Goal: Task Accomplishment & Management: Use online tool/utility

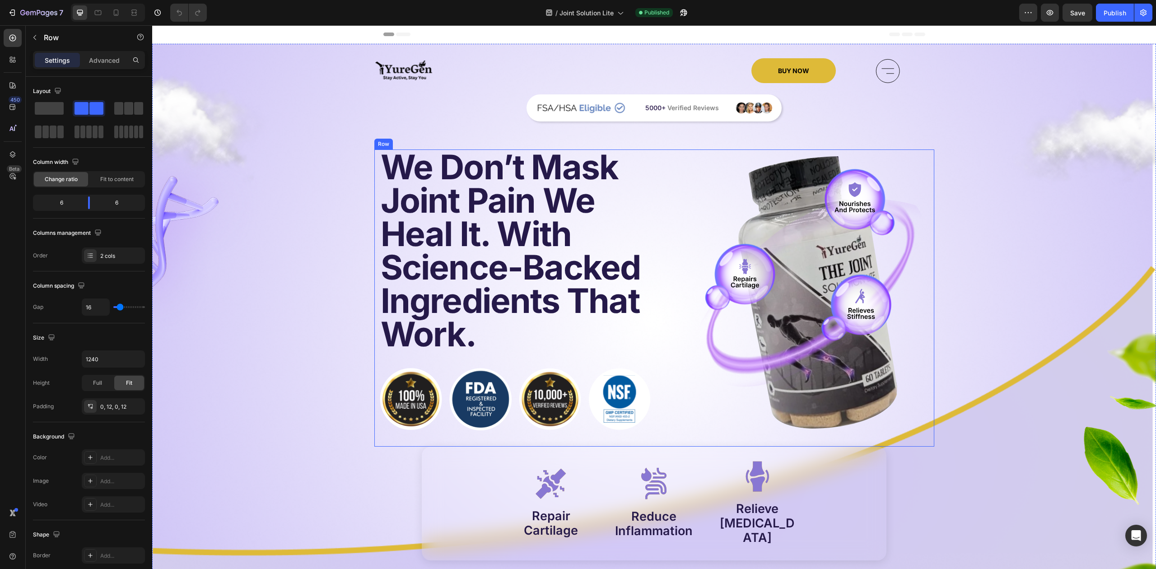
click at [374, 161] on div "We Don’t Mask Joint Pain We Heal It. With Science-Backed Ingredients That Work.…" at bounding box center [654, 298] width 560 height 297
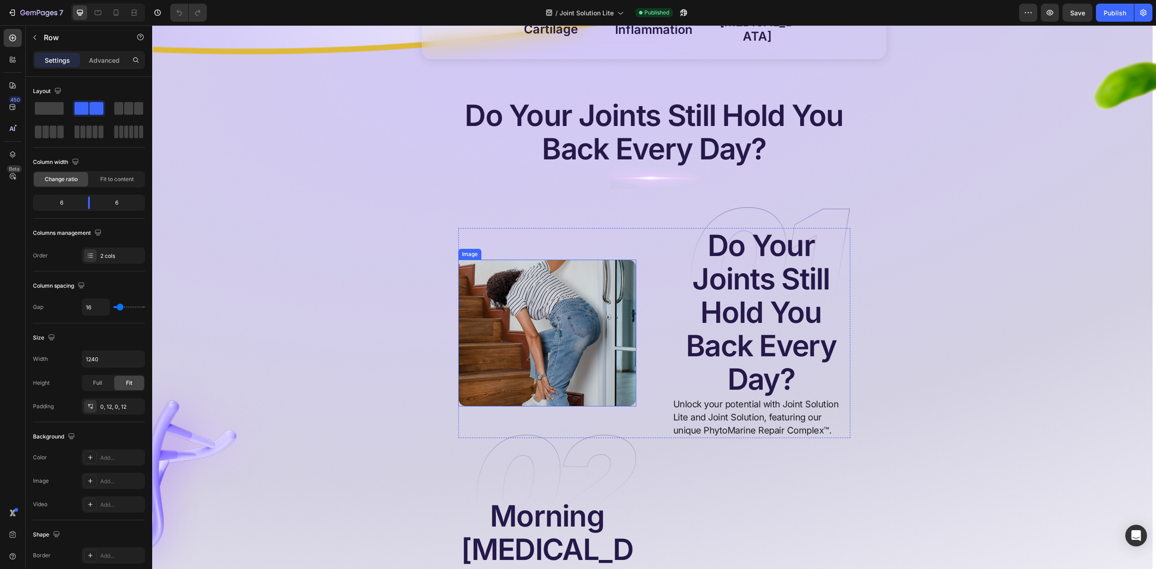
scroll to position [482, 0]
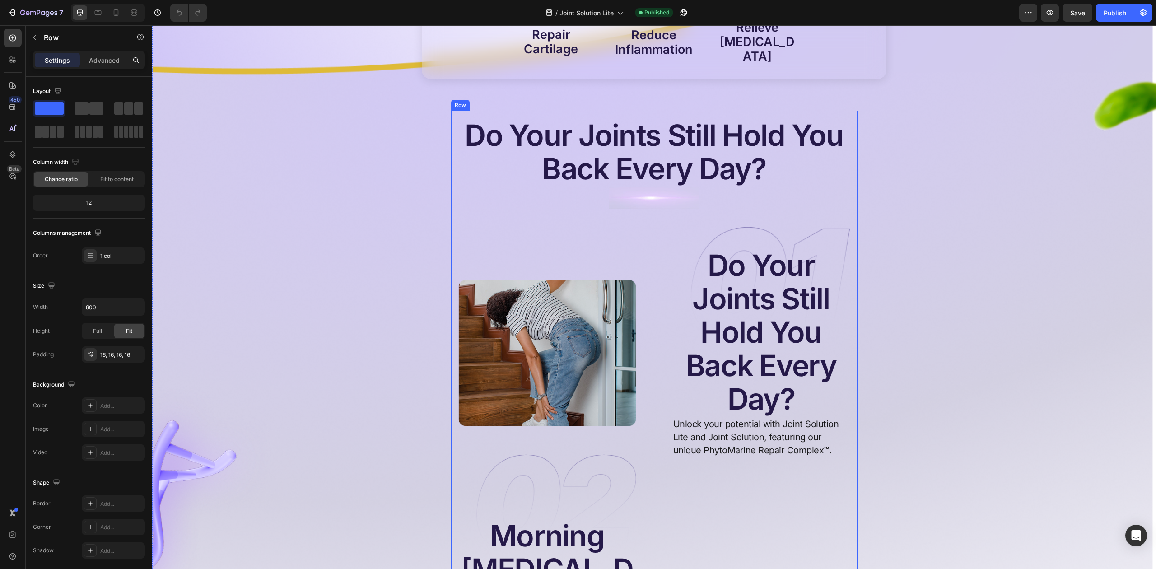
click at [130, 306] on button "button" at bounding box center [136, 307] width 16 height 16
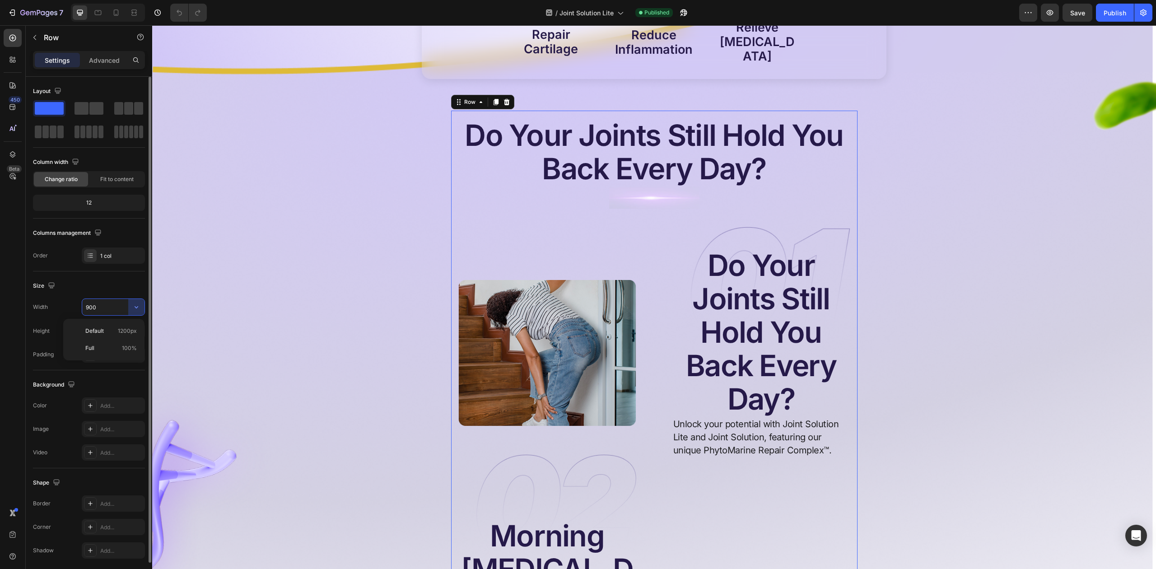
click at [118, 304] on input "900" at bounding box center [113, 307] width 62 height 16
type input "2"
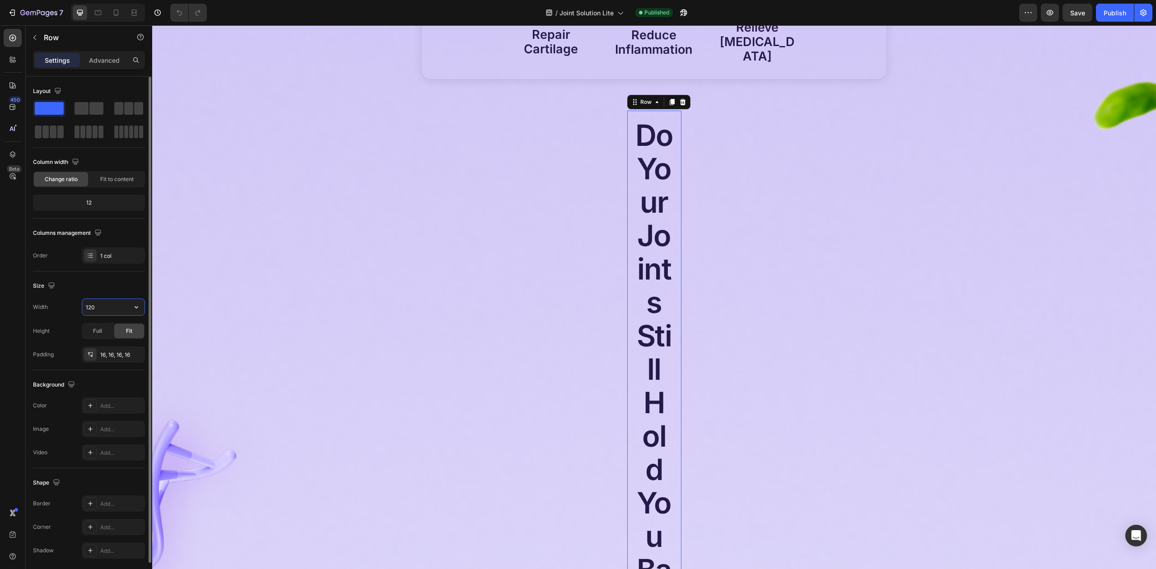
type input "1200"
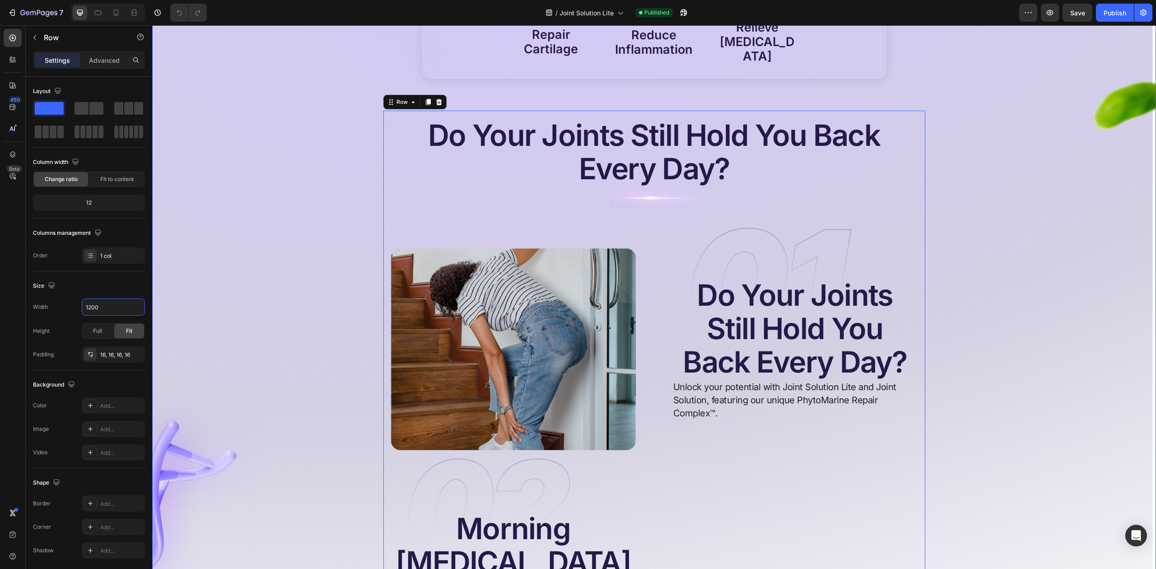
click at [1014, 194] on div "Image Image Image Image Image Image BUY NOW Button Icon Row Image 5000+ Verifie…" at bounding box center [654, 356] width 1004 height 1559
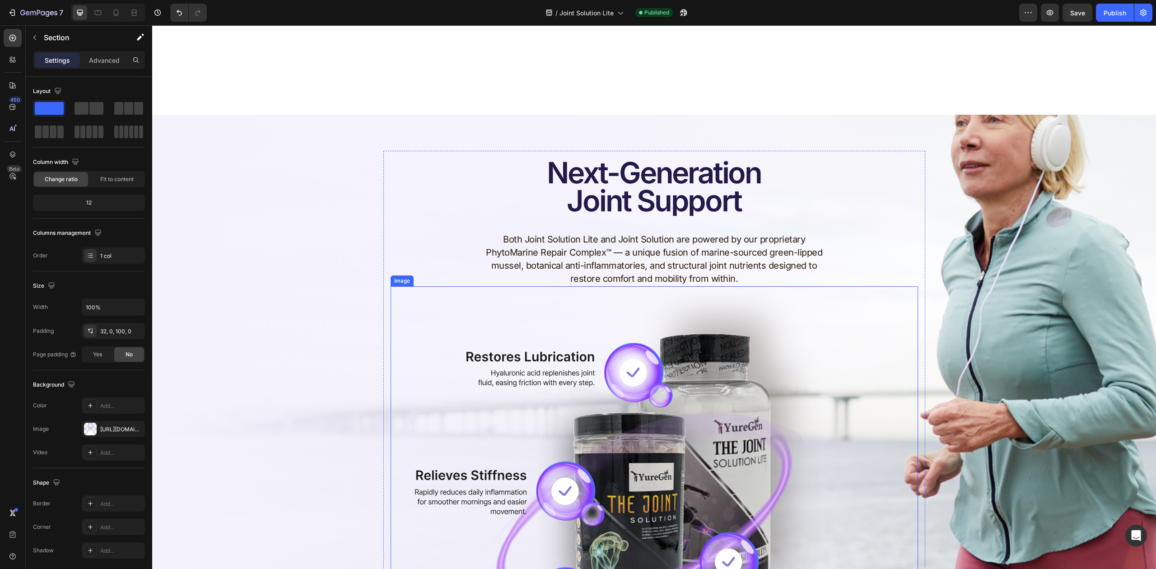
scroll to position [1626, 0]
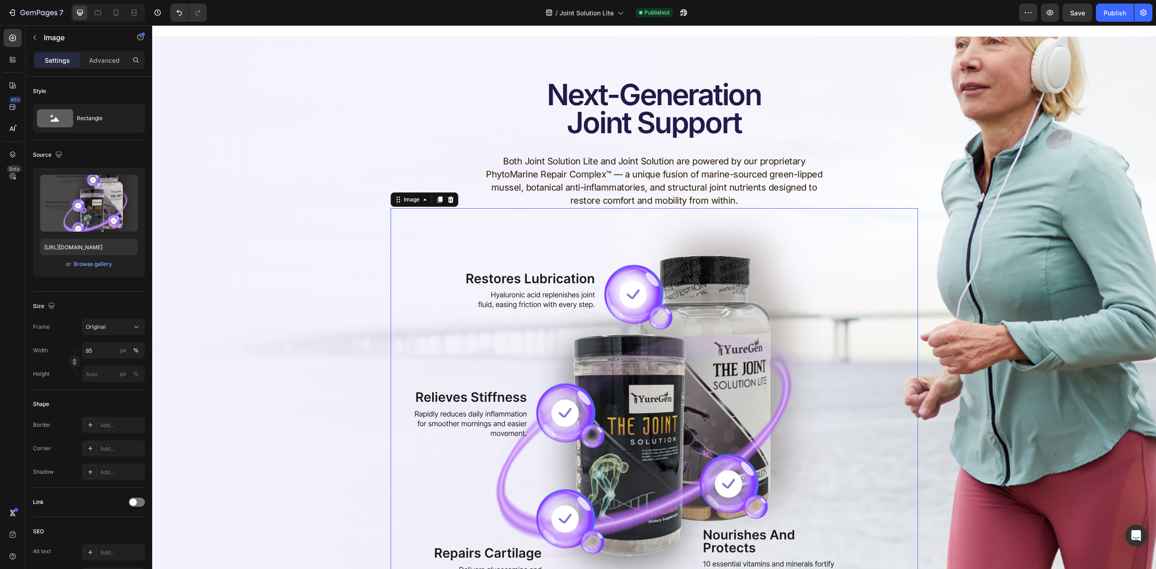
click at [448, 208] on img at bounding box center [615, 402] width 449 height 388
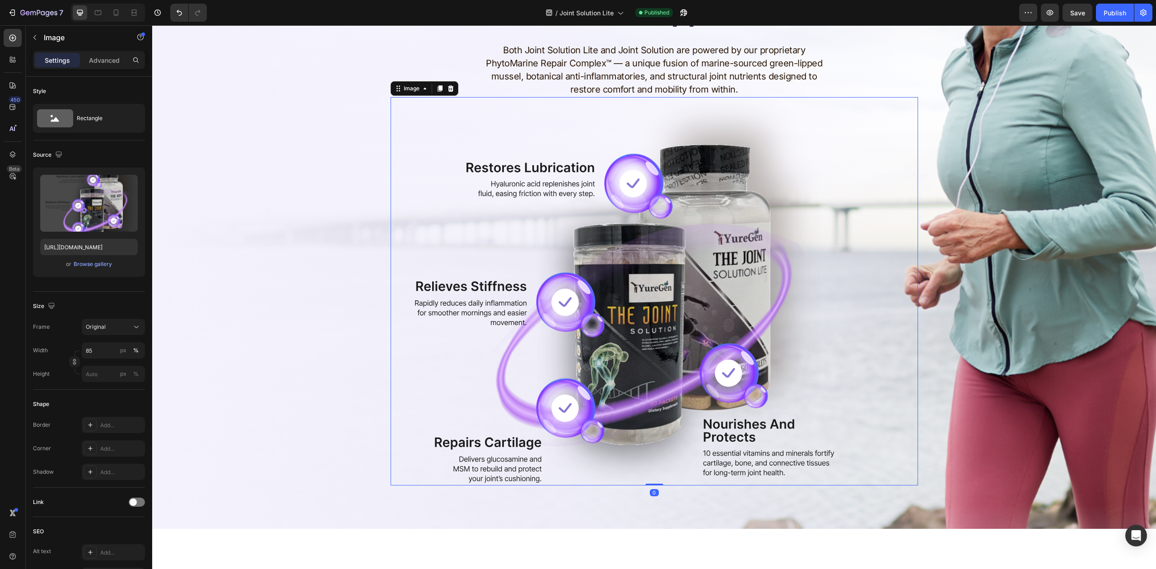
scroll to position [1352, 0]
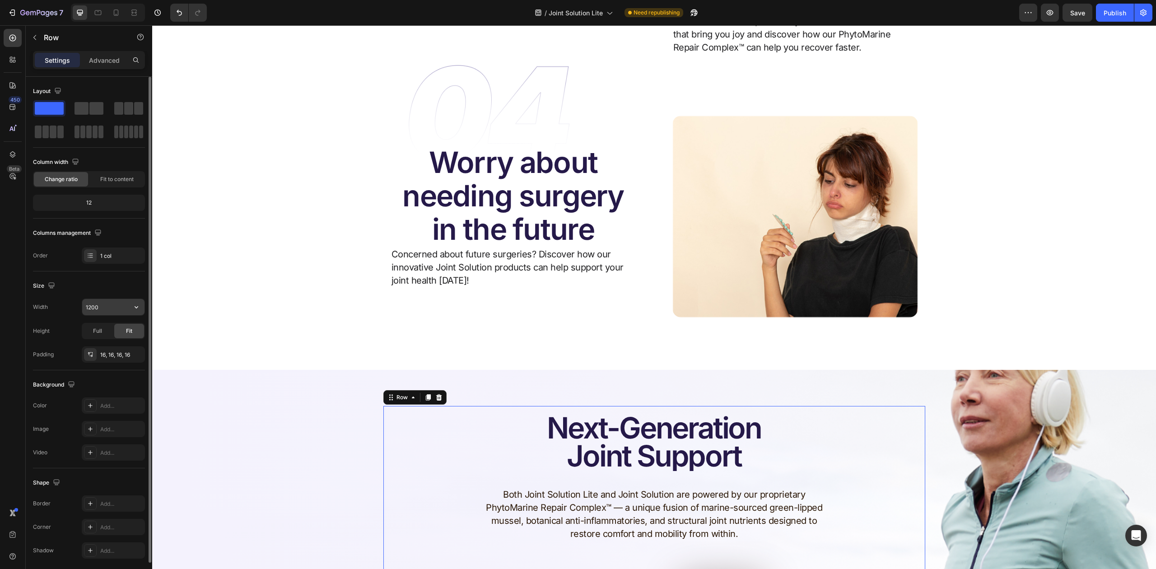
click at [103, 306] on input "1200" at bounding box center [113, 307] width 62 height 16
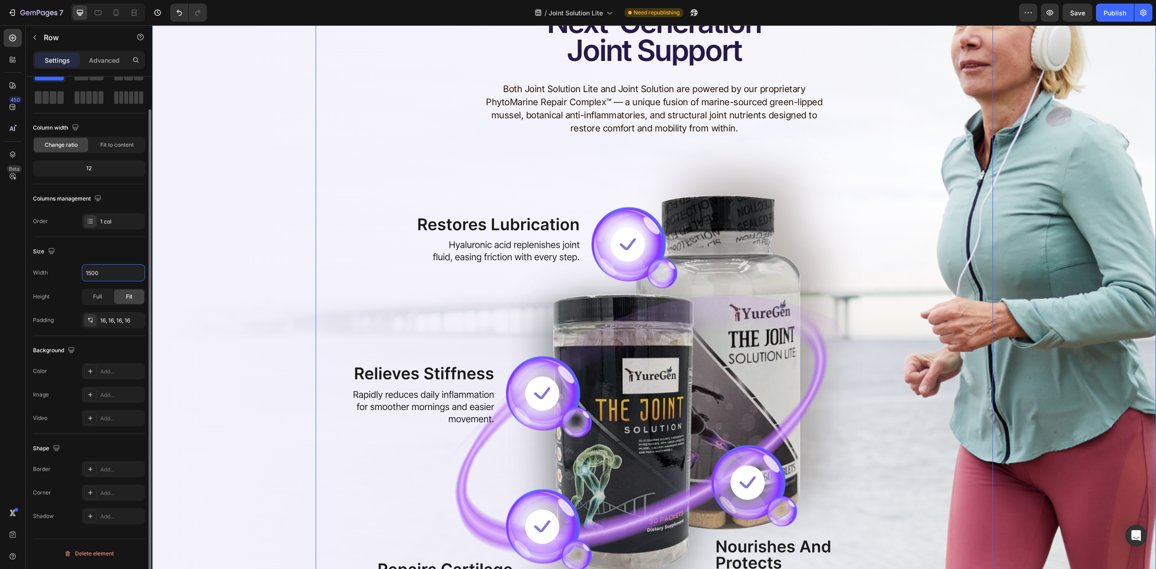
scroll to position [1652, 0]
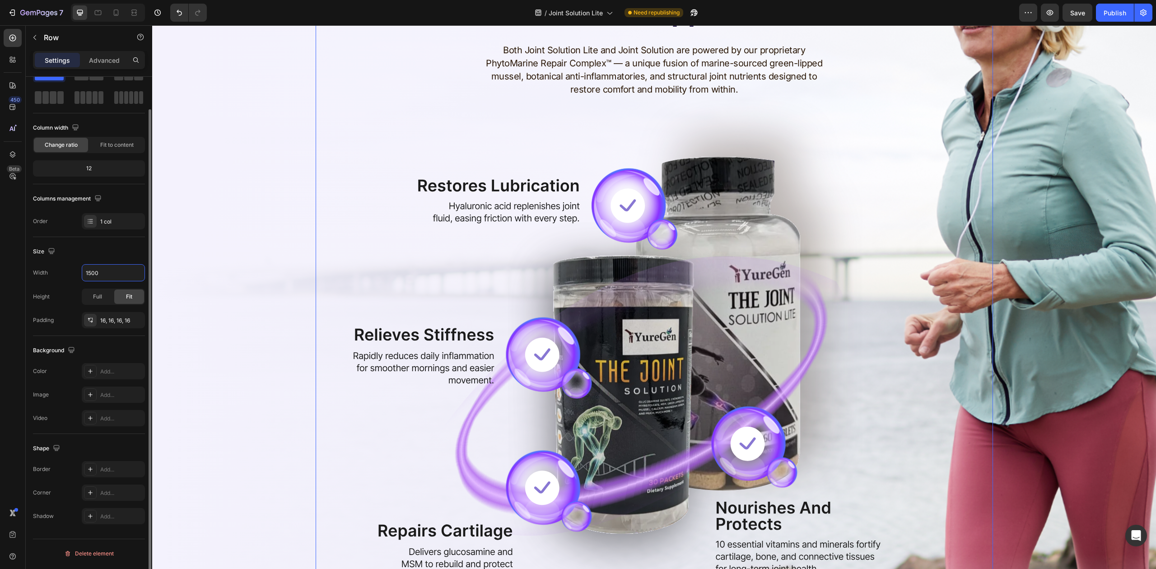
type input "1500"
click at [87, 336] on div "Size Width 1500 Height Full Fit Padding 16, 16, 16, 16" at bounding box center [89, 286] width 112 height 99
click at [188, 336] on div "Next-Generation Joint Support Heading Both Joint Solution Lite and Joint Soluti…" at bounding box center [654, 277] width 1004 height 631
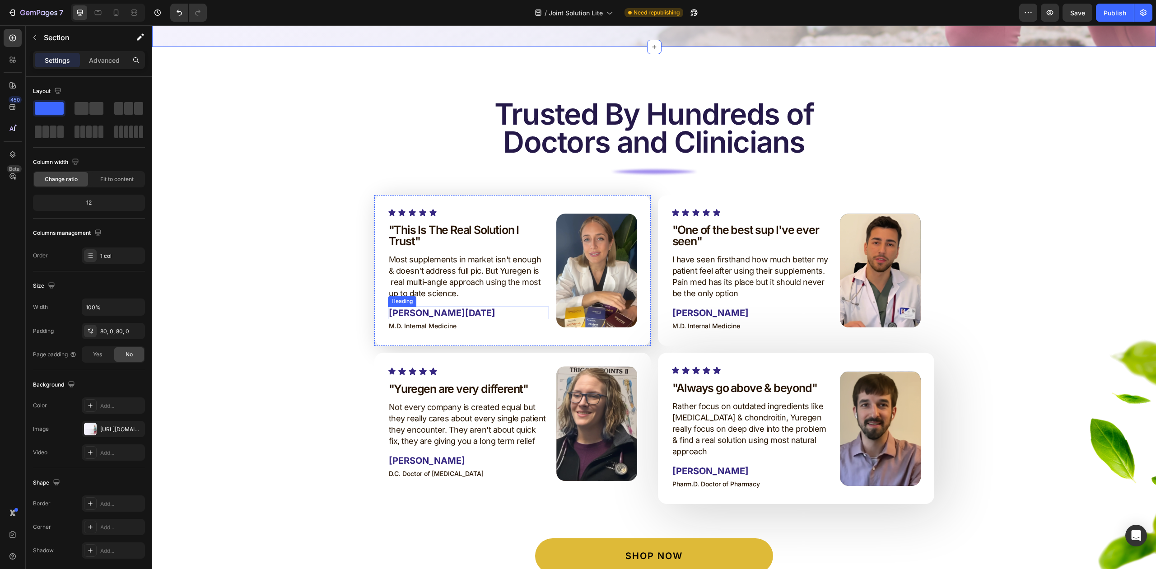
scroll to position [2255, 0]
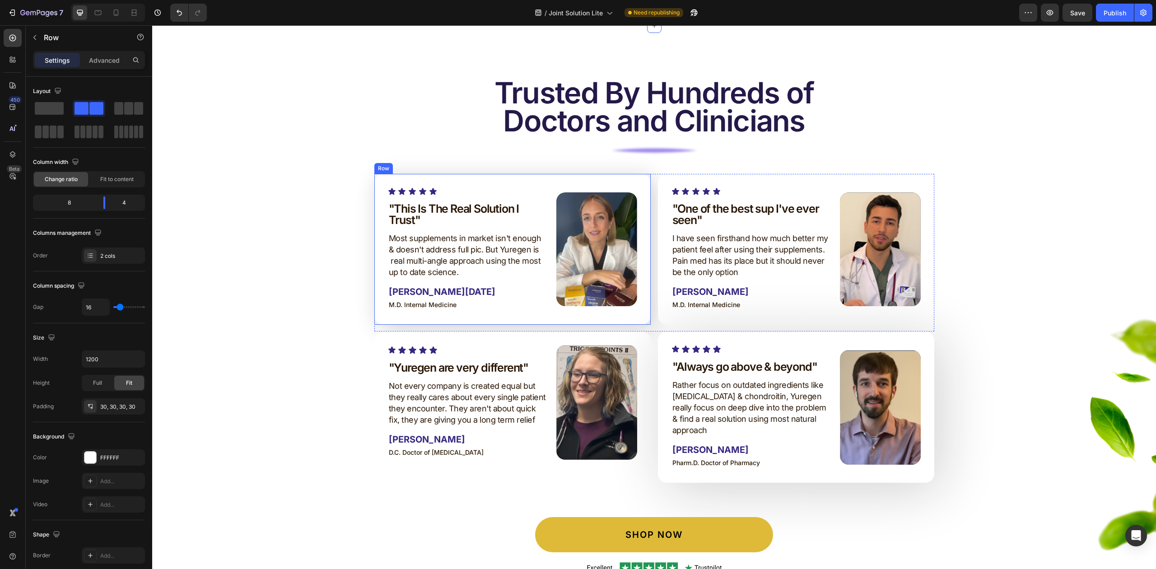
click at [487, 183] on div "Icon Icon Icon Icon Icon Icon List "This Is The Real Solution I Trust" Heading …" at bounding box center [512, 249] width 276 height 151
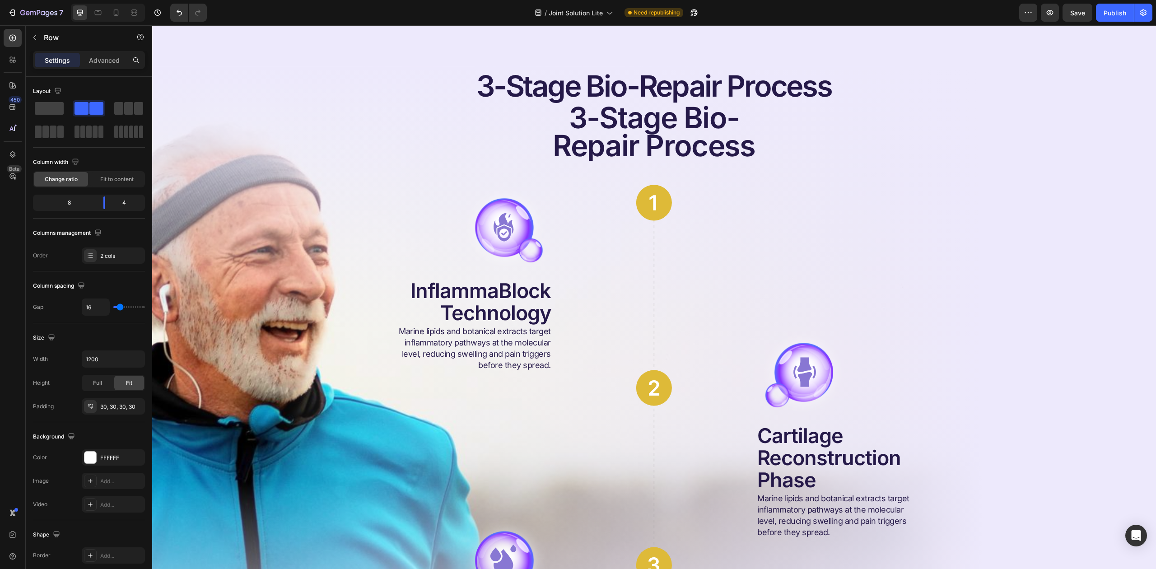
scroll to position [2857, 0]
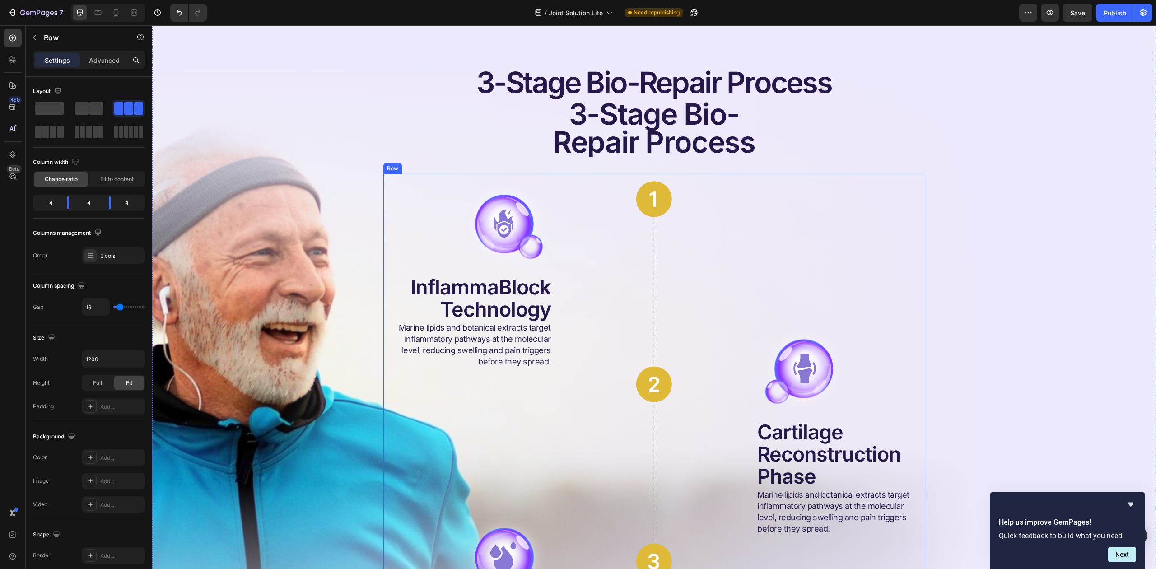
click at [774, 203] on div "Image Cartilage Reconstruction Phase Heading Marine lipids and botanical extrac…" at bounding box center [837, 380] width 176 height 413
click at [836, 179] on div "Image Cartilage Reconstruction Phase Heading Marine lipids and botanical extrac…" at bounding box center [837, 380] width 176 height 413
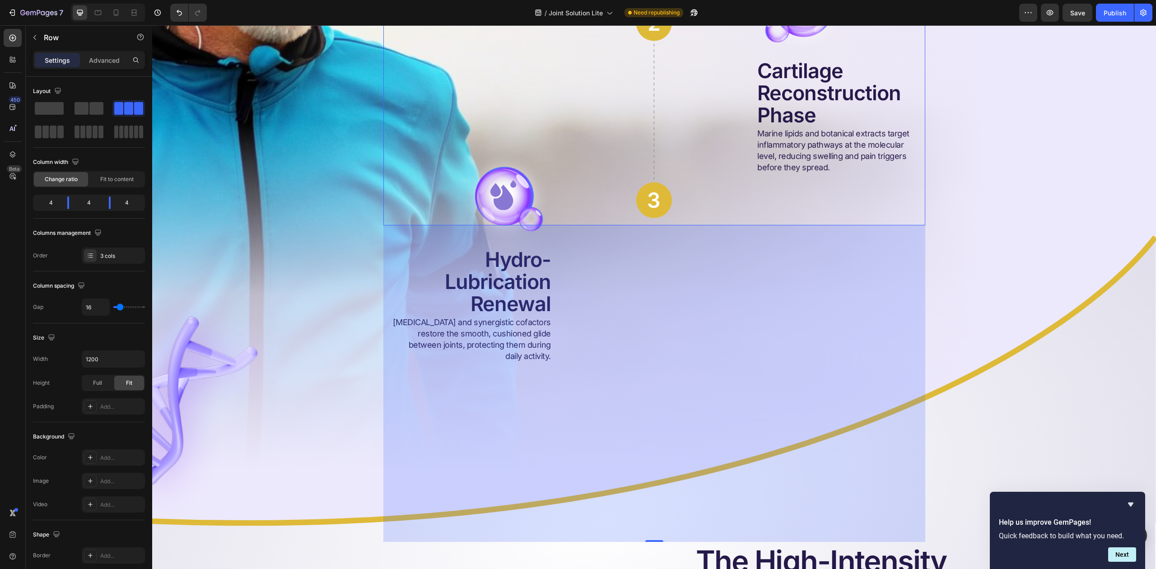
scroll to position [3158, 0]
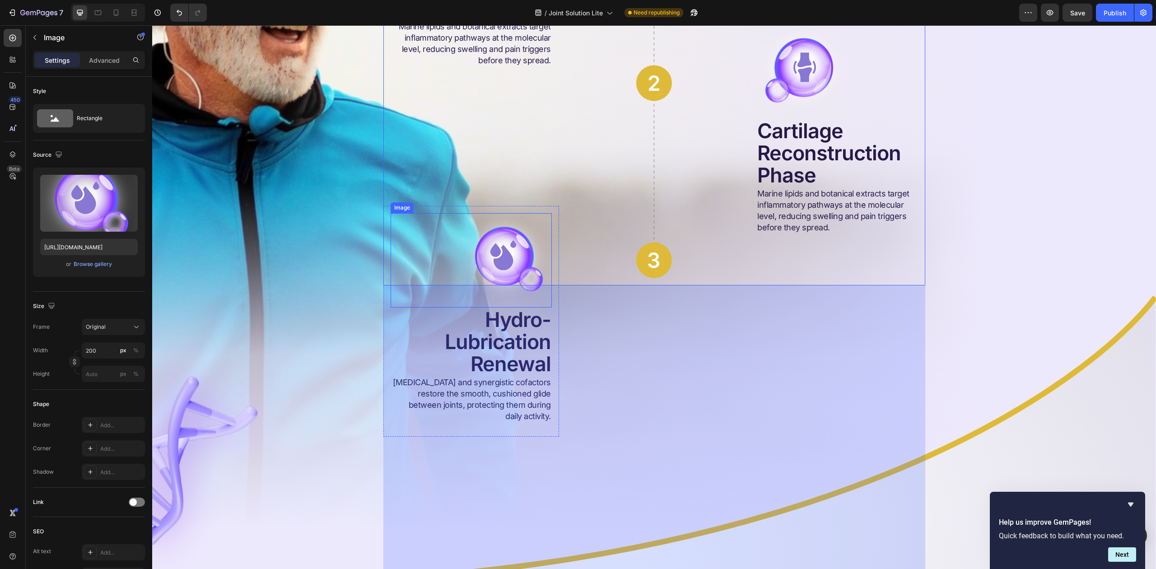
click at [480, 251] on img at bounding box center [507, 260] width 90 height 94
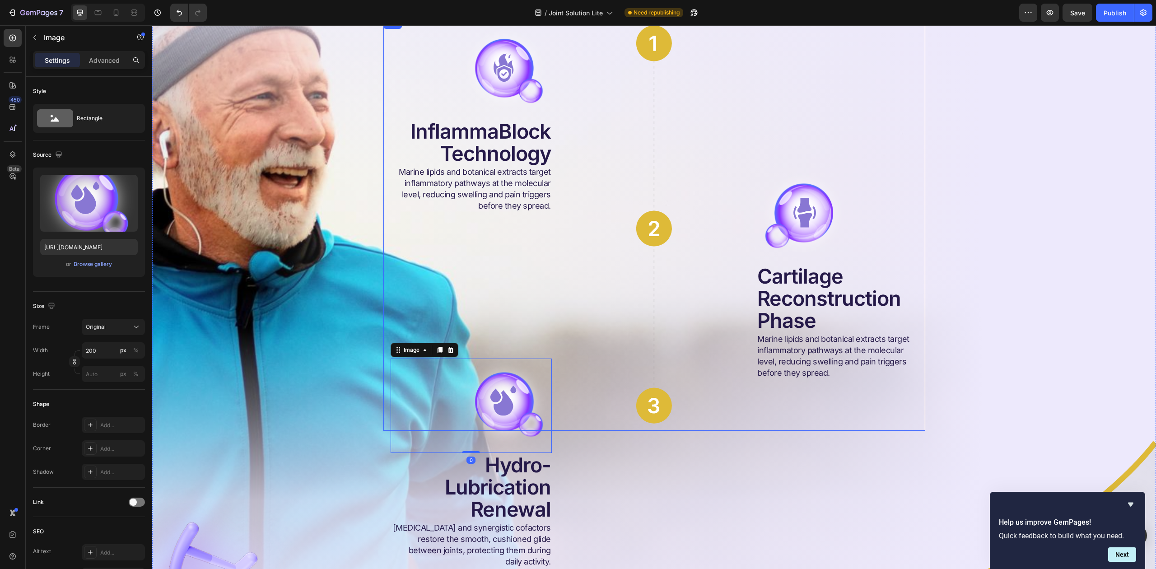
scroll to position [2978, 0]
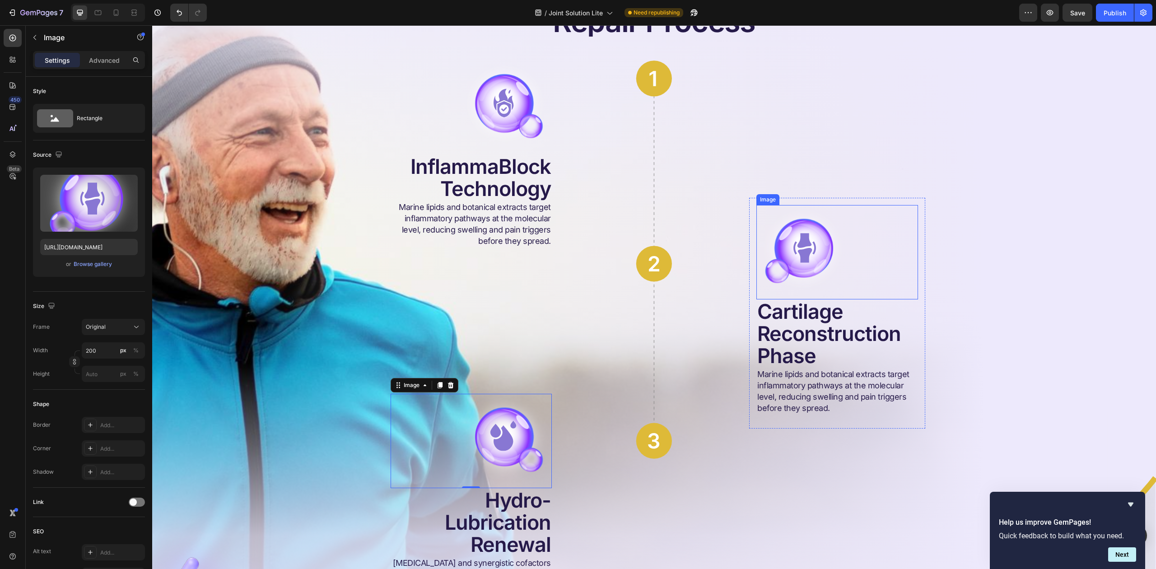
click at [806, 241] on img at bounding box center [802, 252] width 90 height 94
click at [508, 118] on img at bounding box center [507, 108] width 90 height 94
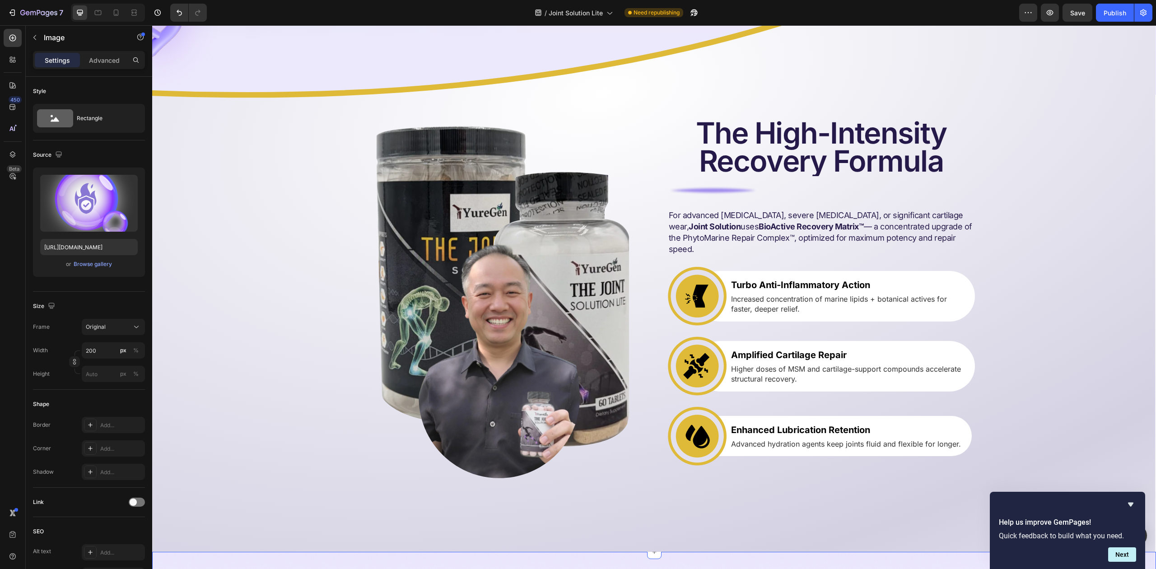
scroll to position [3641, 0]
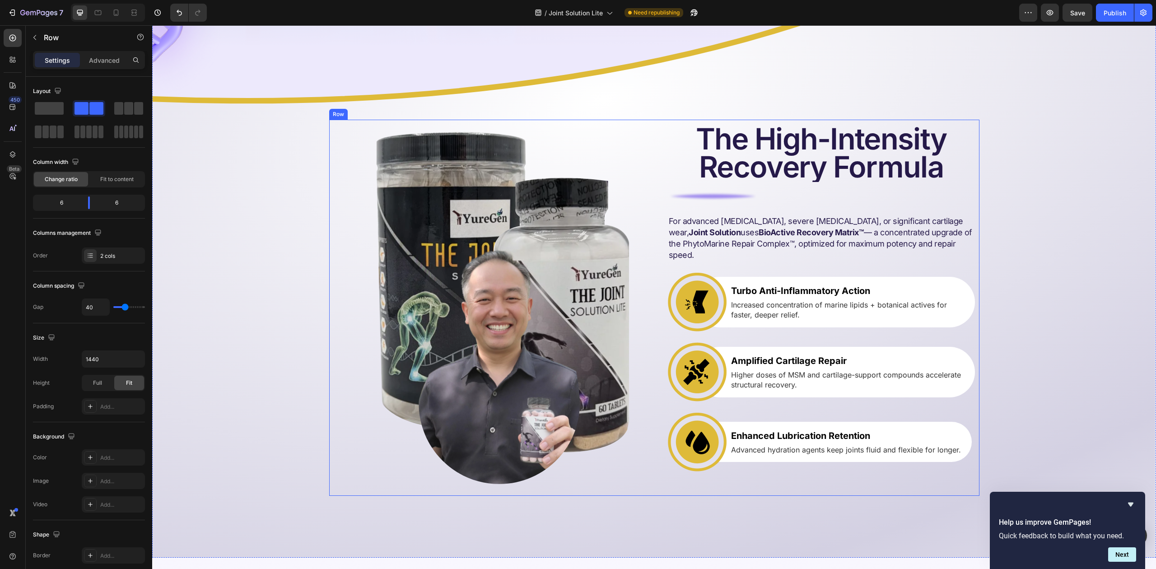
click at [646, 127] on div "Image Row The High-Intensity Recovery Formula Heading Image For advanced [MEDIC…" at bounding box center [654, 308] width 650 height 376
click at [101, 363] on input "1440" at bounding box center [113, 359] width 62 height 16
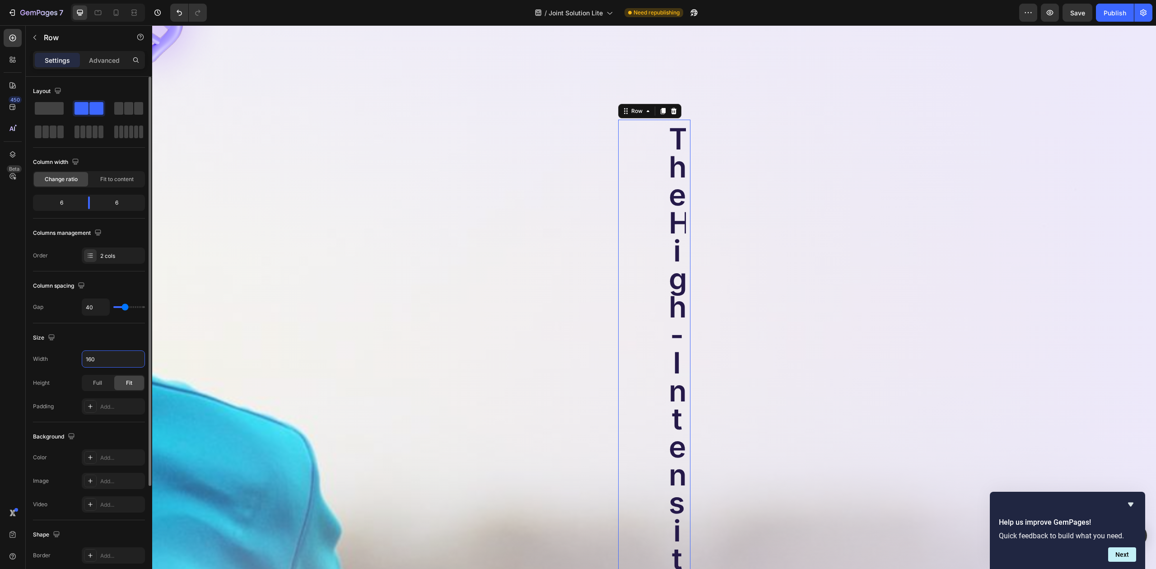
type input "1600"
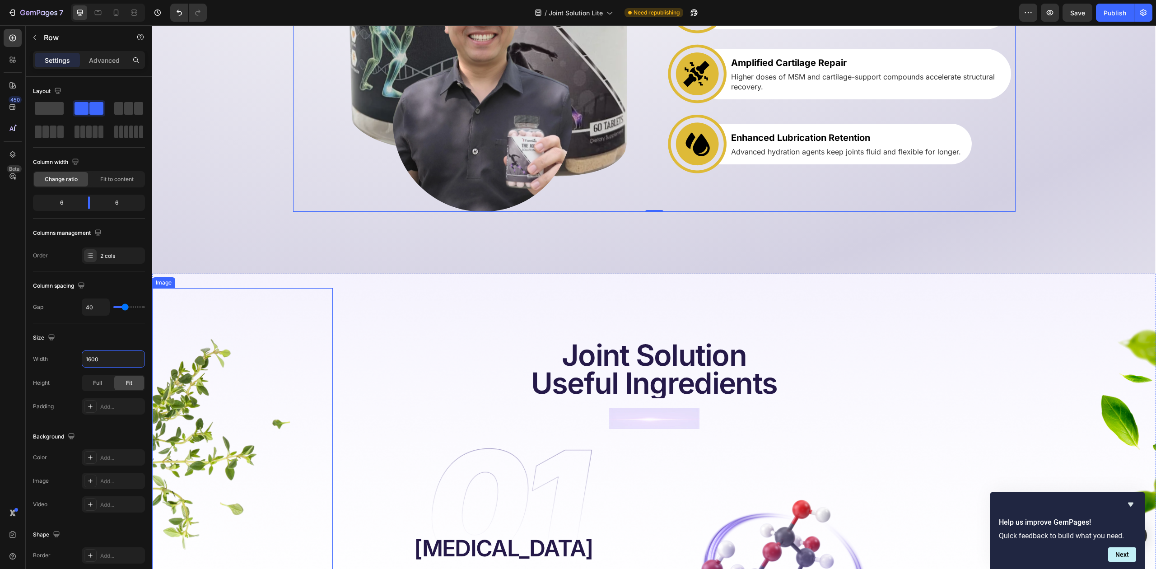
scroll to position [4243, 0]
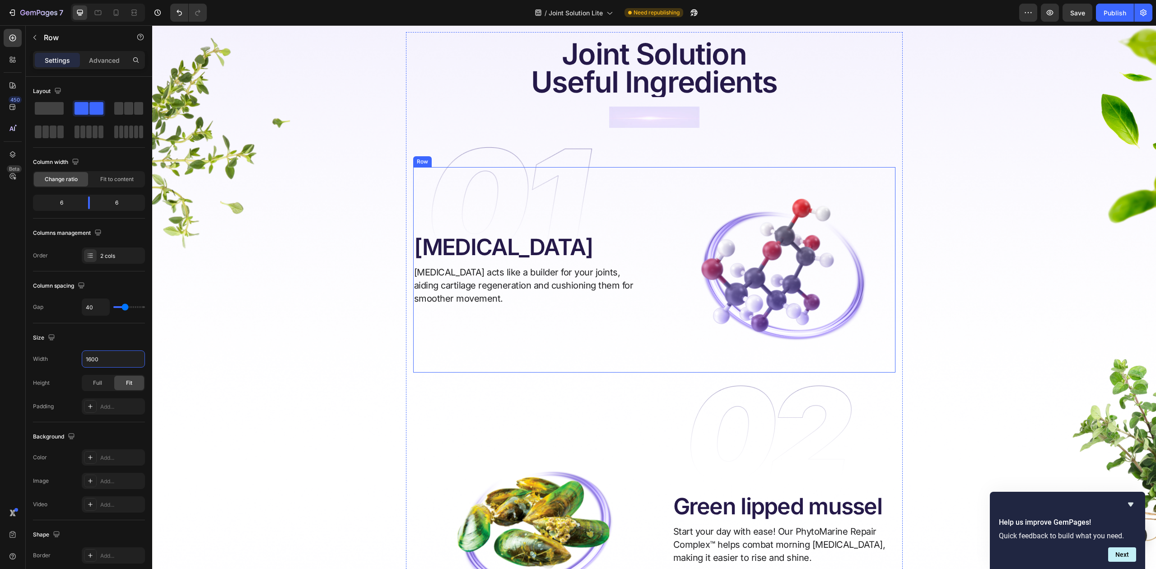
click at [634, 176] on div "Image Image [MEDICAL_DATA] Heading [MEDICAL_DATA] acts like a builder for your …" at bounding box center [654, 270] width 482 height 206
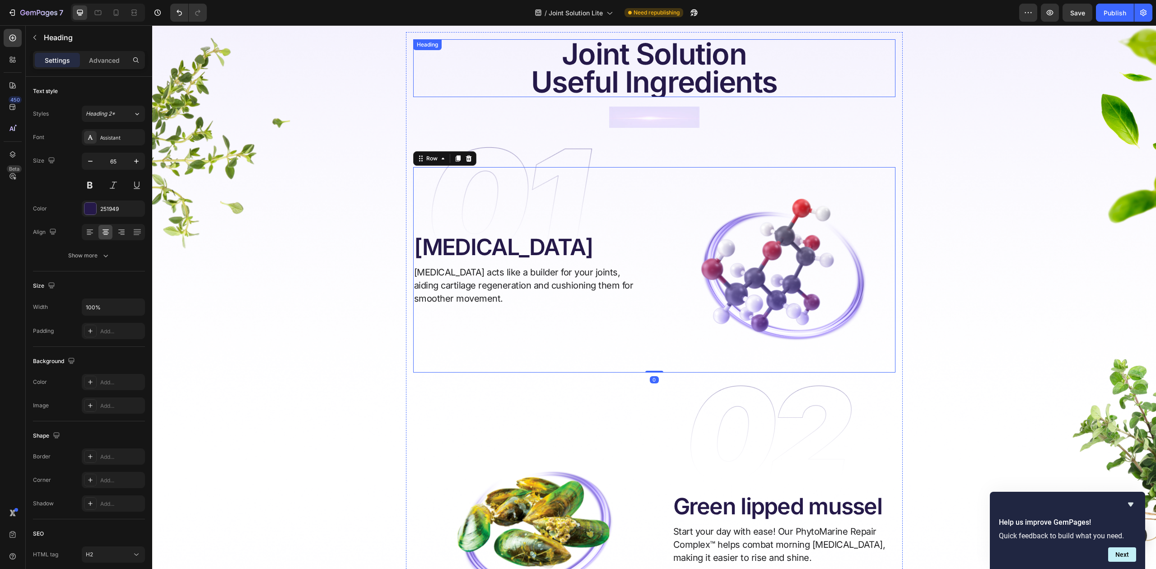
click at [485, 65] on h2 "Joint Solution Useful Ingredients" at bounding box center [654, 68] width 482 height 58
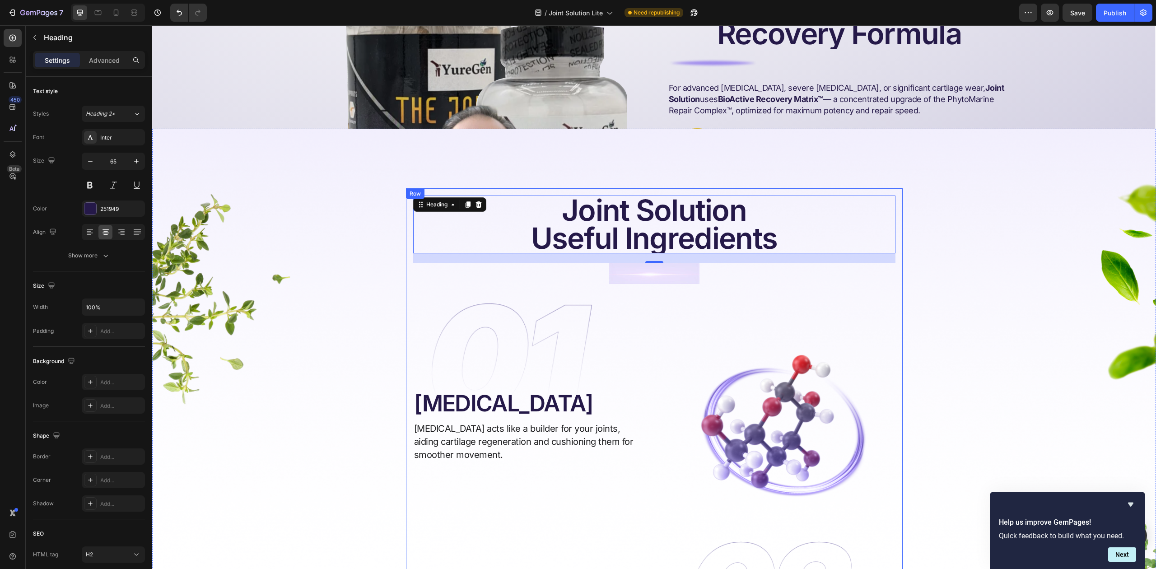
scroll to position [3761, 0]
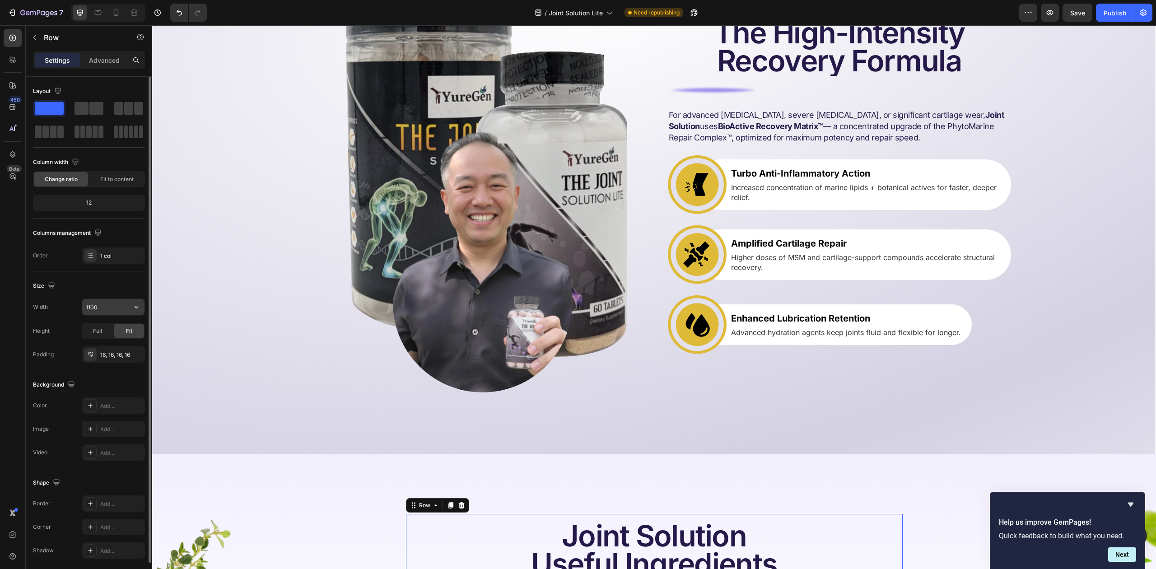
click at [102, 307] on input "1100" at bounding box center [113, 307] width 62 height 16
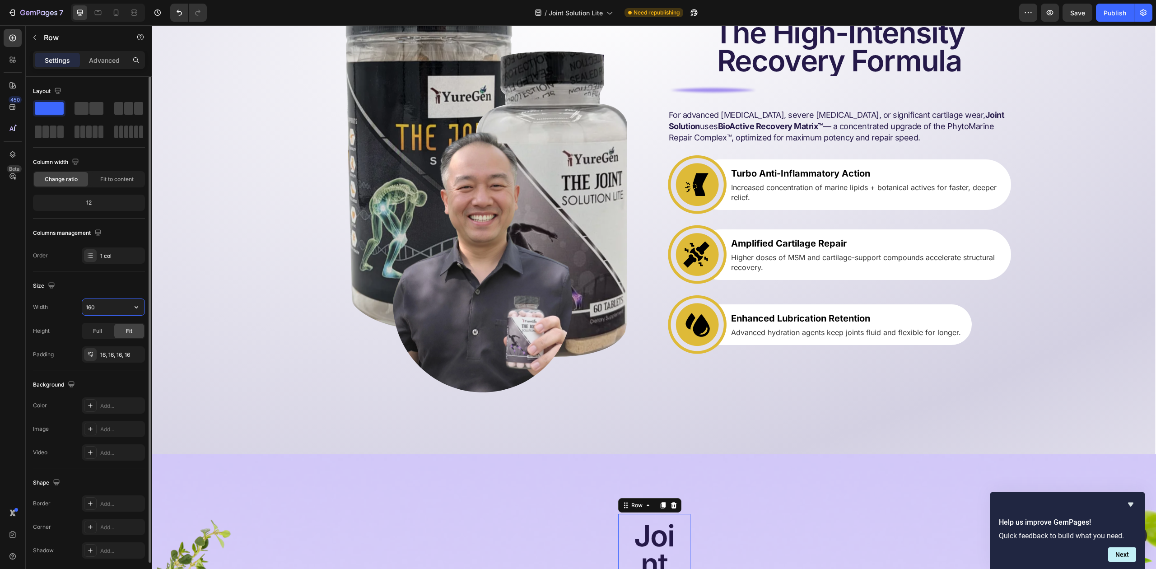
type input "1600"
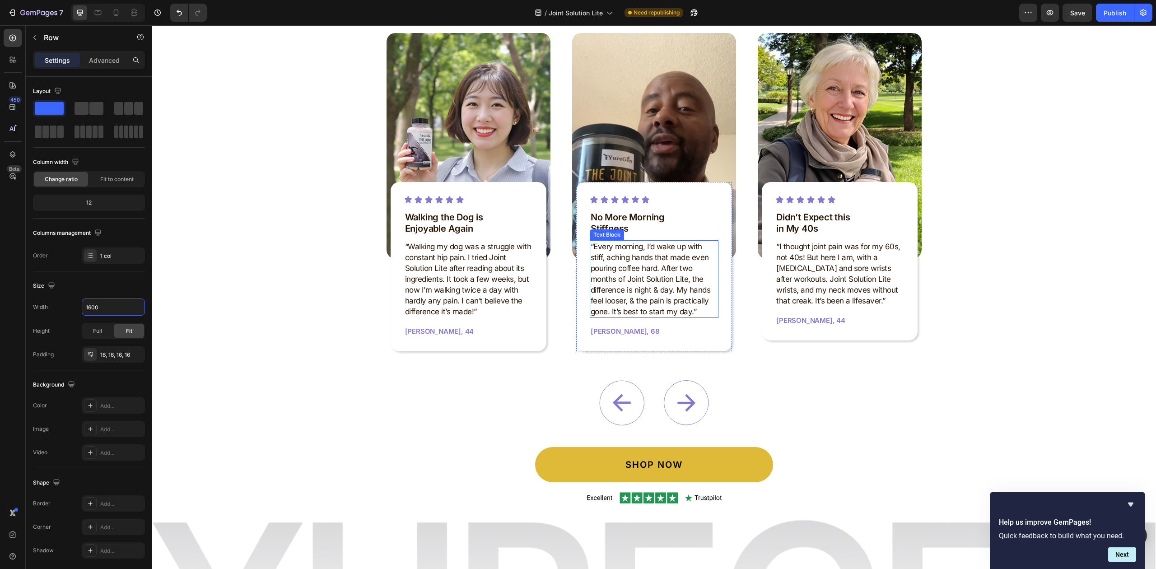
scroll to position [5387, 0]
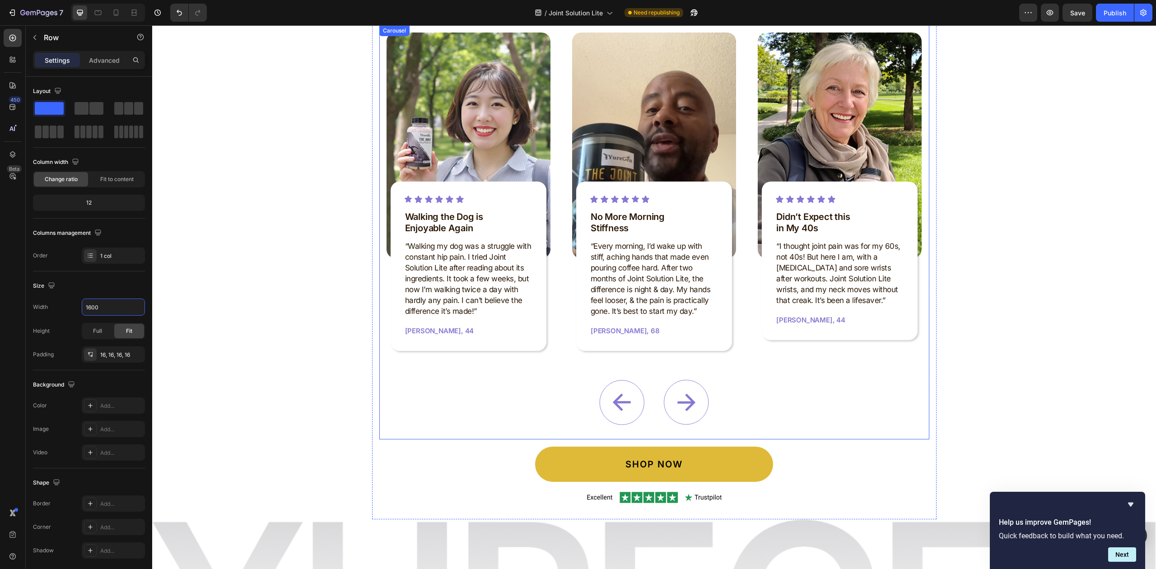
click at [678, 400] on icon "Carousel Next Arrow" at bounding box center [686, 402] width 45 height 45
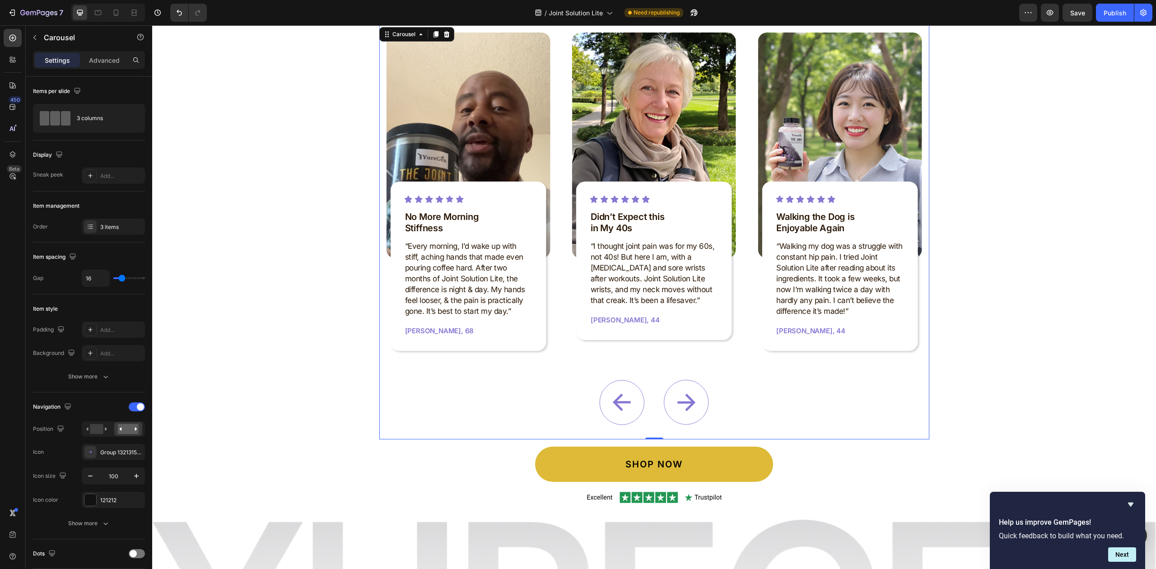
click at [678, 400] on icon "Carousel Next Arrow" at bounding box center [686, 402] width 45 height 45
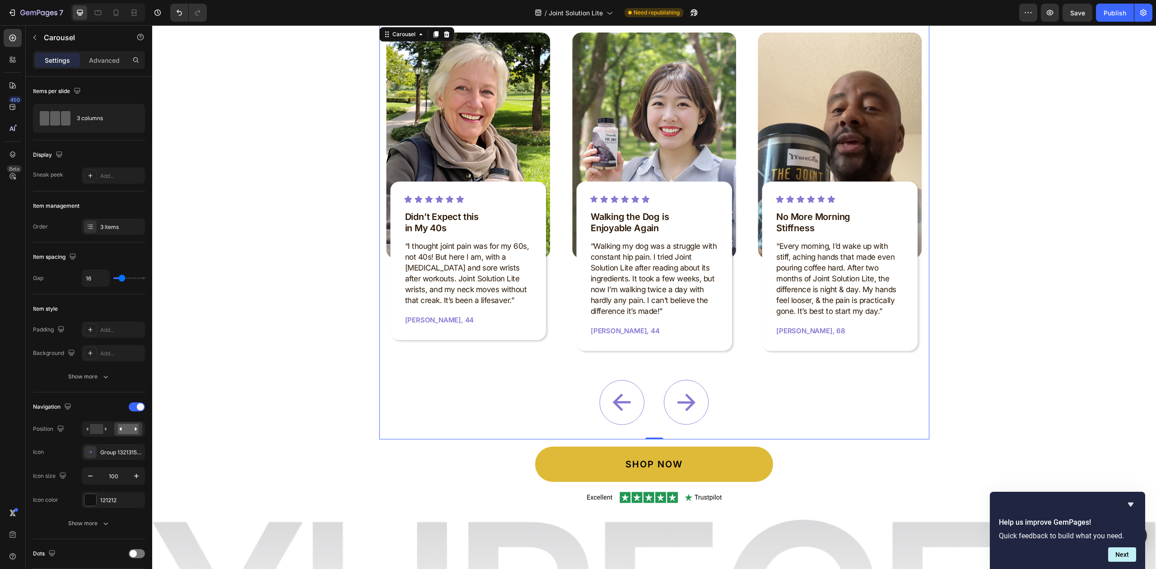
click at [678, 400] on icon "Carousel Next Arrow" at bounding box center [686, 402] width 45 height 45
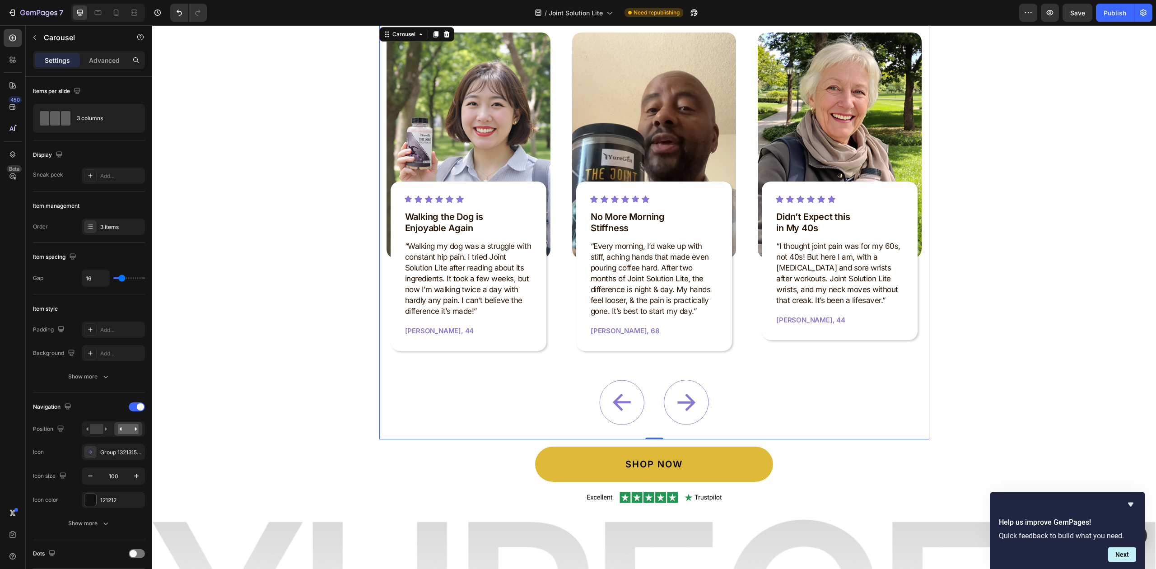
click at [678, 400] on icon "Carousel Next Arrow" at bounding box center [686, 402] width 45 height 45
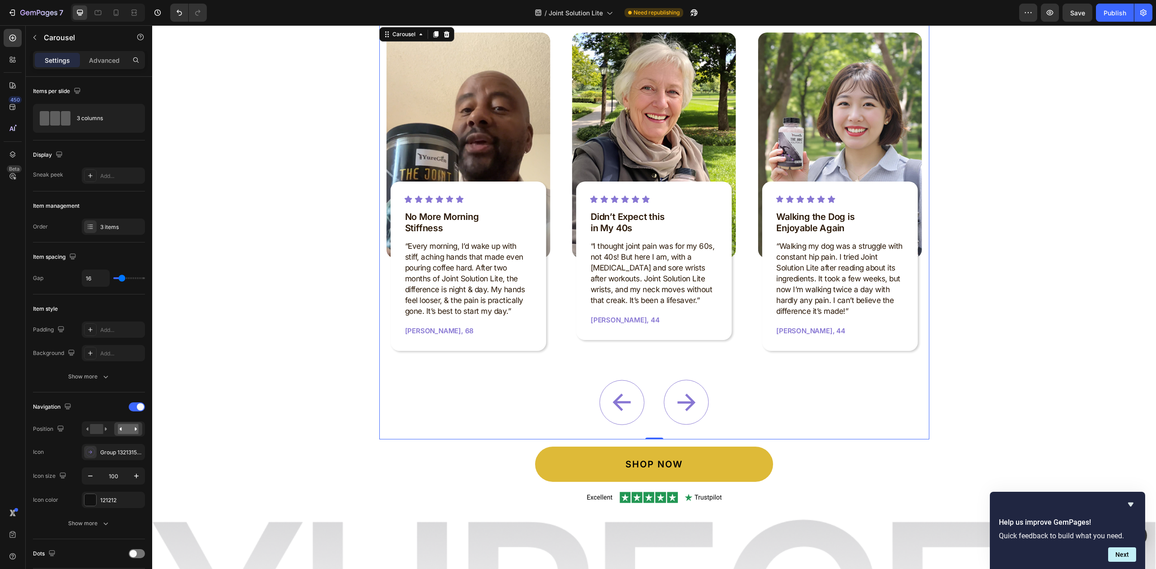
scroll to position [5026, 0]
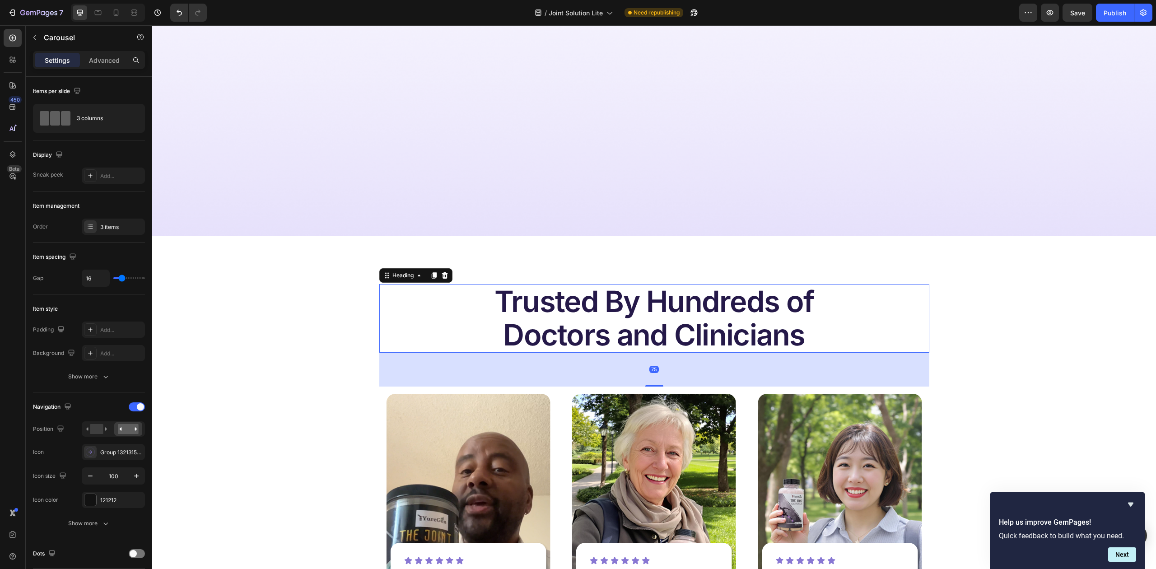
click at [699, 325] on h2 "Trusted By Hundreds of Doctors and Clinicians" at bounding box center [654, 318] width 550 height 69
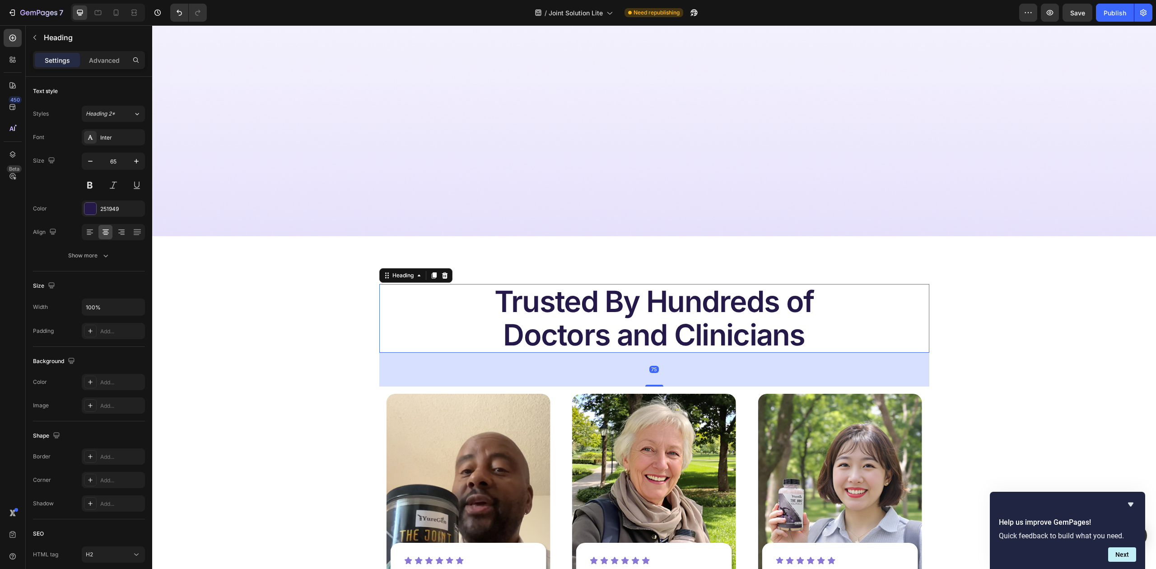
click at [699, 325] on h2 "Trusted By Hundreds of Doctors and Clinicians" at bounding box center [654, 318] width 550 height 69
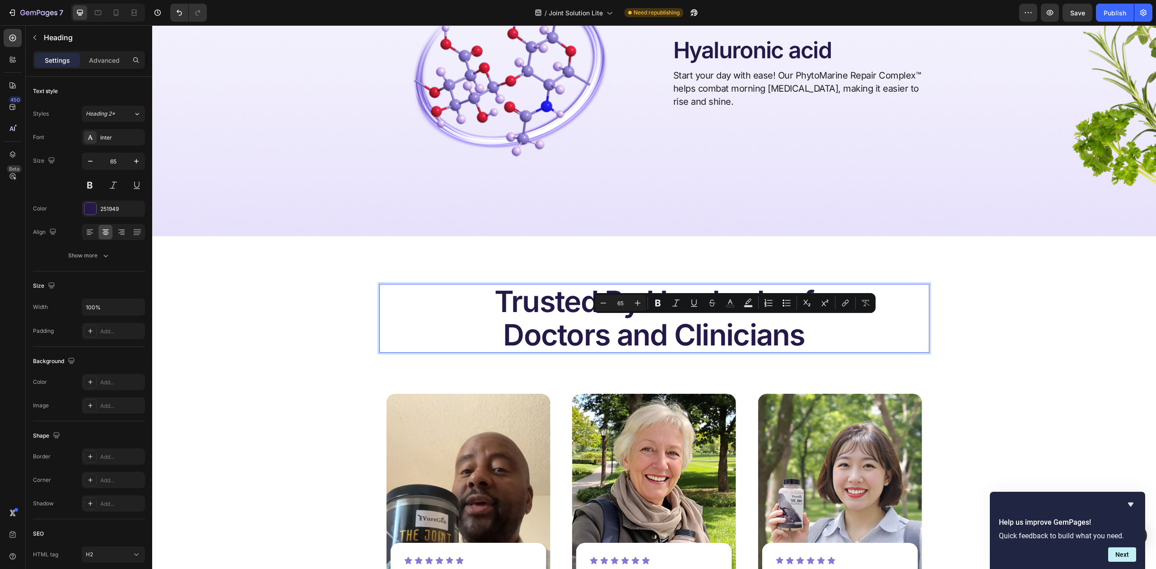
click at [751, 317] on p "Trusted By Hundreds of Doctors and Clinicians" at bounding box center [654, 318] width 548 height 67
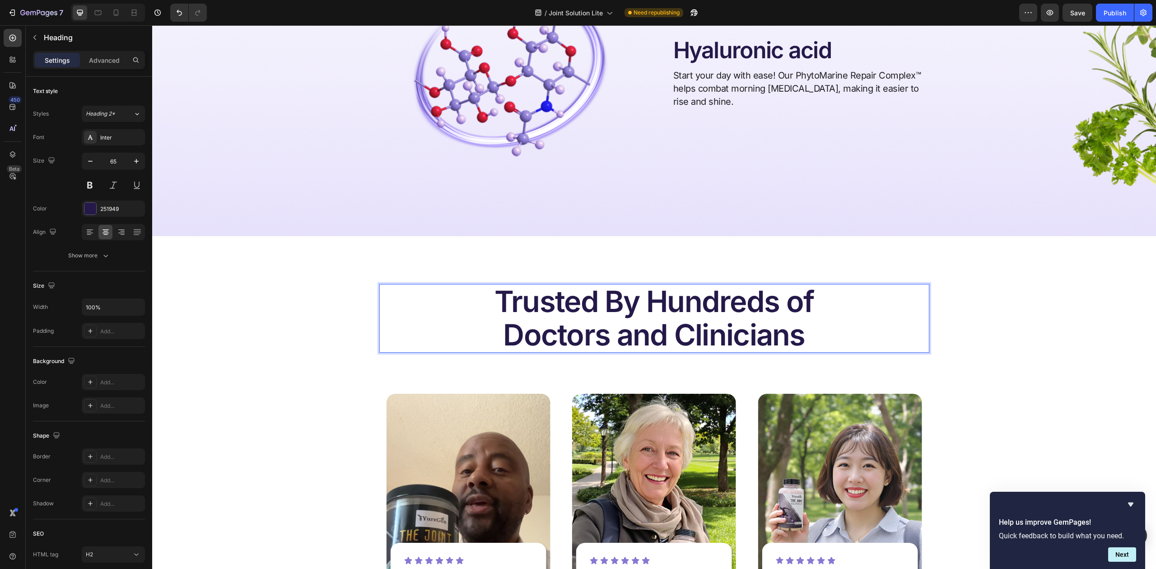
drag, startPoint x: 614, startPoint y: 331, endPoint x: 696, endPoint y: 306, distance: 85.6
click at [615, 329] on p "Trusted By Hundreds of Doctors and Clinicians" at bounding box center [654, 318] width 548 height 67
click at [784, 298] on p "Trusted By Hundreds of Doctors and Clinicians" at bounding box center [654, 318] width 548 height 67
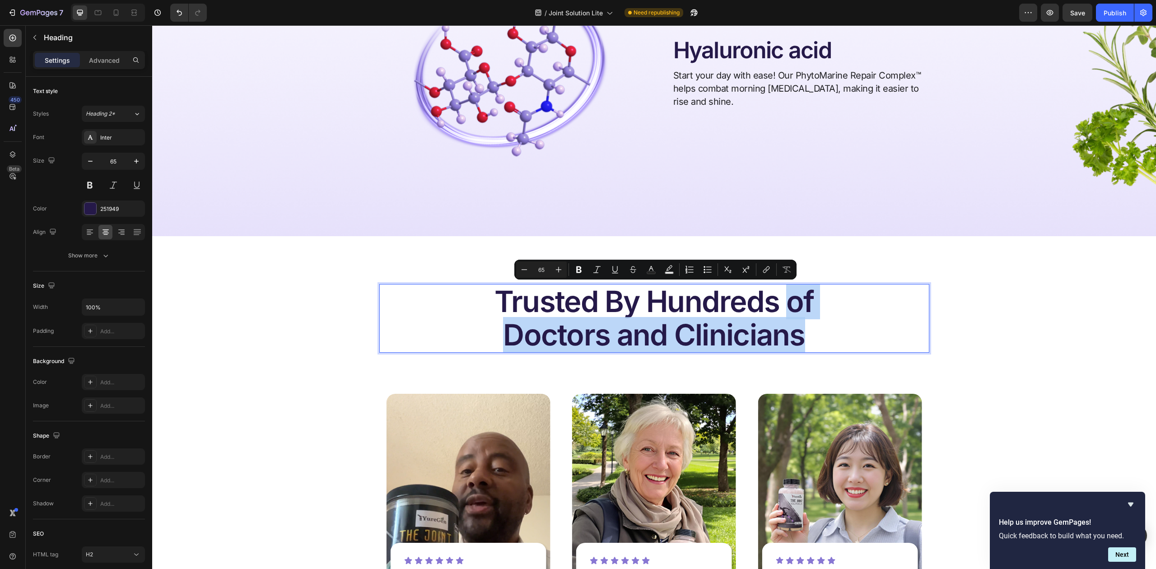
drag, startPoint x: 783, startPoint y: 302, endPoint x: 820, endPoint y: 329, distance: 46.5
click at [820, 329] on p "Trusted By Hundreds of Doctors and Clinicians" at bounding box center [654, 318] width 548 height 67
drag, startPoint x: 813, startPoint y: 330, endPoint x: 799, endPoint y: 325, distance: 15.1
click at [812, 330] on p "Trusted By Hundreds of Doctors and Clinicians" at bounding box center [654, 318] width 548 height 67
click at [452, 327] on p "Trusted By Hundreds of Doctors and Clinicians" at bounding box center [654, 318] width 548 height 67
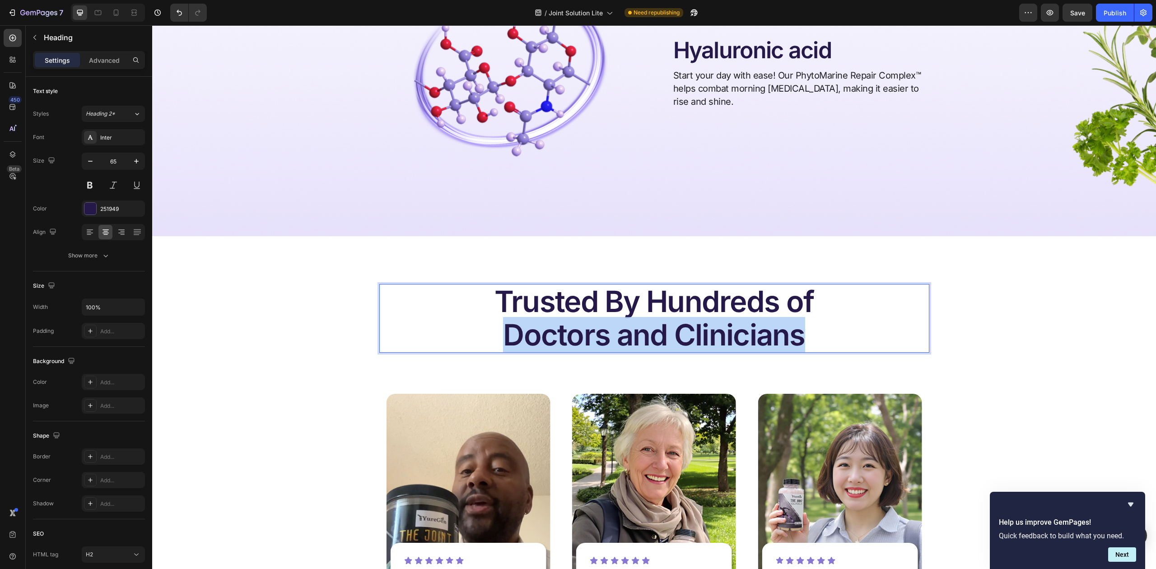
drag, startPoint x: 506, startPoint y: 332, endPoint x: 797, endPoint y: 341, distance: 291.0
click at [797, 341] on p "Trusted By Hundreds of Doctors and Clinicians" at bounding box center [654, 318] width 548 height 67
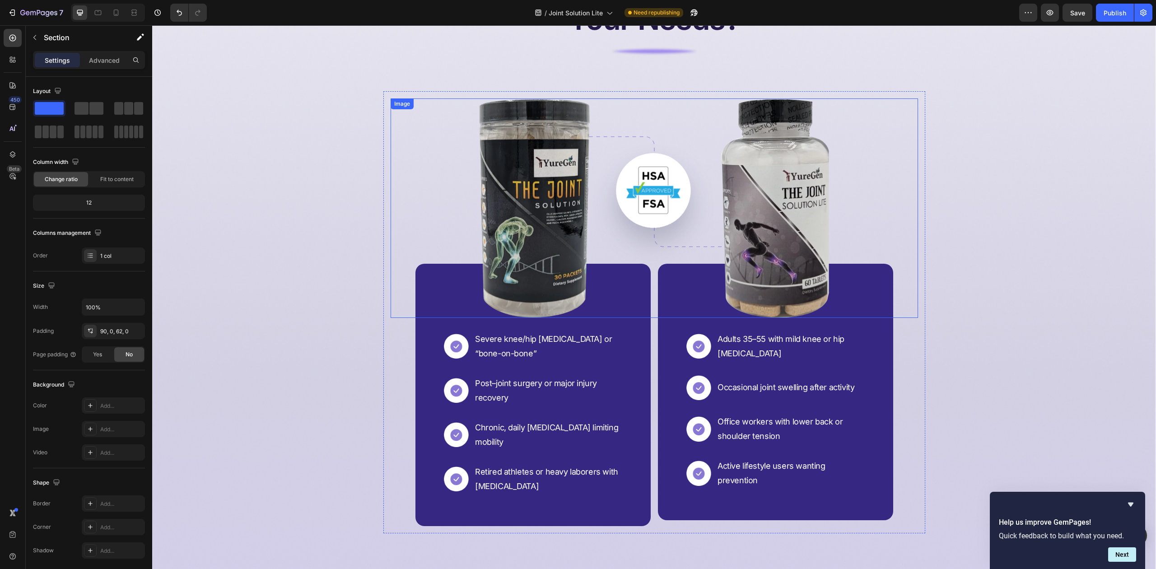
scroll to position [6351, 0]
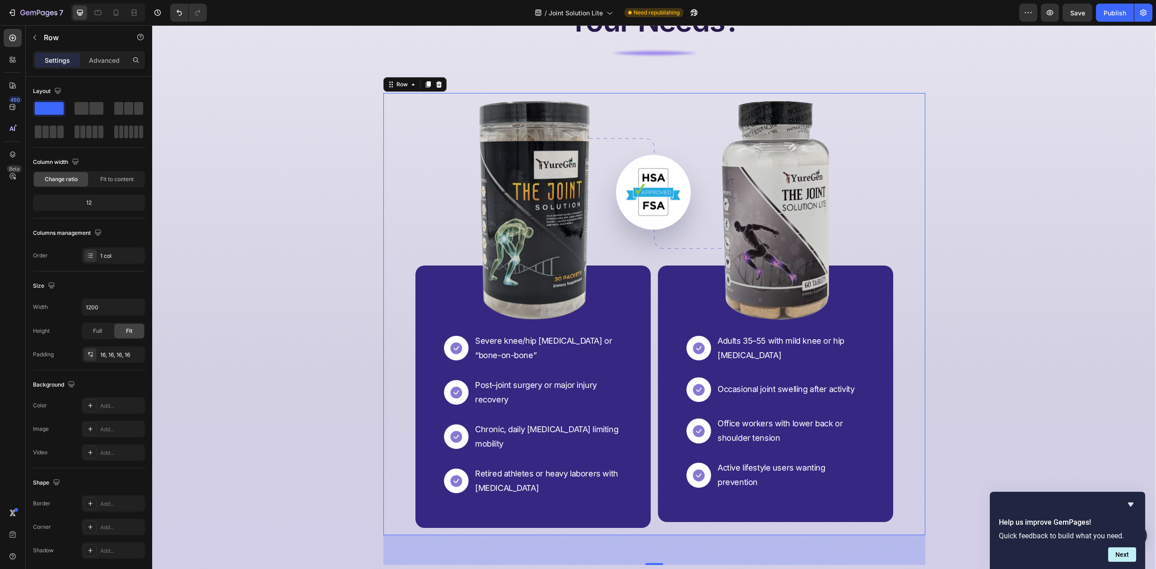
click at [652, 98] on div "Image Image Severe knee/hip [MEDICAL_DATA] or “bone-on-bone” Text Block Image P…" at bounding box center [655, 314] width 542 height 442
click at [109, 305] on input "1200" at bounding box center [113, 307] width 62 height 16
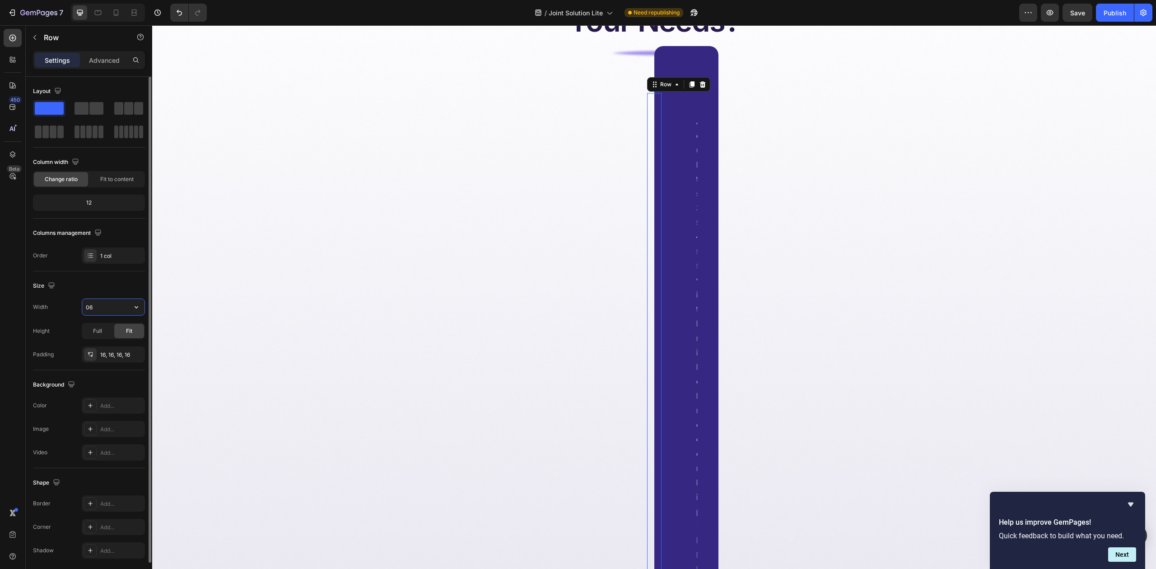
type input "0"
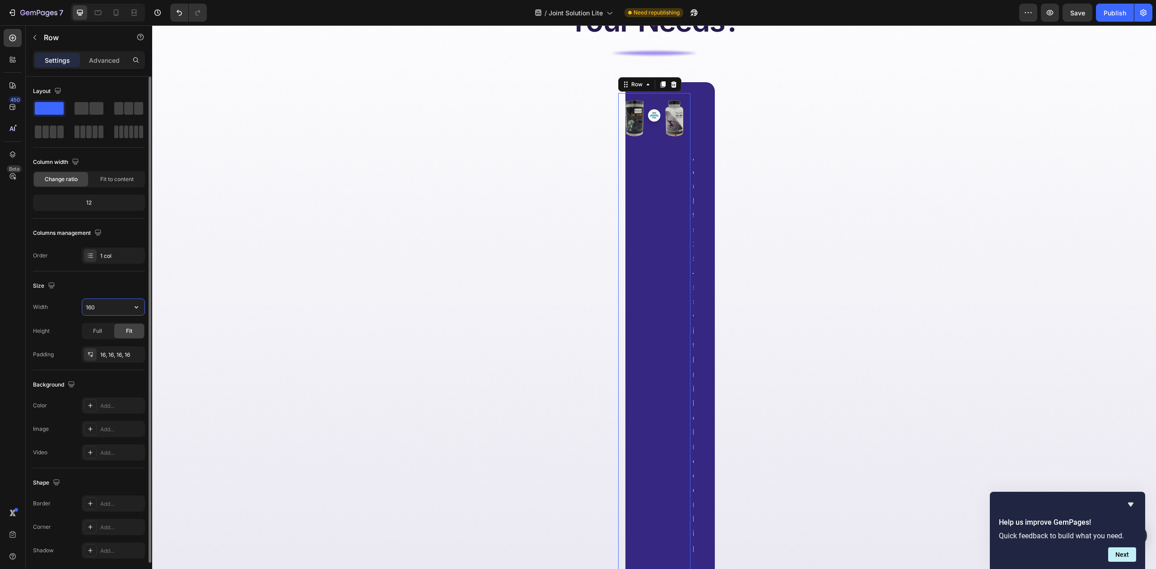
type input "1600"
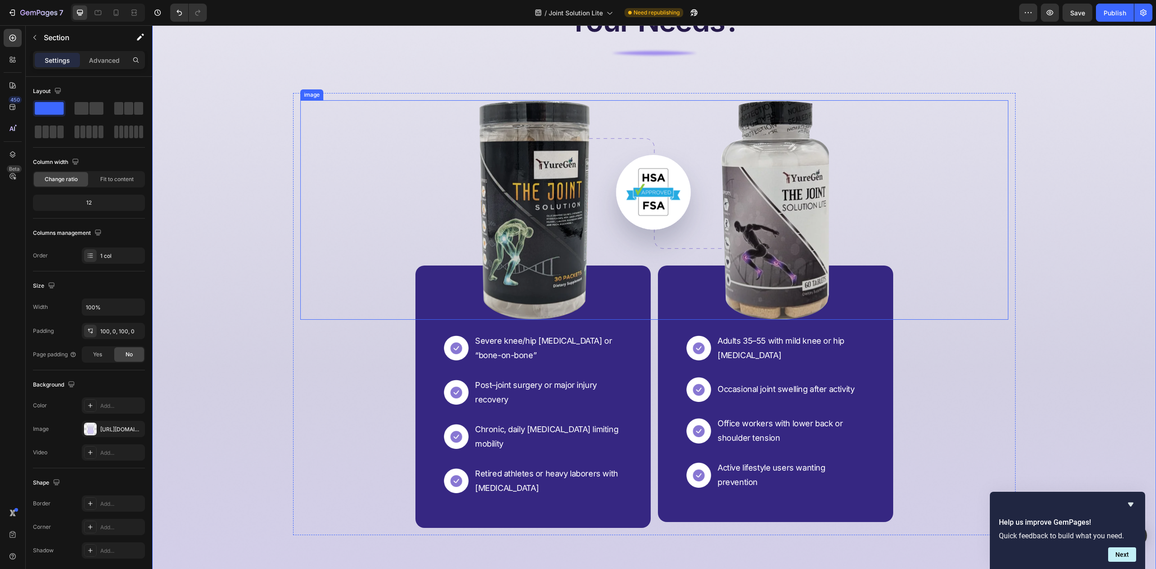
click at [767, 206] on img at bounding box center [654, 209] width 350 height 219
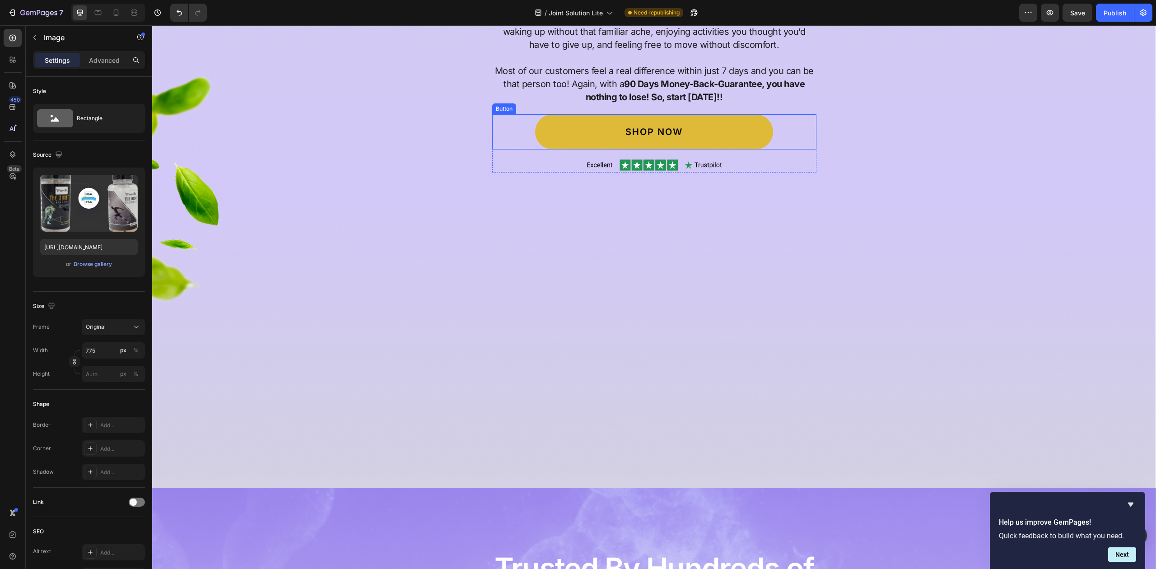
scroll to position [7255, 0]
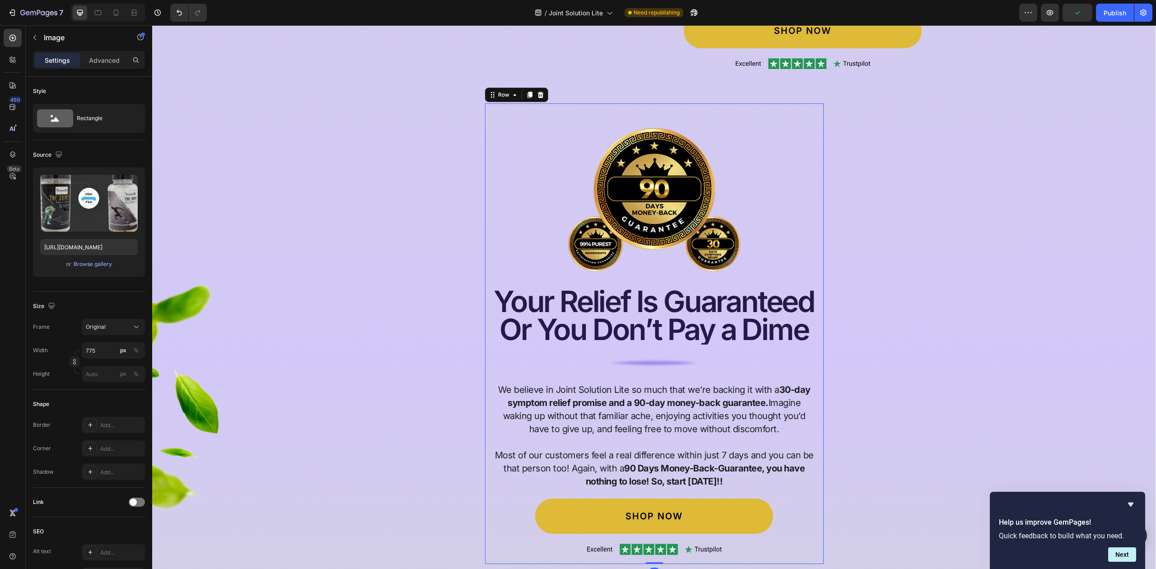
click at [557, 193] on div "Image Your Relief Is Guaranteed Or You Don’t Pay a Dime Heading your relief is …" at bounding box center [654, 333] width 339 height 461
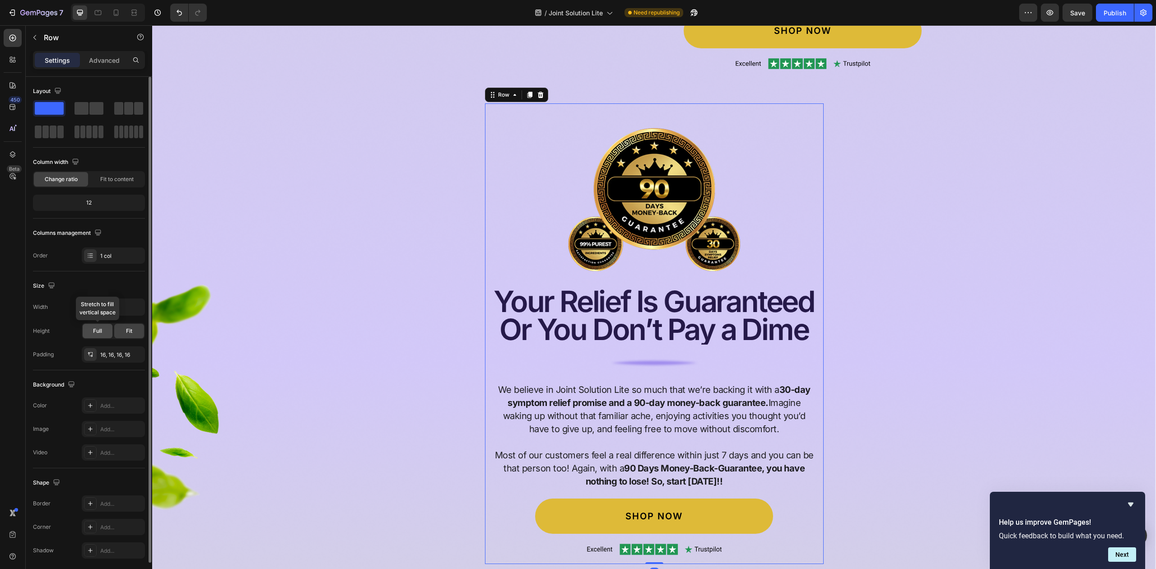
click at [96, 332] on span "Full" at bounding box center [97, 331] width 9 height 8
click at [98, 329] on span "Full" at bounding box center [97, 331] width 9 height 8
click at [553, 192] on div "Image Your Relief Is Guaranteed Or You Don’t Pay a Dime Heading your relief is …" at bounding box center [654, 333] width 339 height 461
click at [98, 331] on span "Full" at bounding box center [97, 331] width 9 height 8
click at [131, 304] on button "button" at bounding box center [136, 307] width 16 height 16
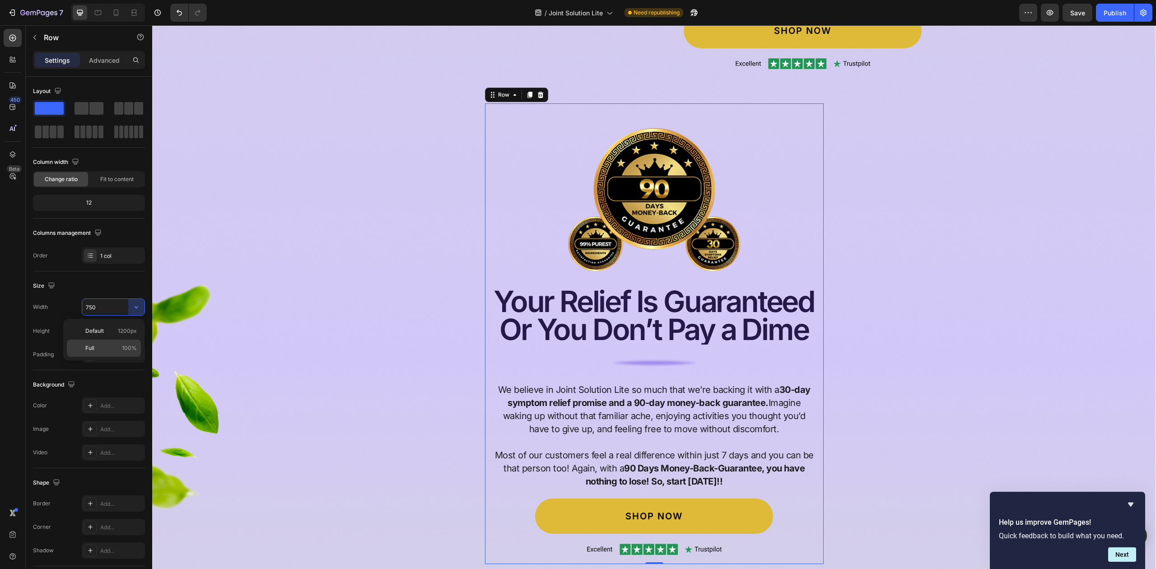
click at [108, 343] on div "Full 100%" at bounding box center [104, 348] width 74 height 17
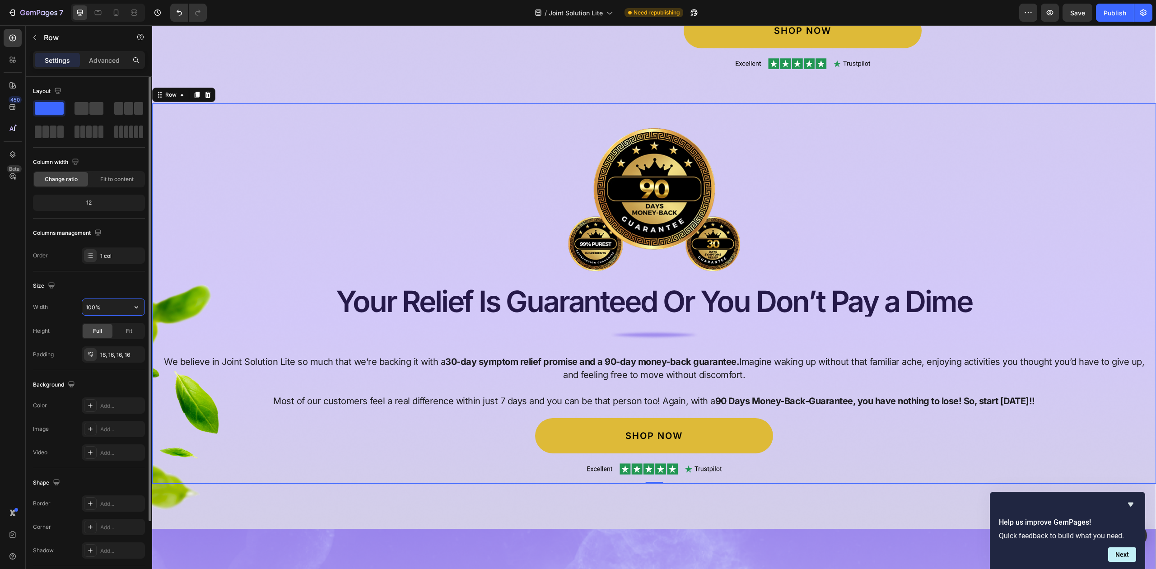
click at [118, 306] on input "100%" at bounding box center [113, 307] width 62 height 16
click at [136, 309] on icon "button" at bounding box center [137, 307] width 4 height 2
click at [123, 327] on span "1200px" at bounding box center [127, 331] width 19 height 8
type input "1200"
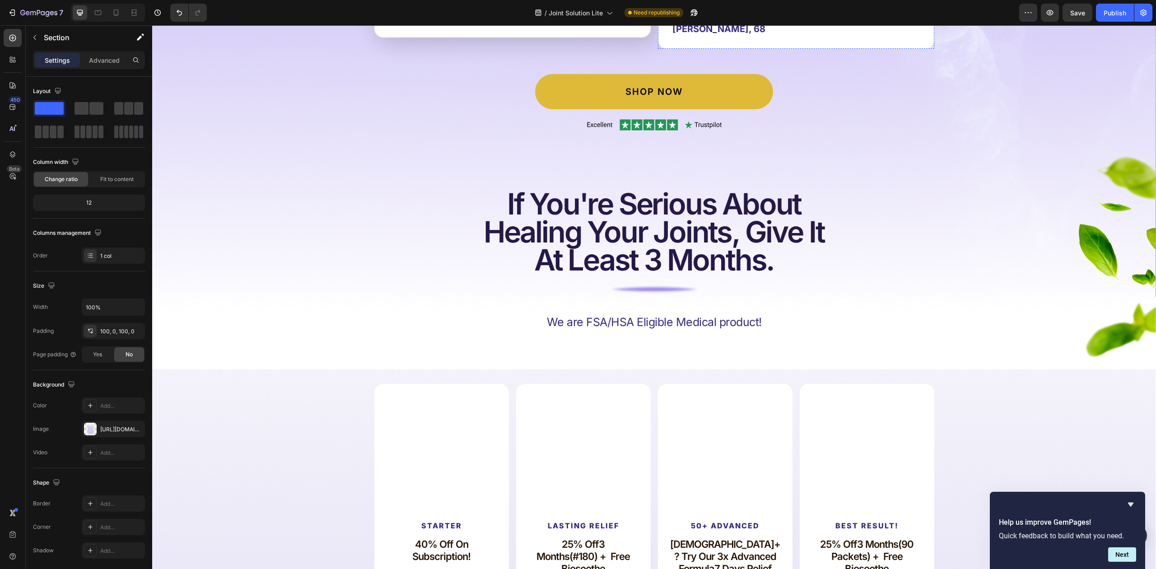
scroll to position [8399, 0]
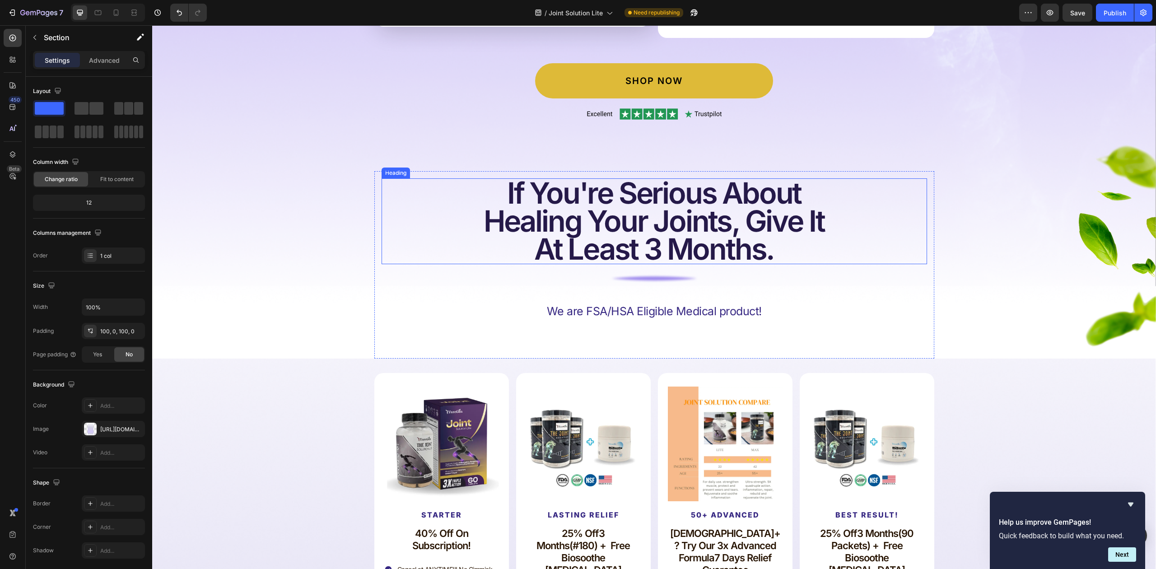
click at [758, 208] on h2 "if you're serious about healing your joints, give it at least 3 months." at bounding box center [655, 221] width 546 height 86
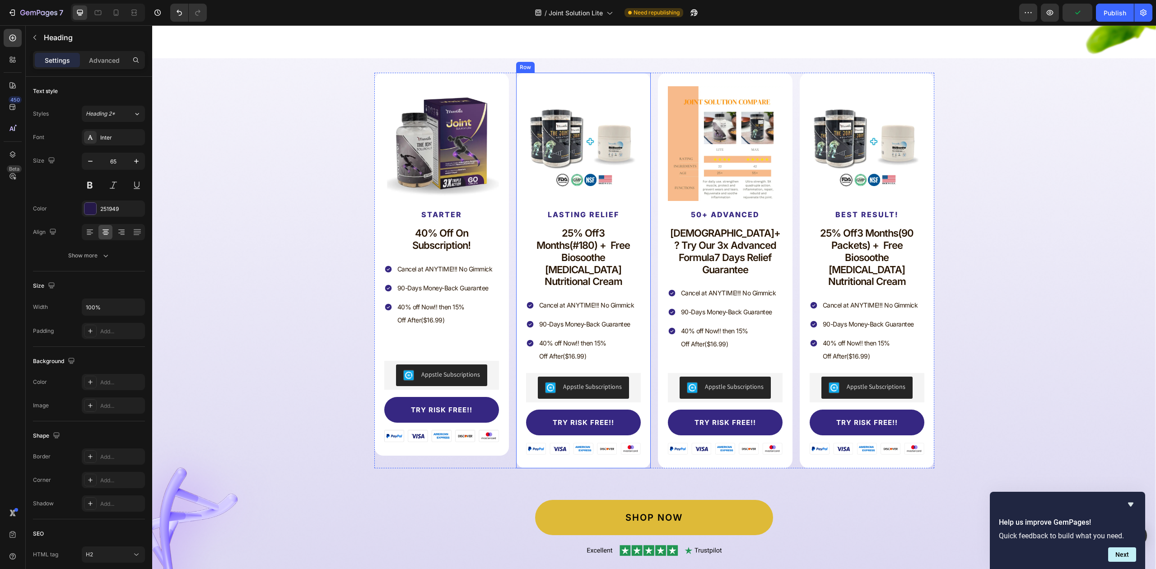
scroll to position [8519, 0]
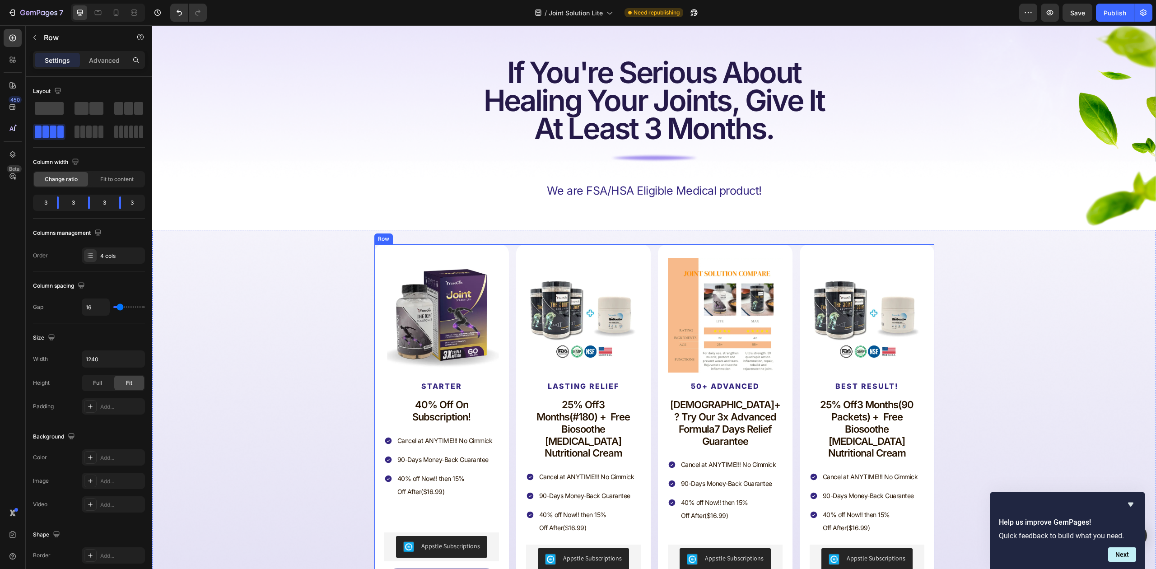
click at [650, 274] on div "Product Images Starter Text Block 40% off on subscription! Text Block Cancel at…" at bounding box center [654, 442] width 560 height 396
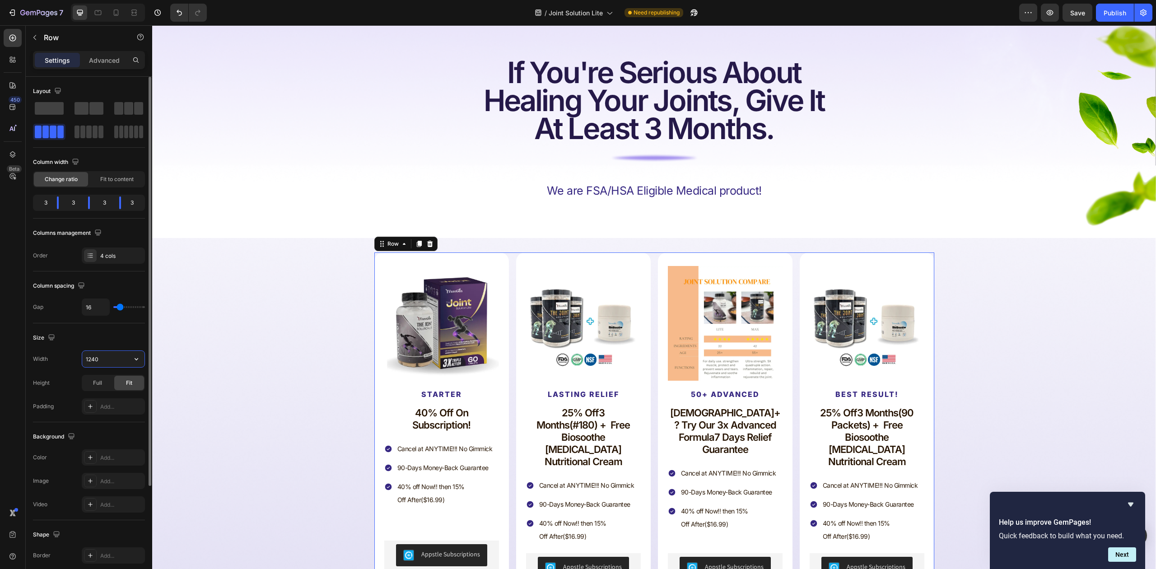
click at [102, 360] on input "1240" at bounding box center [113, 359] width 62 height 16
click at [126, 359] on input "1240" at bounding box center [113, 359] width 62 height 16
drag, startPoint x: 126, startPoint y: 359, endPoint x: 0, endPoint y: 350, distance: 125.9
click at [0, 360] on div "450 Beta Sections(18) Elements(83) Section Element Hero Section Product Detail …" at bounding box center [76, 297] width 152 height 544
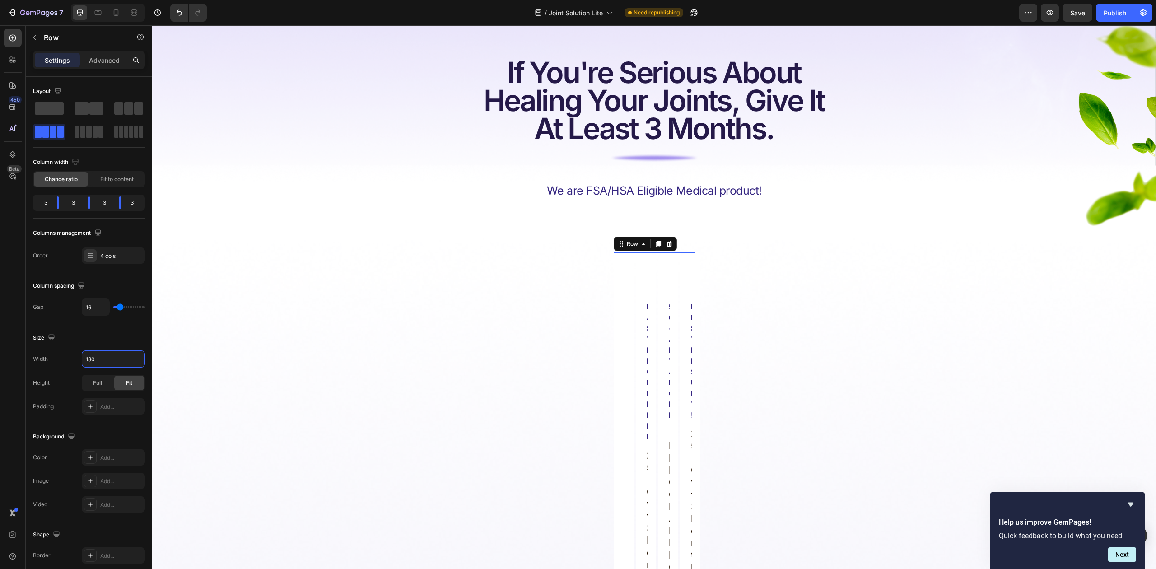
type input "1800"
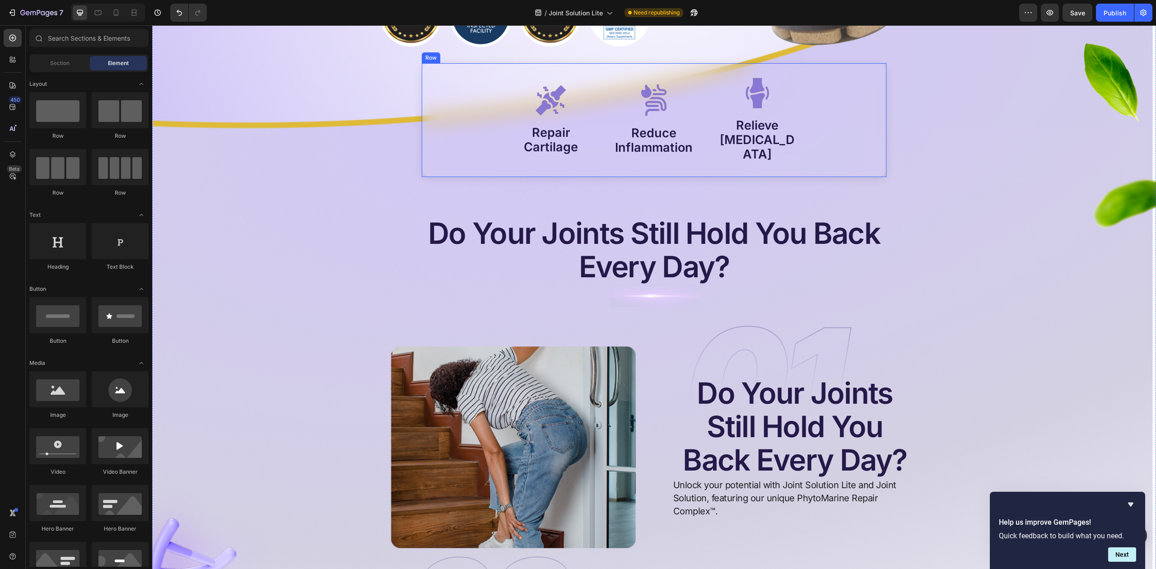
scroll to position [542, 0]
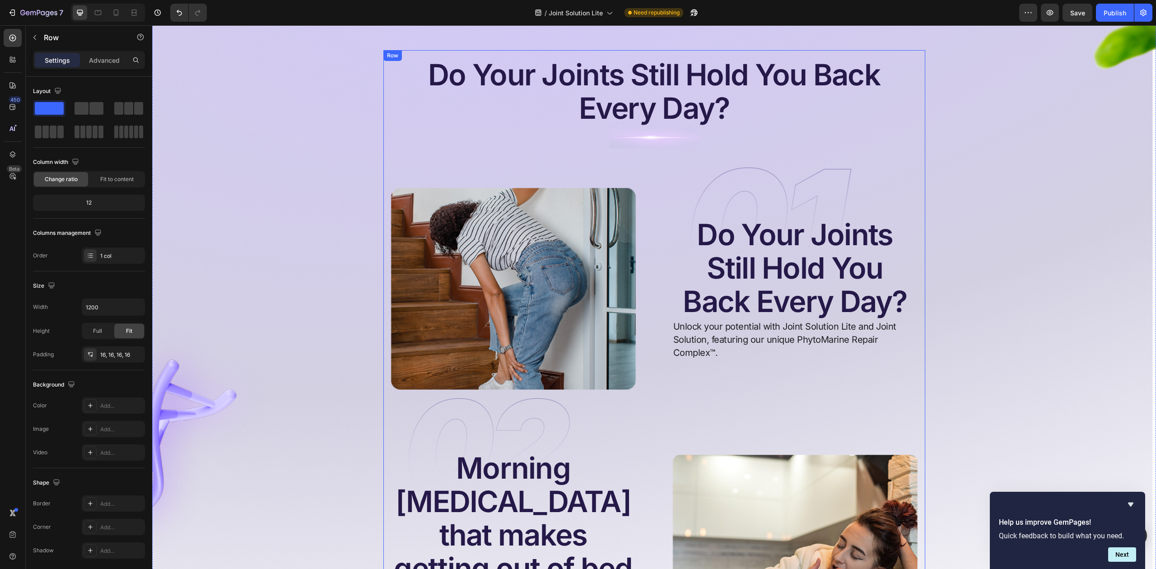
click at [94, 308] on input "1200" at bounding box center [113, 307] width 62 height 16
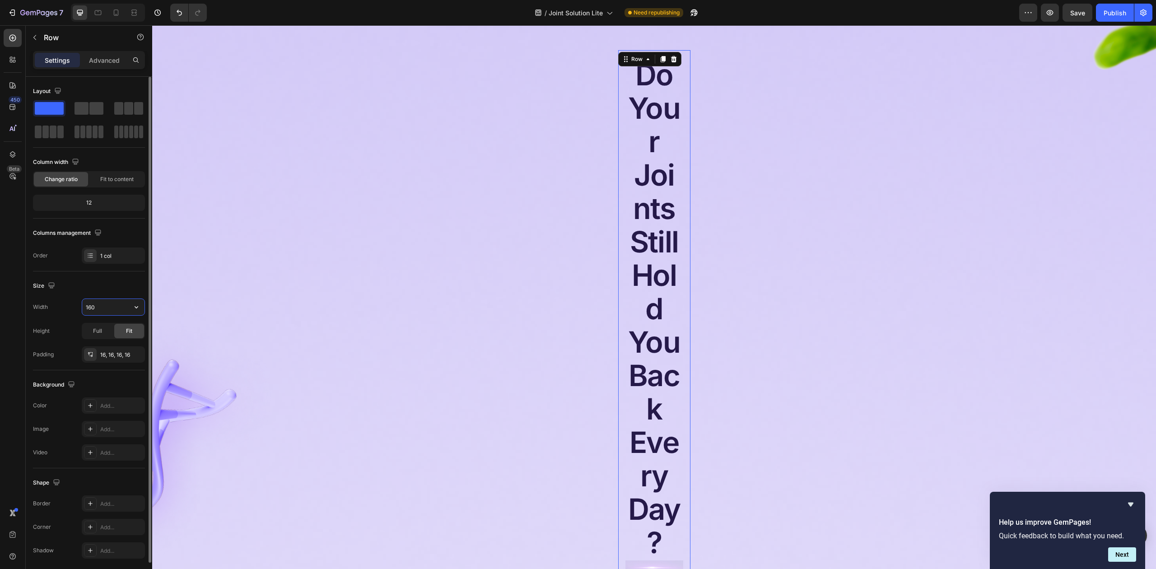
type input "1600"
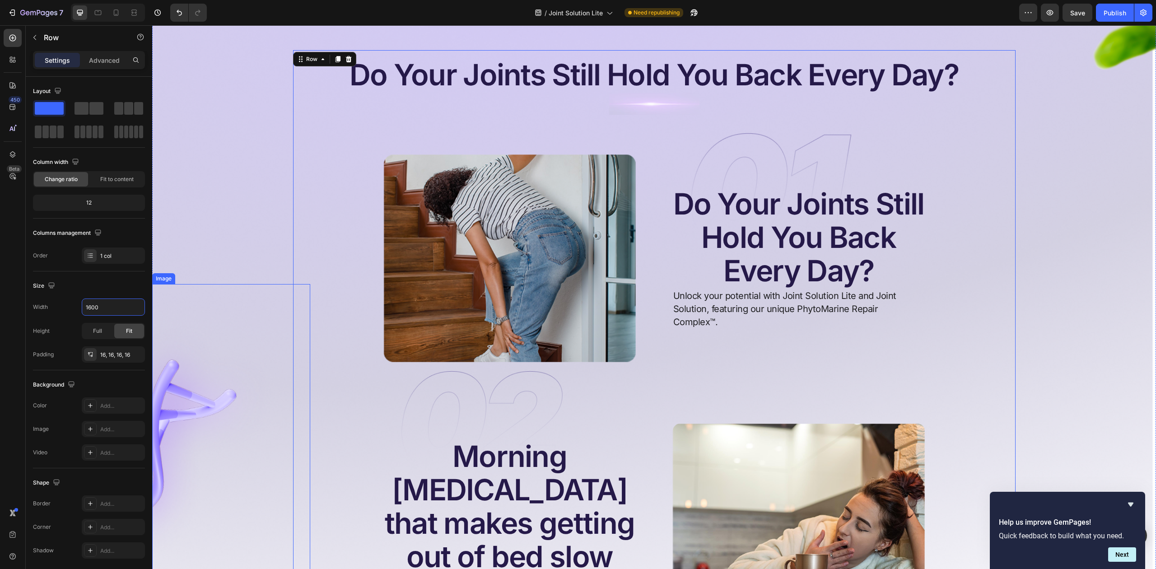
click at [245, 302] on img at bounding box center [231, 442] width 158 height 316
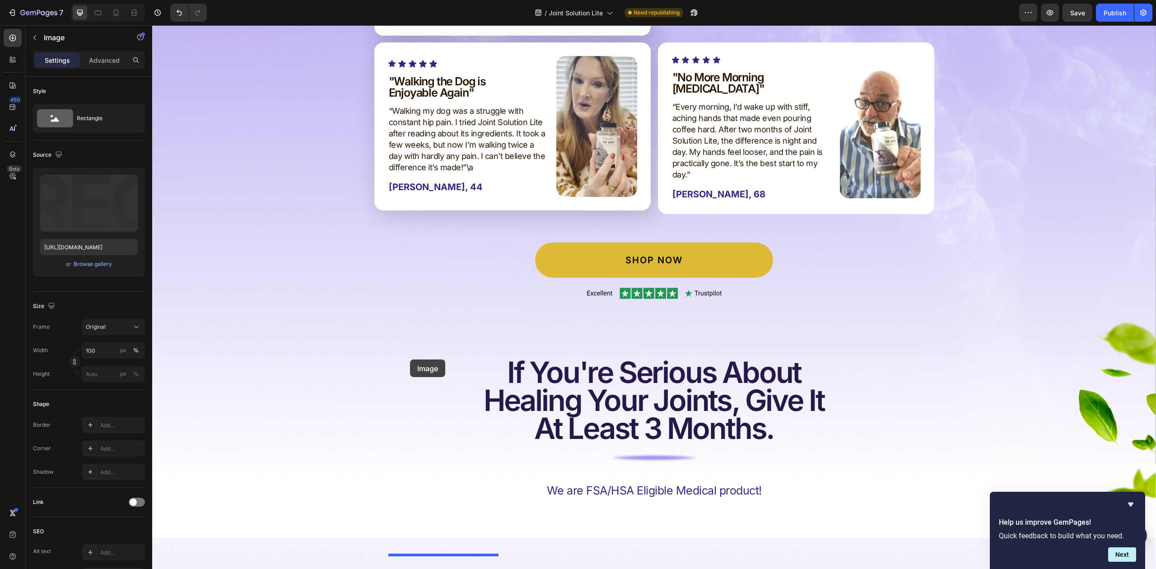
scroll to position [8613, 0]
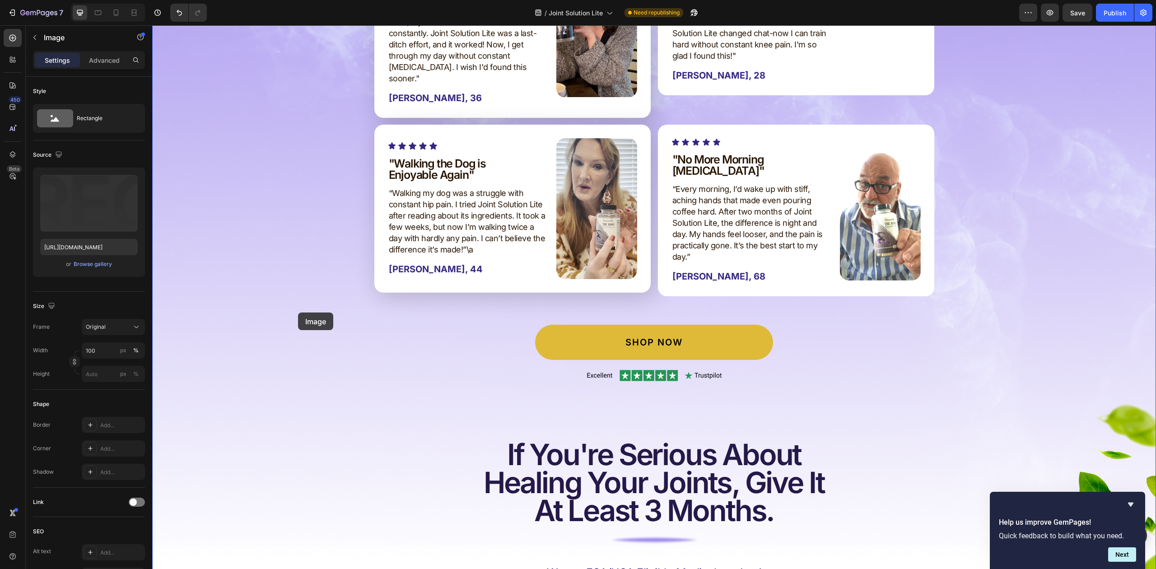
drag, startPoint x: 250, startPoint y: 230, endPoint x: 297, endPoint y: 313, distance: 94.9
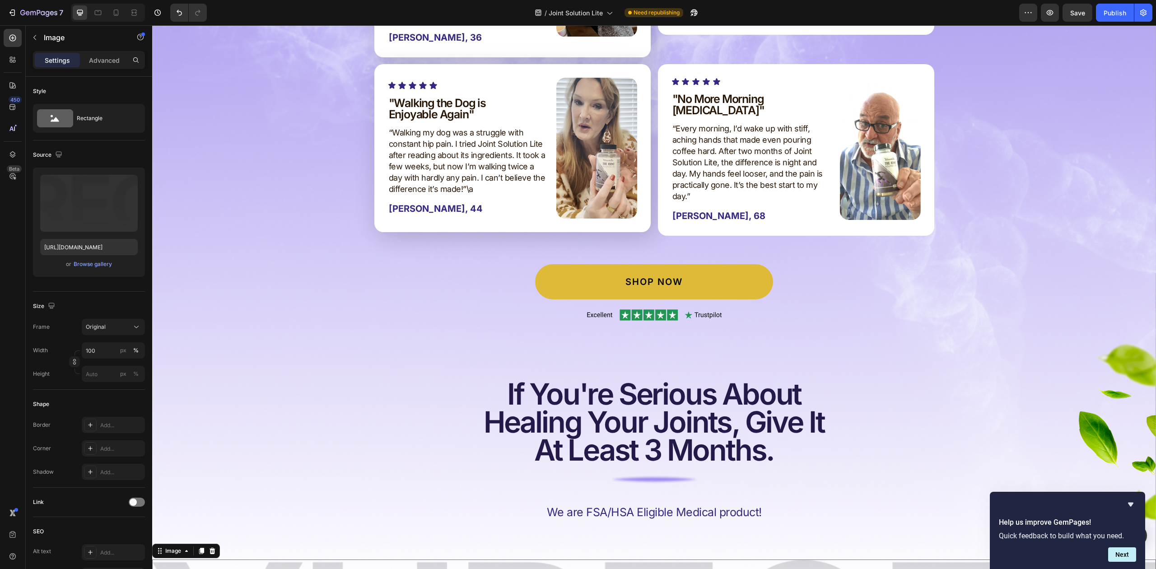
scroll to position [9095, 0]
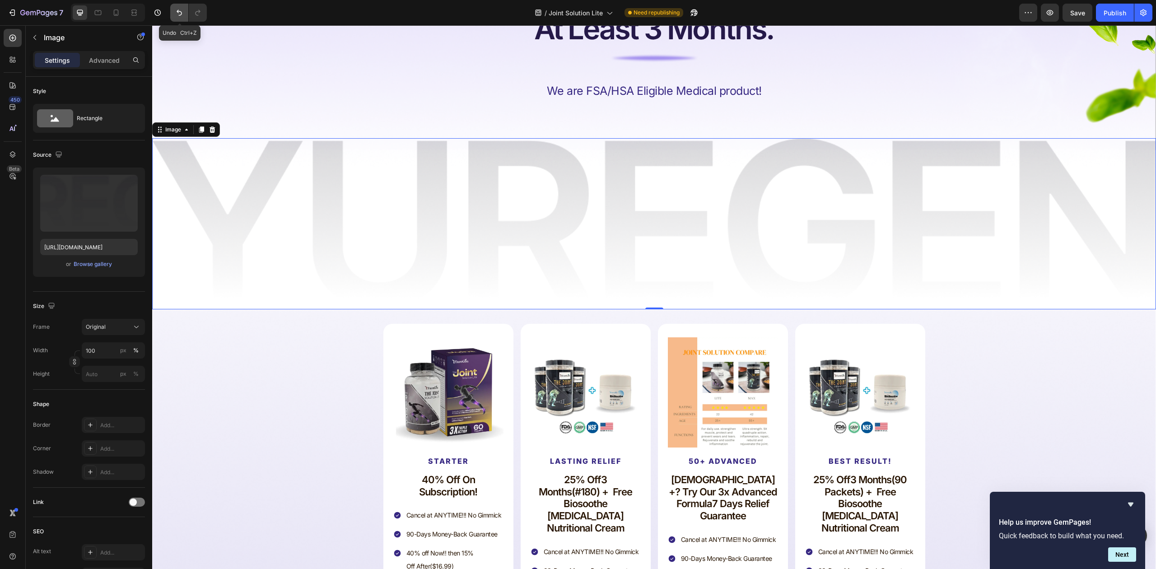
click at [182, 11] on icon "Undo/Redo" at bounding box center [179, 12] width 9 height 9
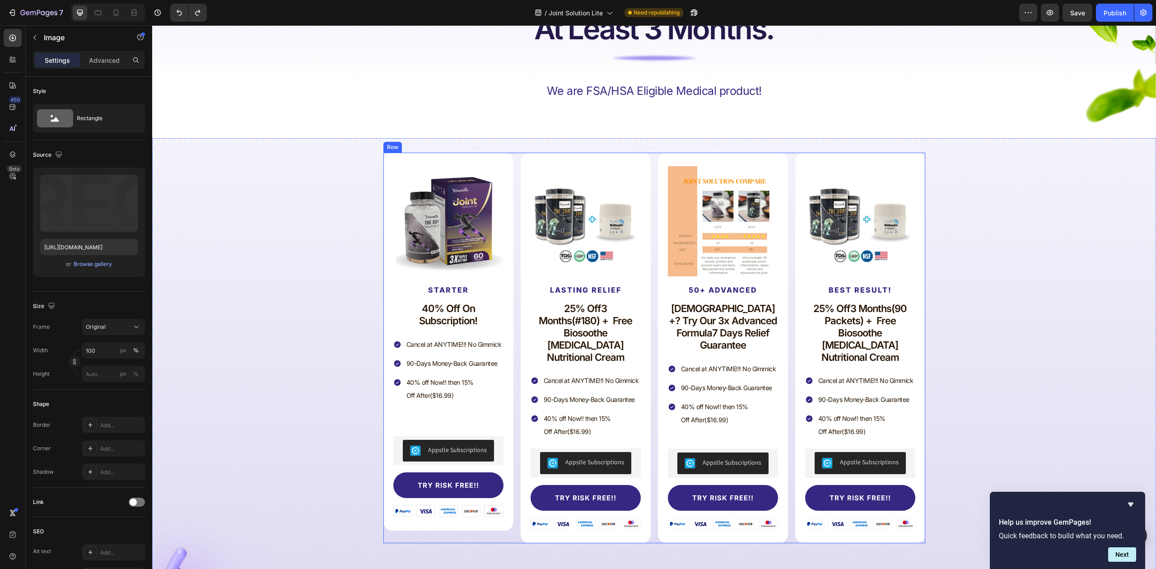
click at [649, 181] on div "Product Images Starter Text Block 40% off on subscription! Text Block Cancel at…" at bounding box center [655, 348] width 542 height 391
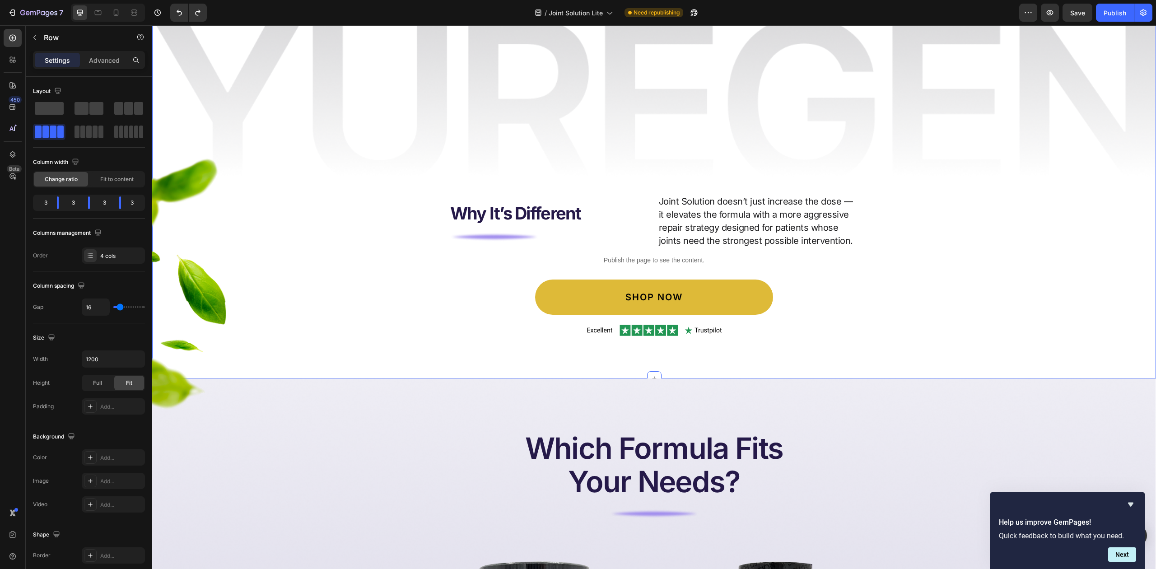
scroll to position [6001, 0]
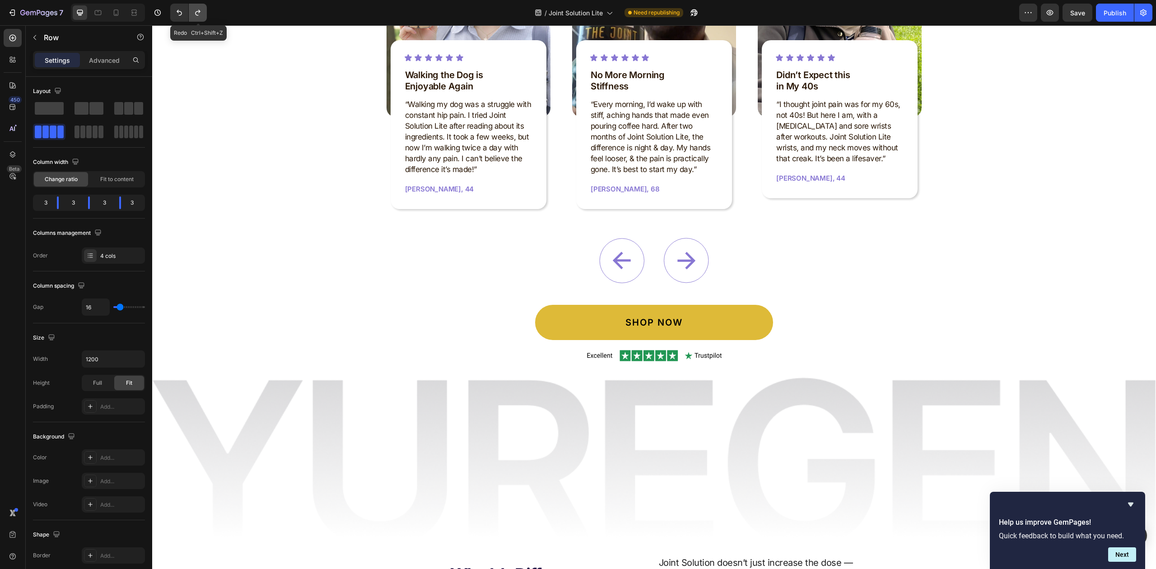
click at [201, 11] on icon "Undo/Redo" at bounding box center [197, 12] width 9 height 9
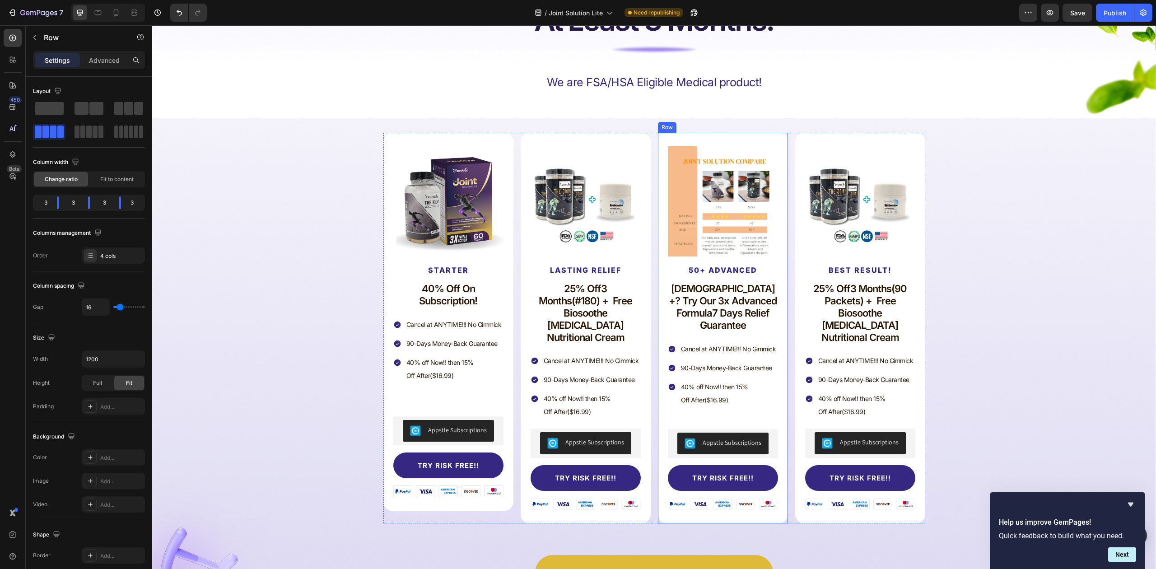
scroll to position [8832, 0]
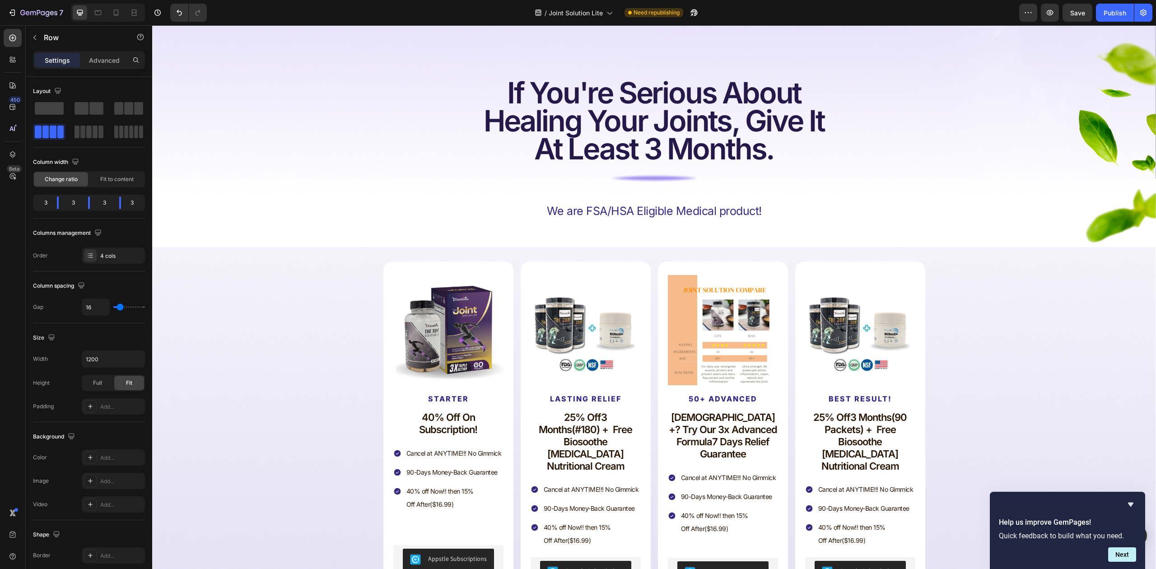
click at [651, 276] on div "Product Images Starter Text Block 40% off on subscription! Text Block Cancel at…" at bounding box center [655, 457] width 542 height 391
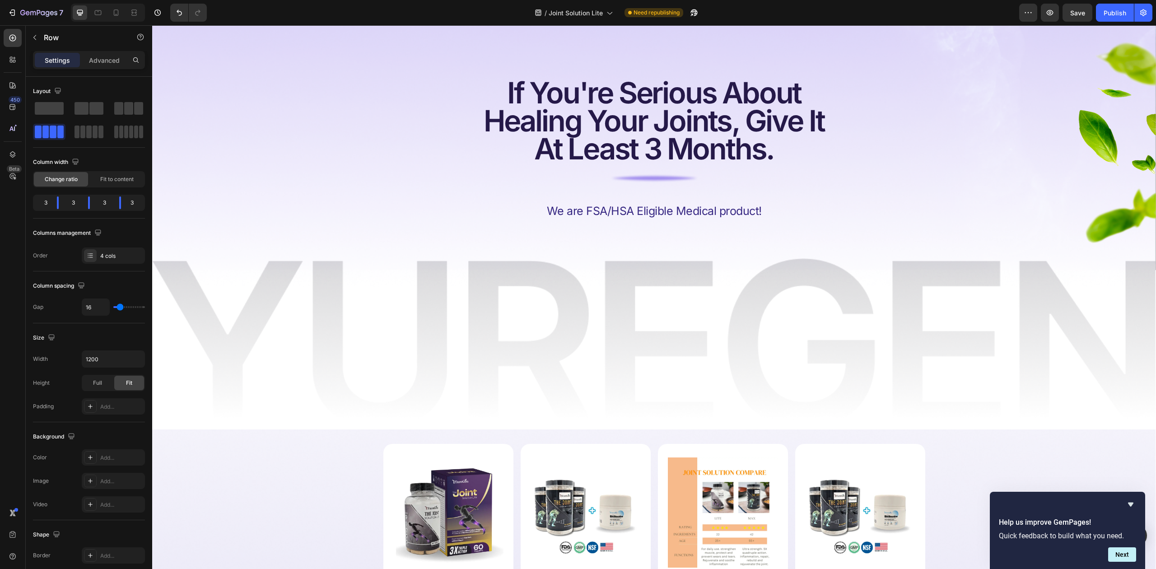
drag, startPoint x: 511, startPoint y: 453, endPoint x: 516, endPoint y: 472, distance: 19.9
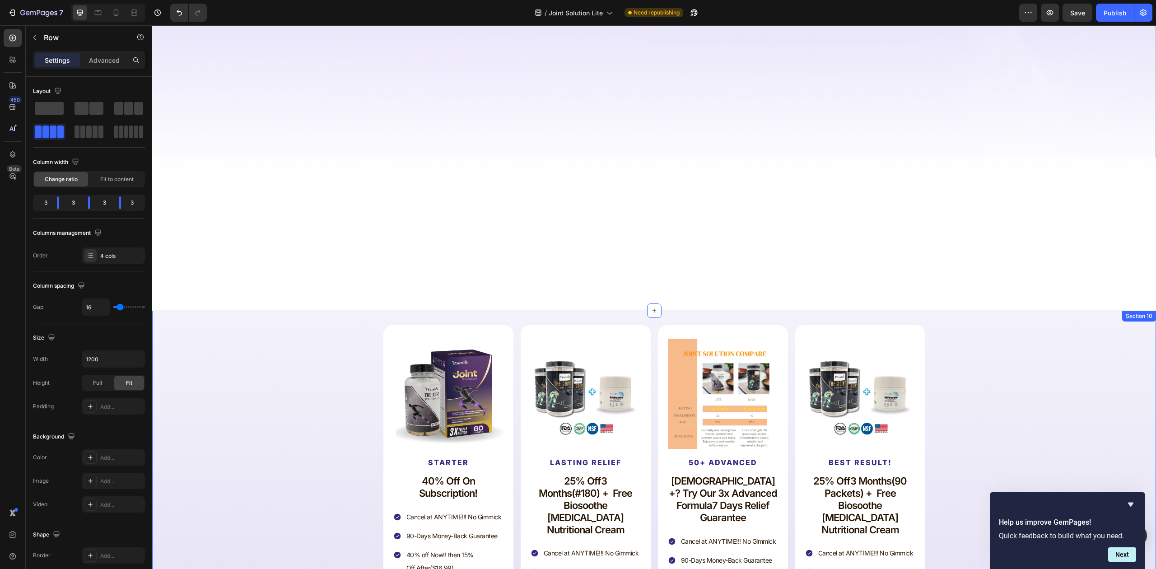
scroll to position [9254, 0]
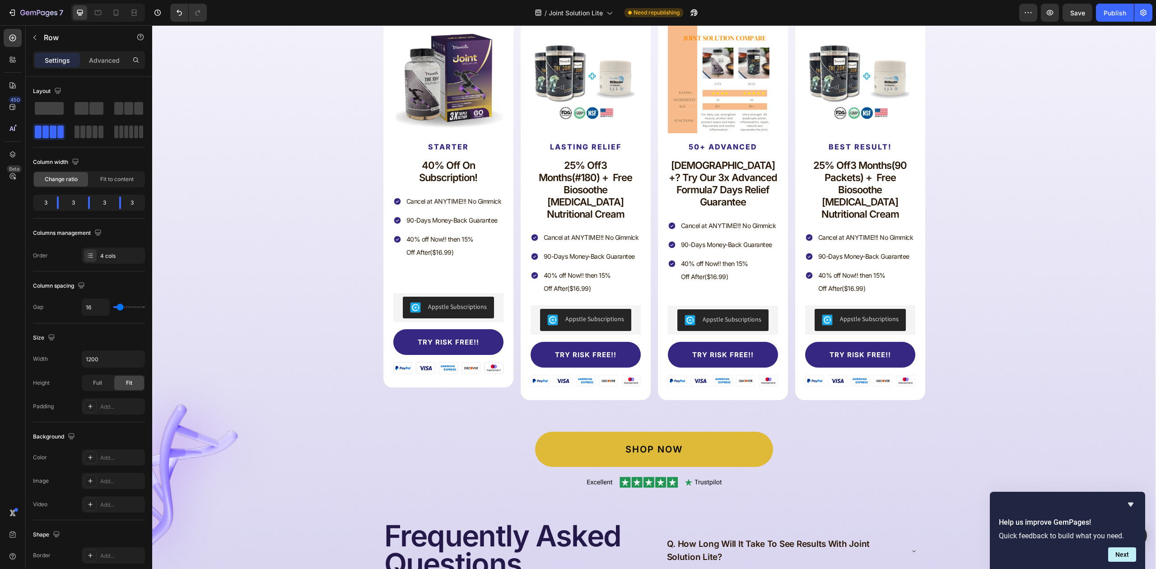
click at [649, 338] on div "Product Images Starter Text Block 40% off on subscription! Text Block Cancel at…" at bounding box center [655, 204] width 542 height 391
click at [119, 362] on input "1200" at bounding box center [113, 359] width 62 height 16
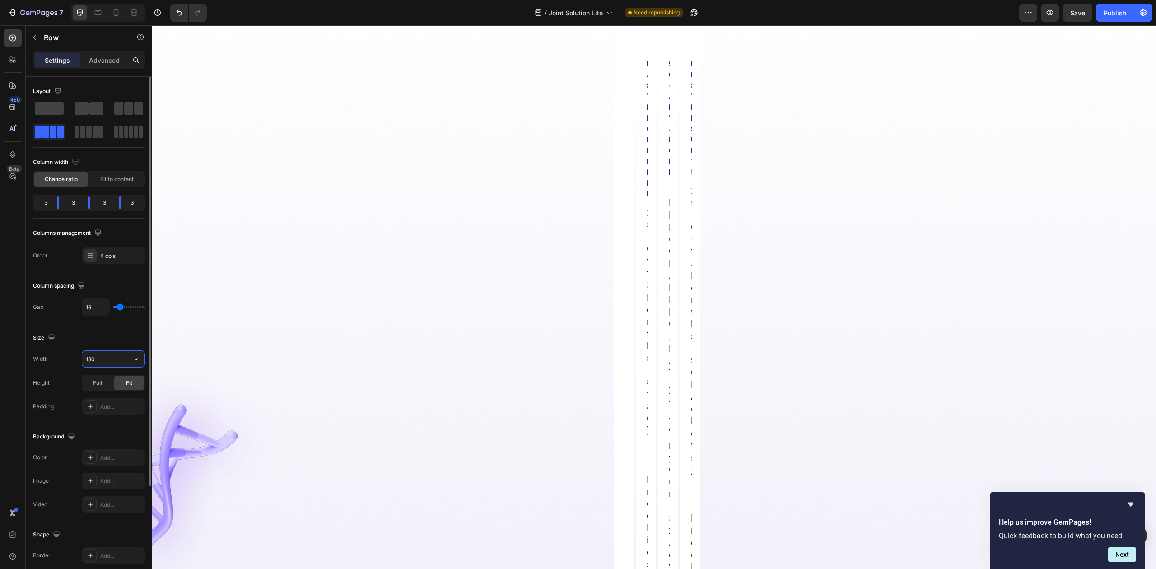
type input "1800"
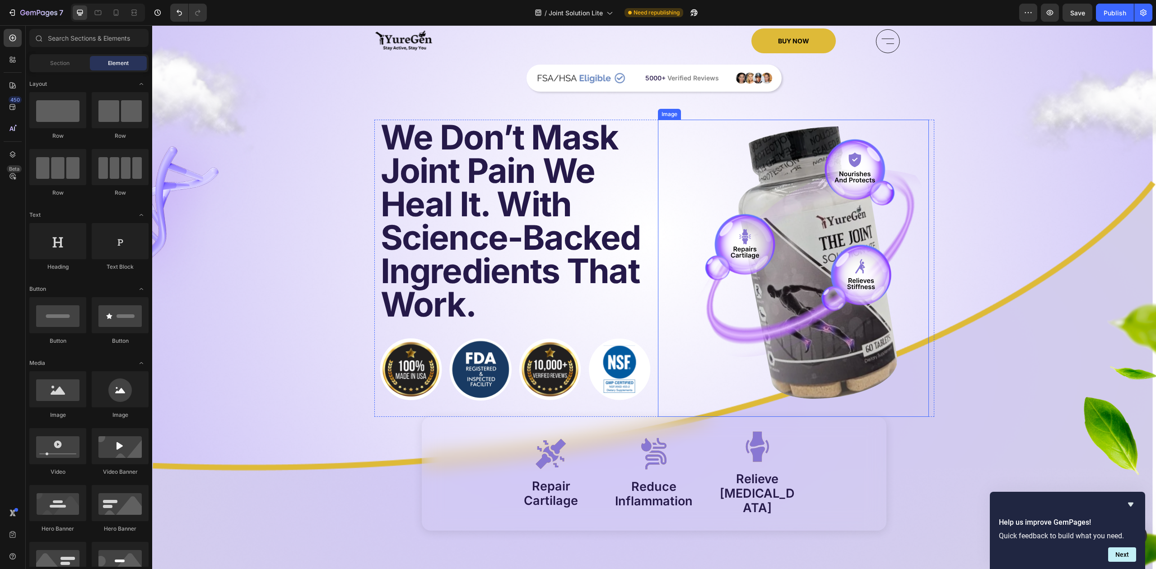
scroll to position [60, 0]
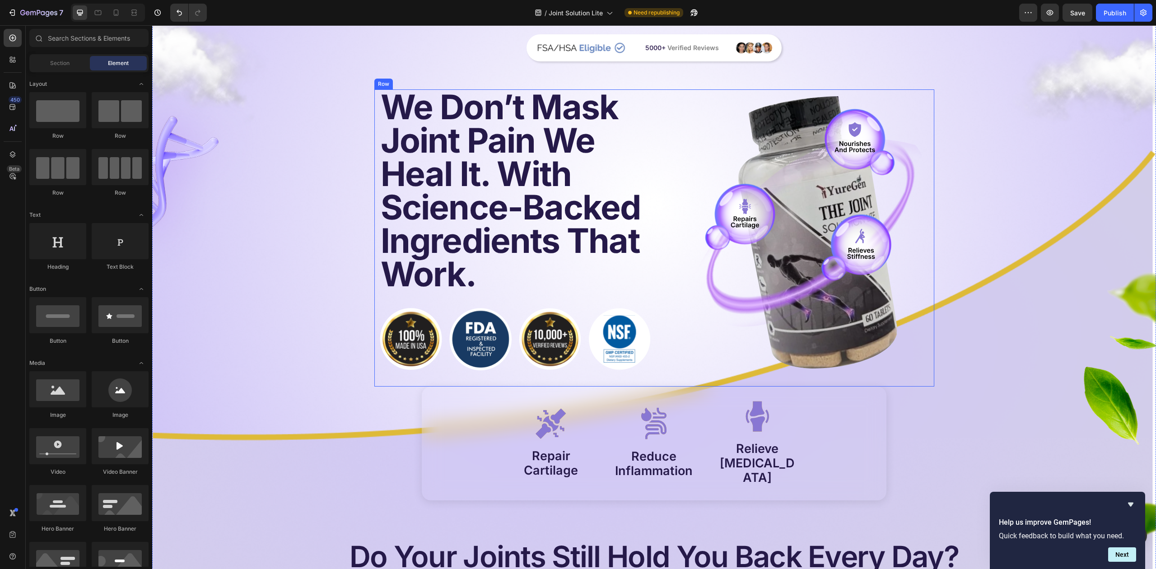
click at [646, 92] on div "We Don’t Mask Joint Pain We Heal It. With Science-Backed Ingredients That Work.…" at bounding box center [654, 237] width 560 height 297
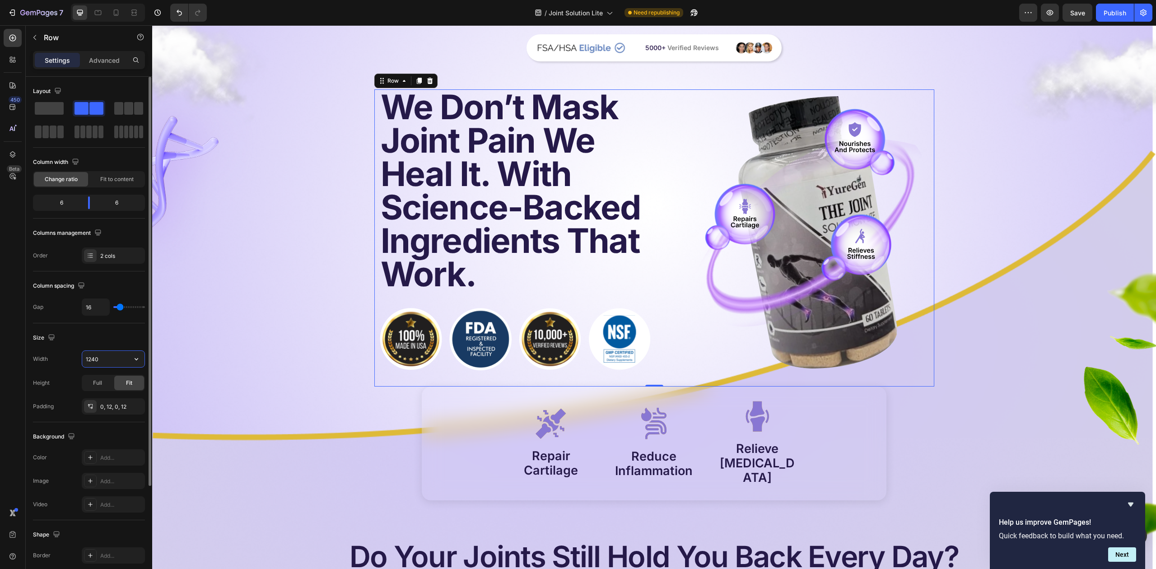
click at [117, 356] on input "1240" at bounding box center [113, 359] width 62 height 16
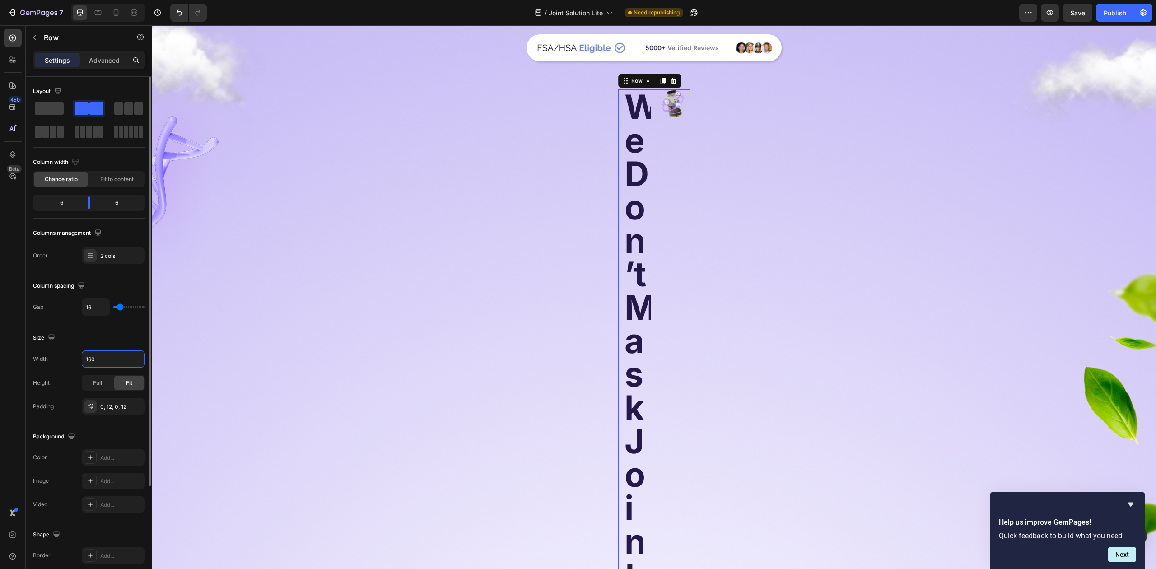
type input "1600"
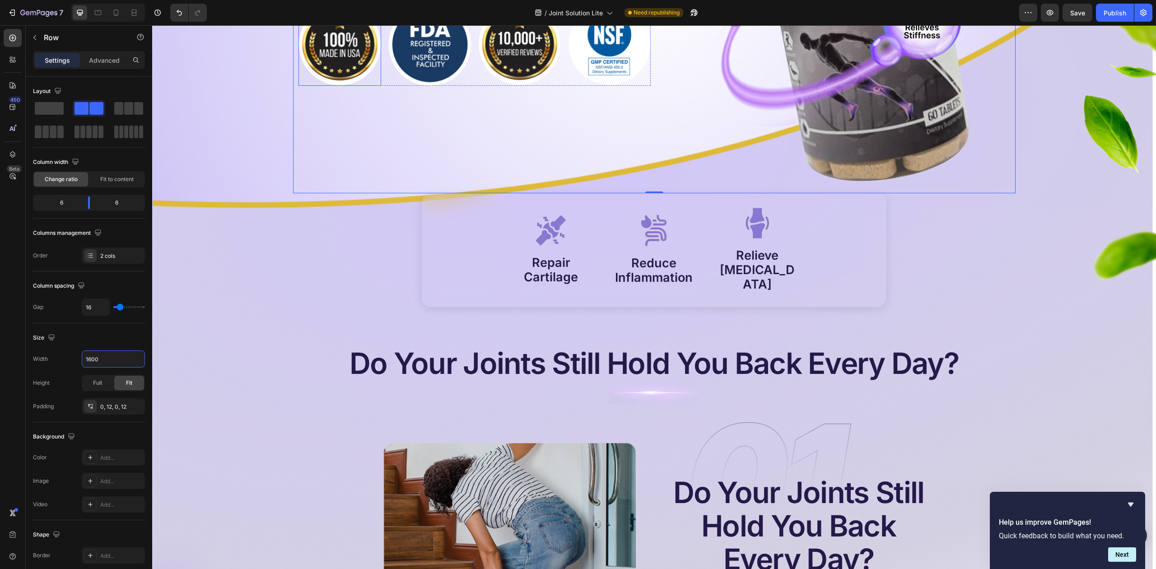
scroll to position [361, 0]
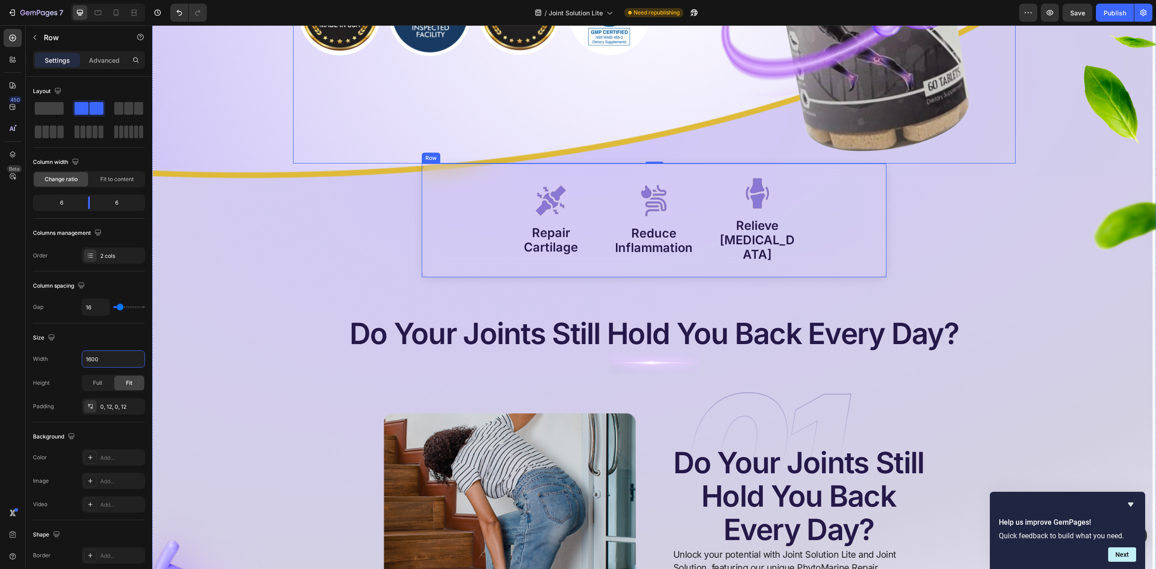
click at [837, 192] on div "Image Repair Cartilage Heading Row Image Reduce Inflammation Heading Row Image …" at bounding box center [654, 221] width 465 height 114
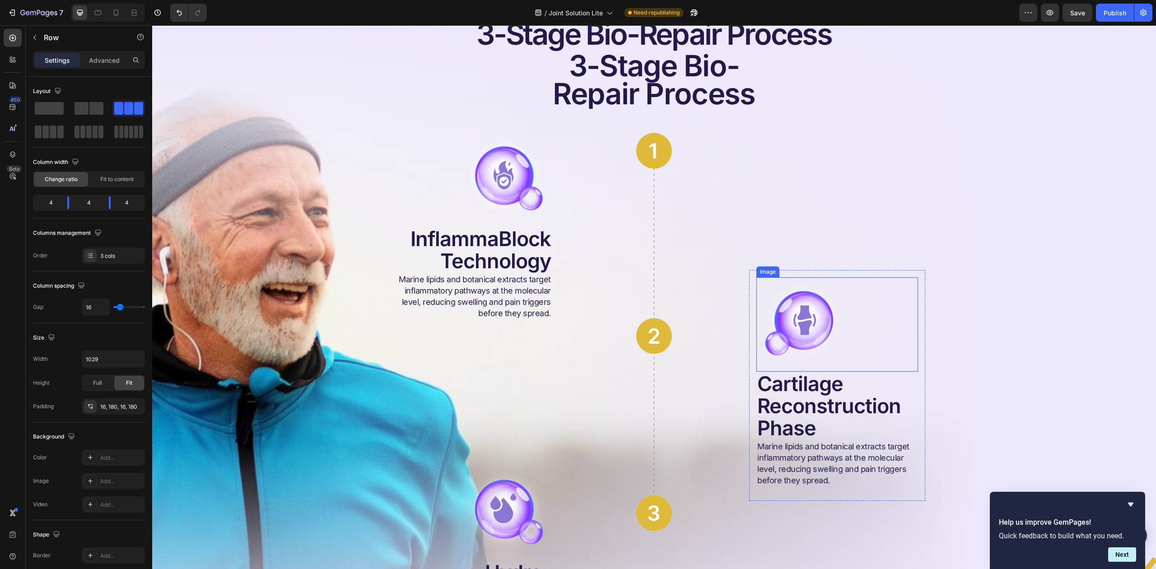
scroll to position [3132, 0]
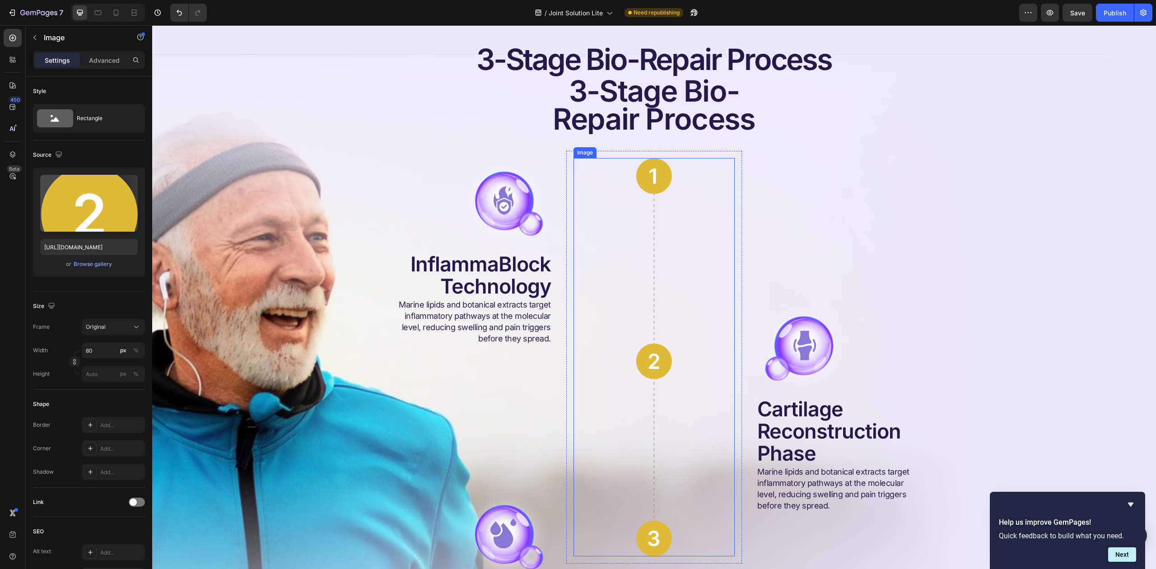
click at [649, 199] on img at bounding box center [654, 357] width 36 height 398
click at [644, 250] on img at bounding box center [654, 357] width 36 height 398
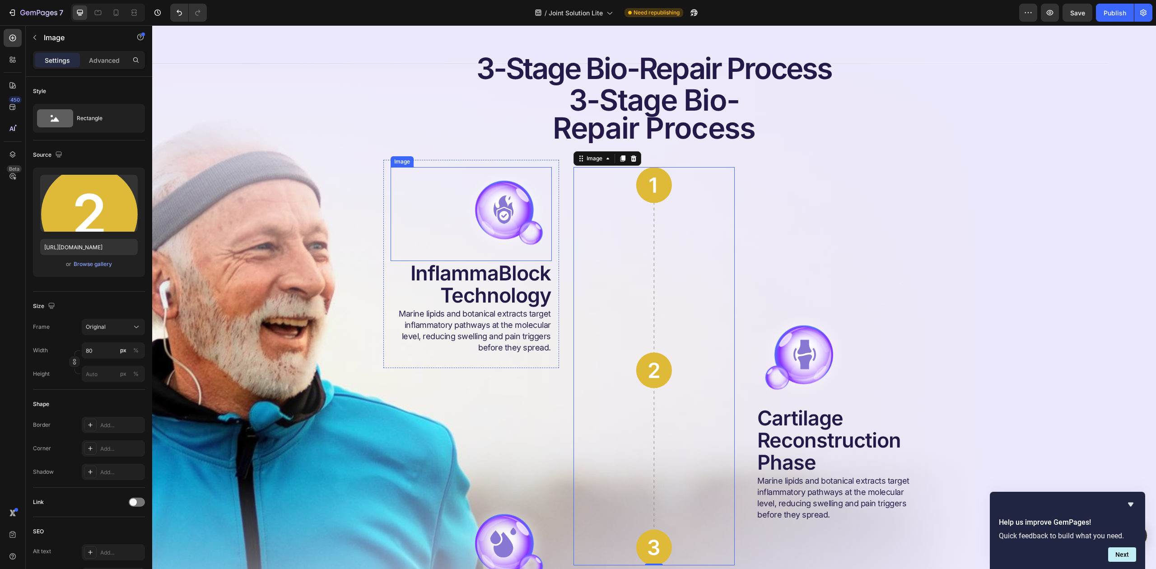
scroll to position [3072, 0]
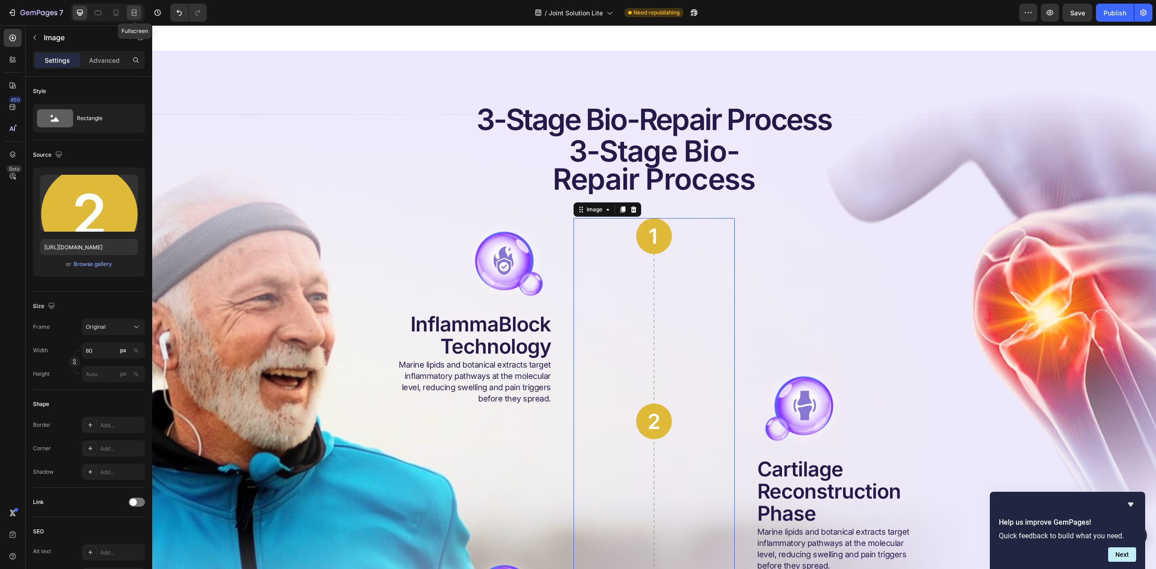
click at [136, 14] on icon at bounding box center [134, 12] width 9 height 9
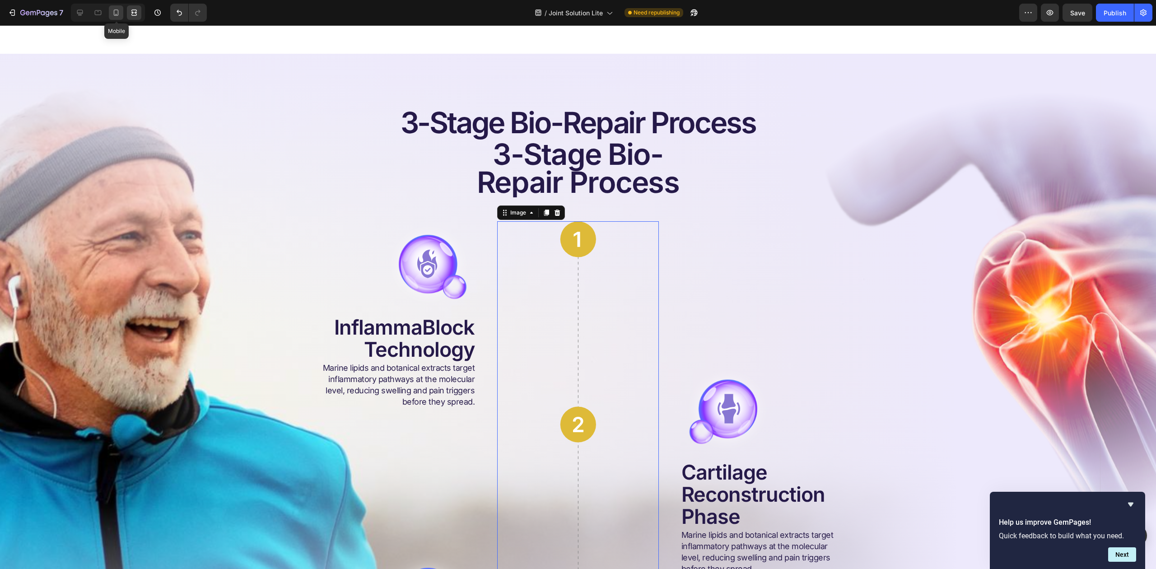
click at [120, 13] on icon at bounding box center [116, 12] width 9 height 9
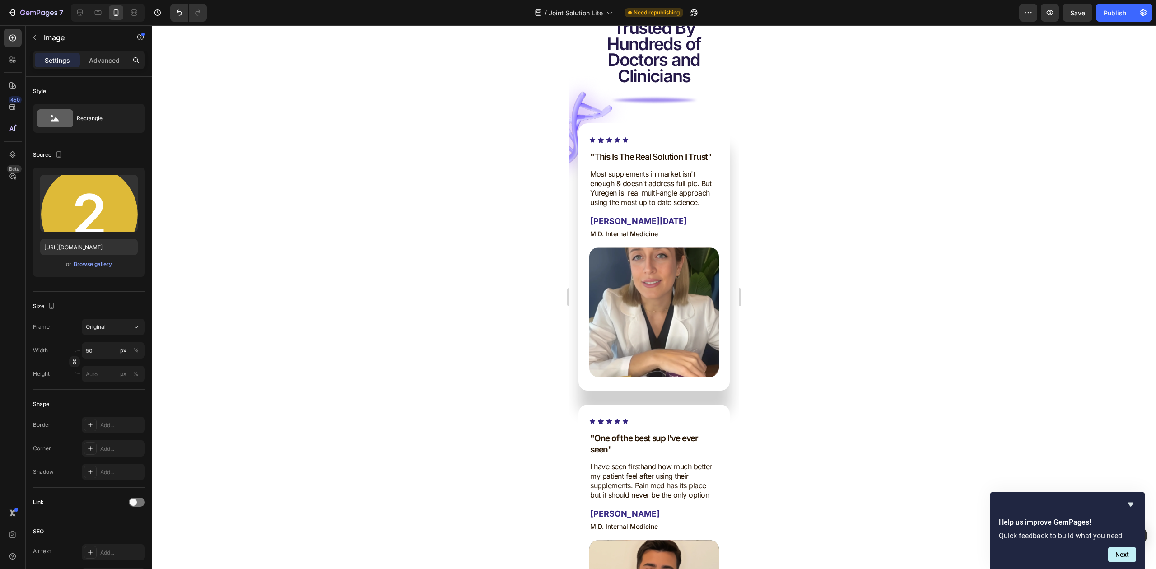
scroll to position [2317, 0]
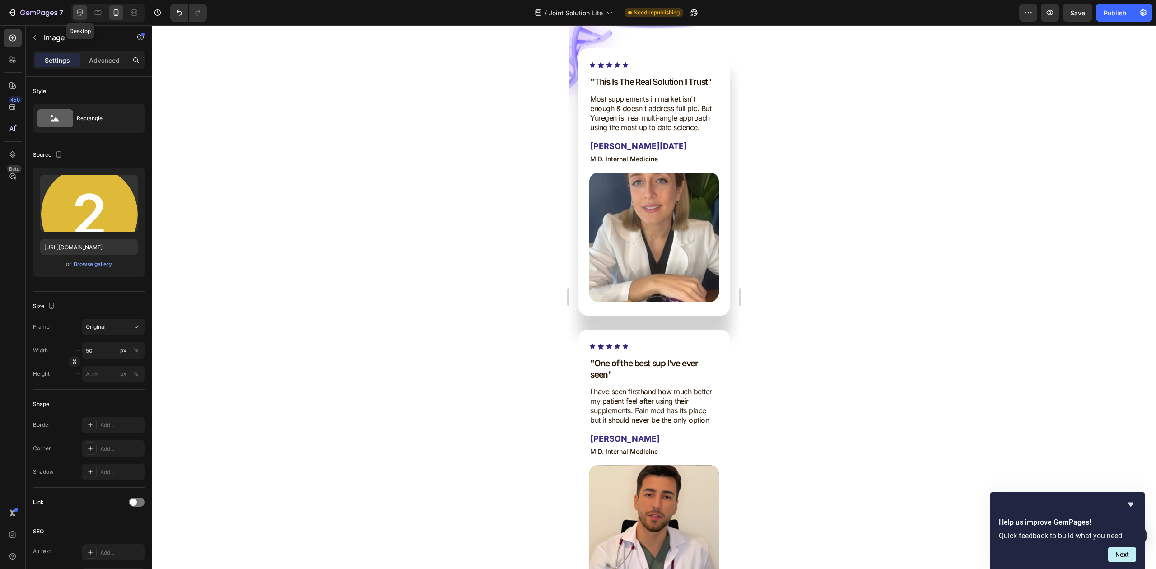
click at [80, 11] on icon at bounding box center [79, 12] width 9 height 9
type input "80"
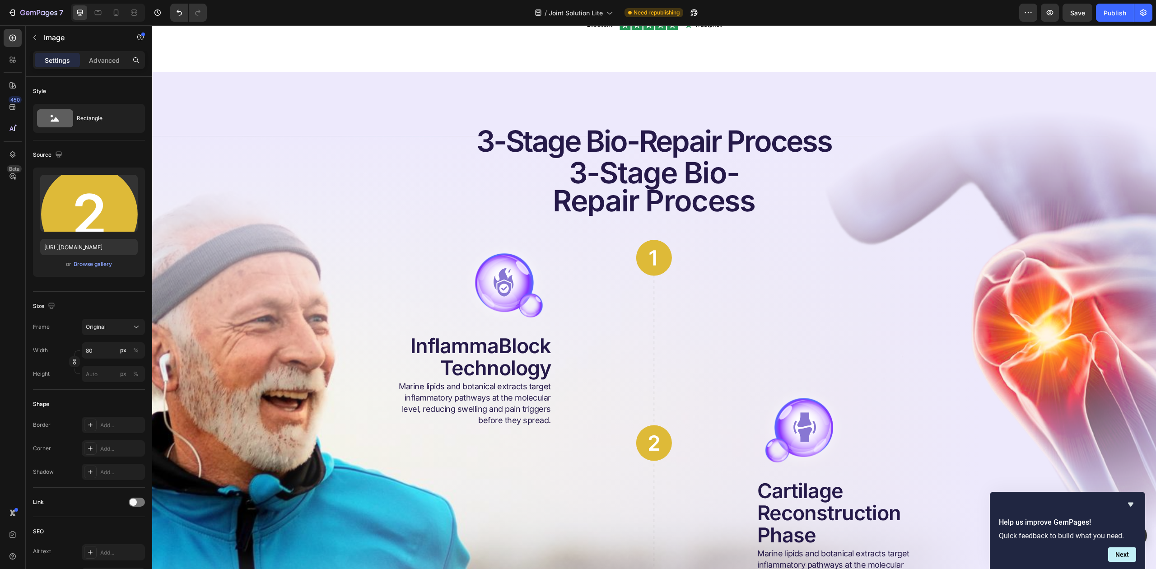
scroll to position [2503, 0]
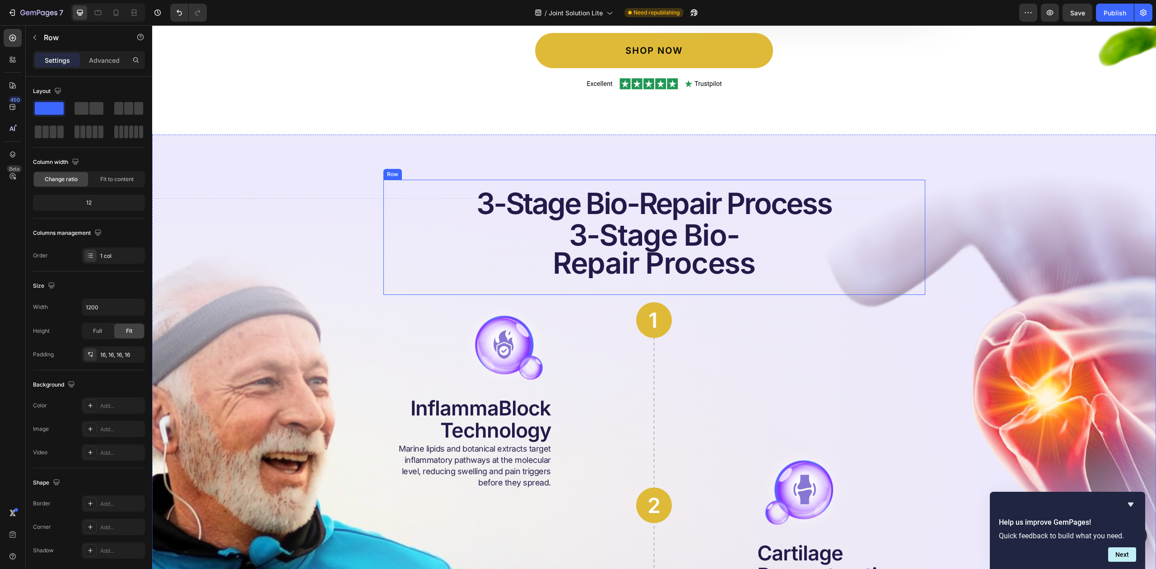
click at [425, 180] on div "3-Stage Bio-Repair Process Heading 3-Stage Bio- Repair Process Heading Row" at bounding box center [655, 237] width 542 height 115
click at [566, 303] on div "Image Row" at bounding box center [654, 501] width 176 height 413
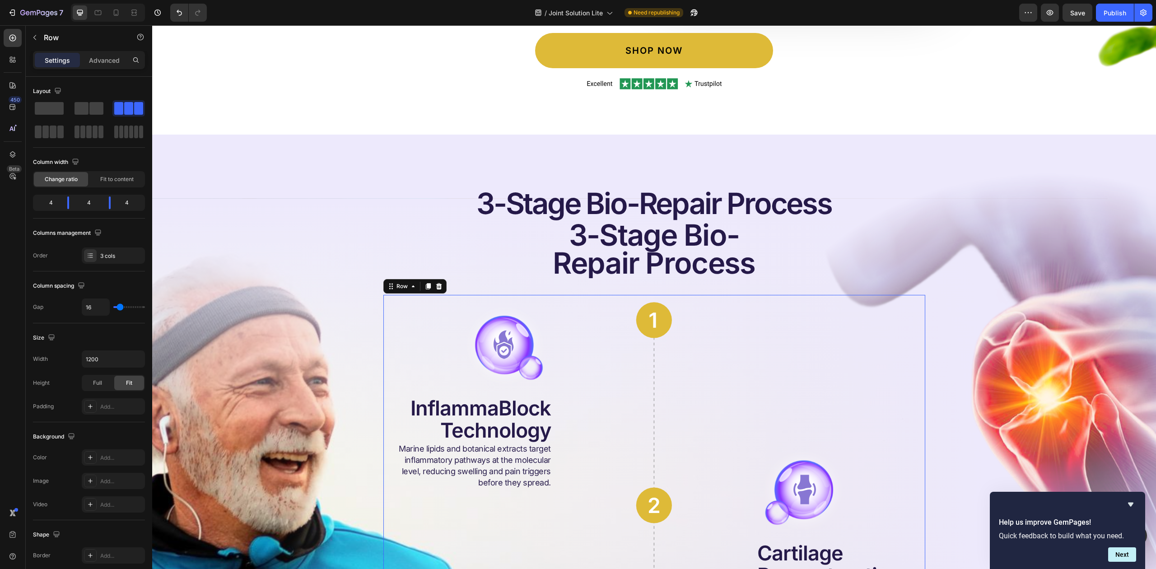
click at [557, 297] on div "Image InflammaBlock Technology Heading Marine lipids and botanical extracts tar…" at bounding box center [655, 501] width 542 height 413
click at [99, 356] on input "1200" at bounding box center [113, 359] width 62 height 16
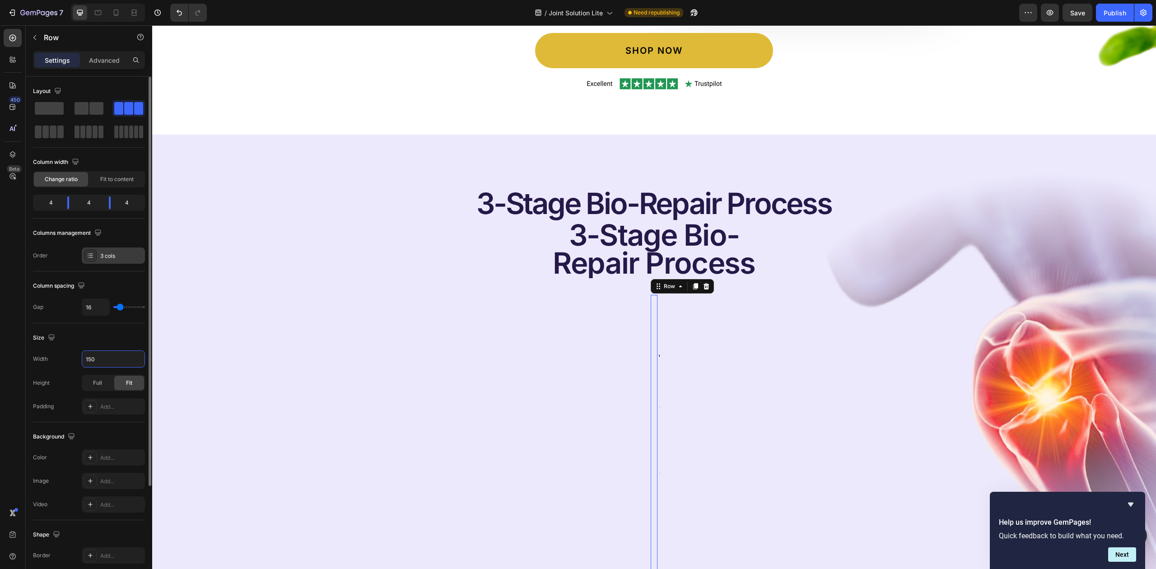
type input "1500"
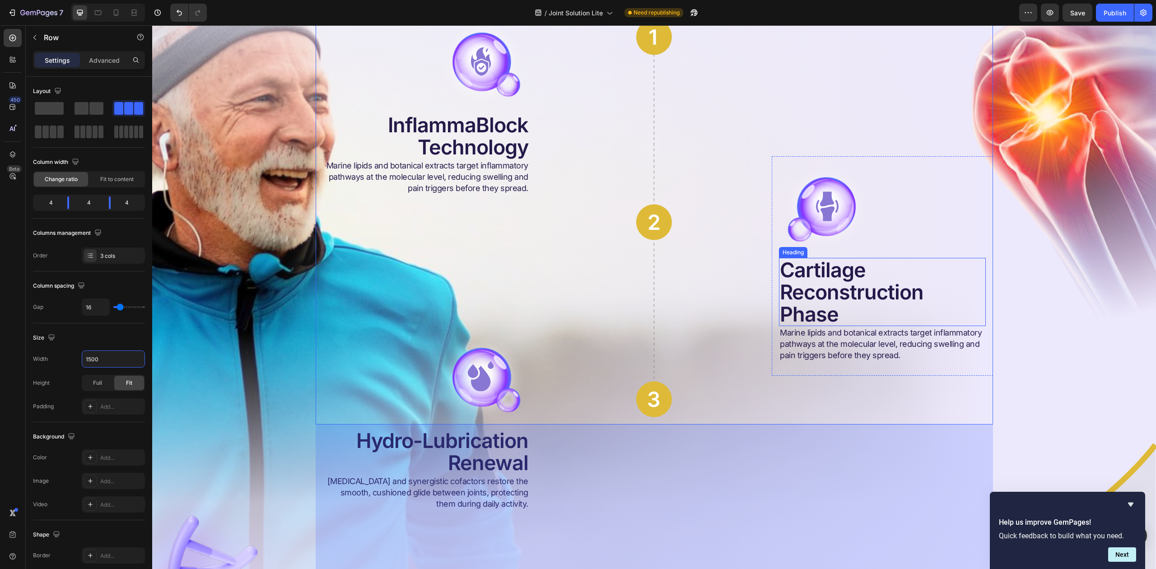
scroll to position [2804, 0]
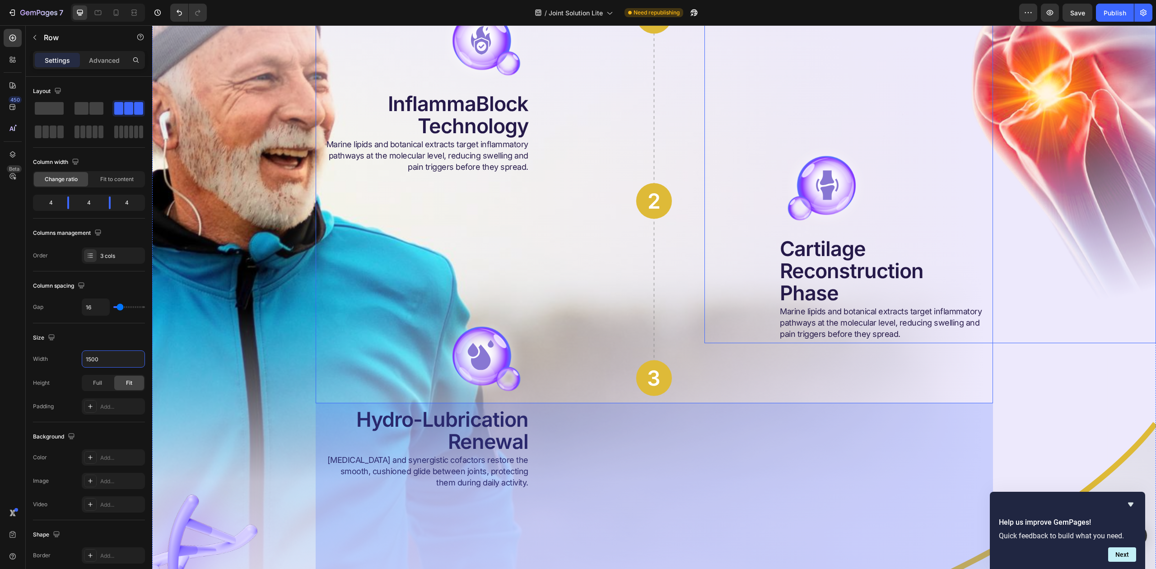
click at [1023, 255] on img at bounding box center [931, 86] width 452 height 513
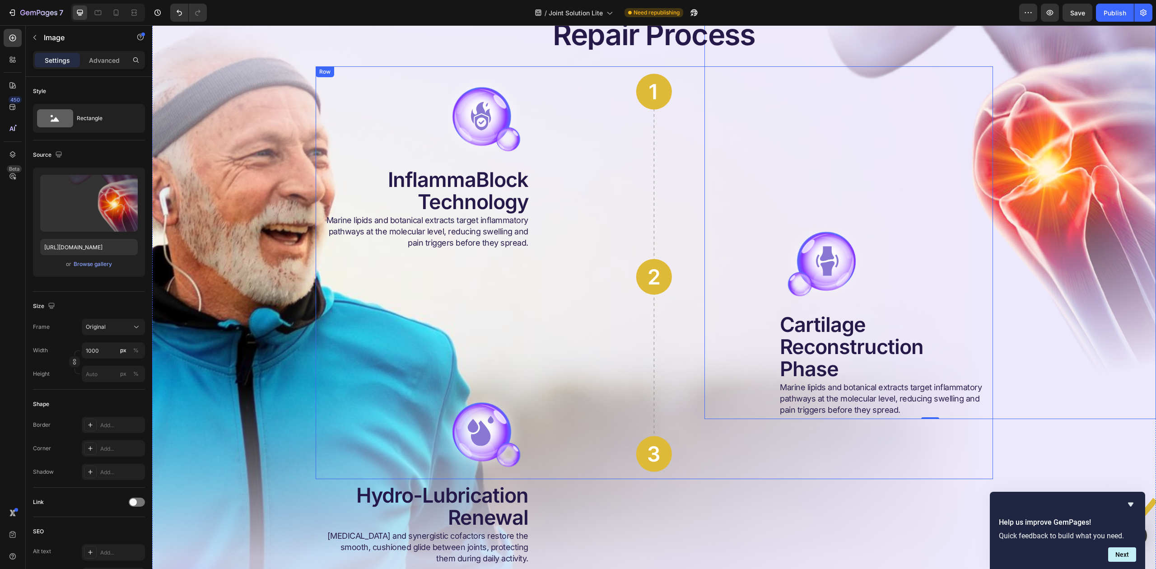
scroll to position [2744, 0]
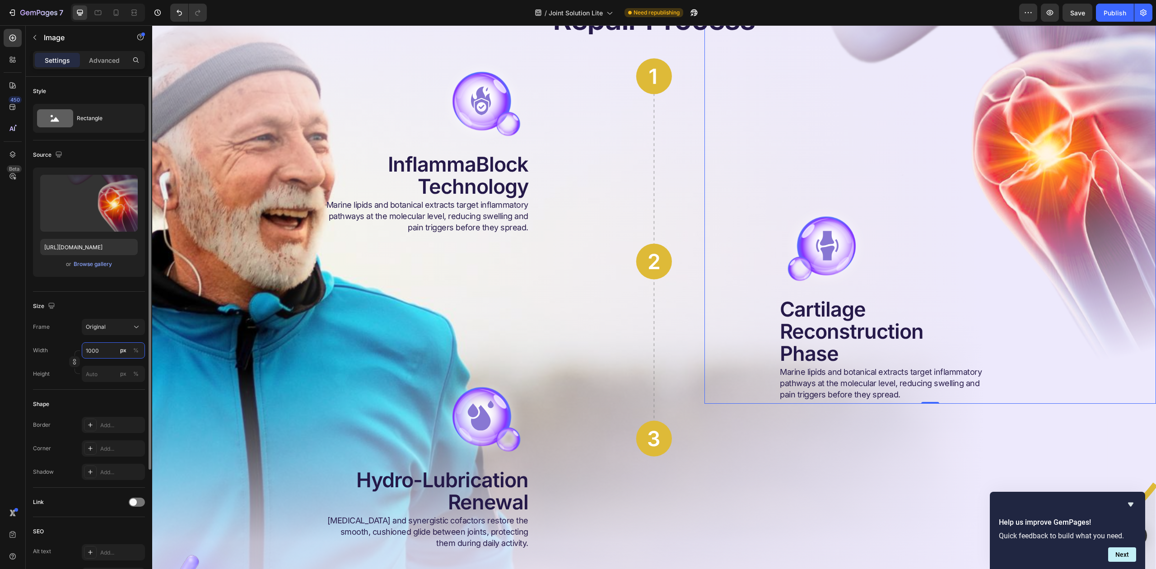
click at [90, 349] on input "1000" at bounding box center [113, 350] width 63 height 16
click at [107, 324] on div "Original" at bounding box center [108, 327] width 44 height 8
click at [118, 300] on div "Size" at bounding box center [89, 306] width 112 height 14
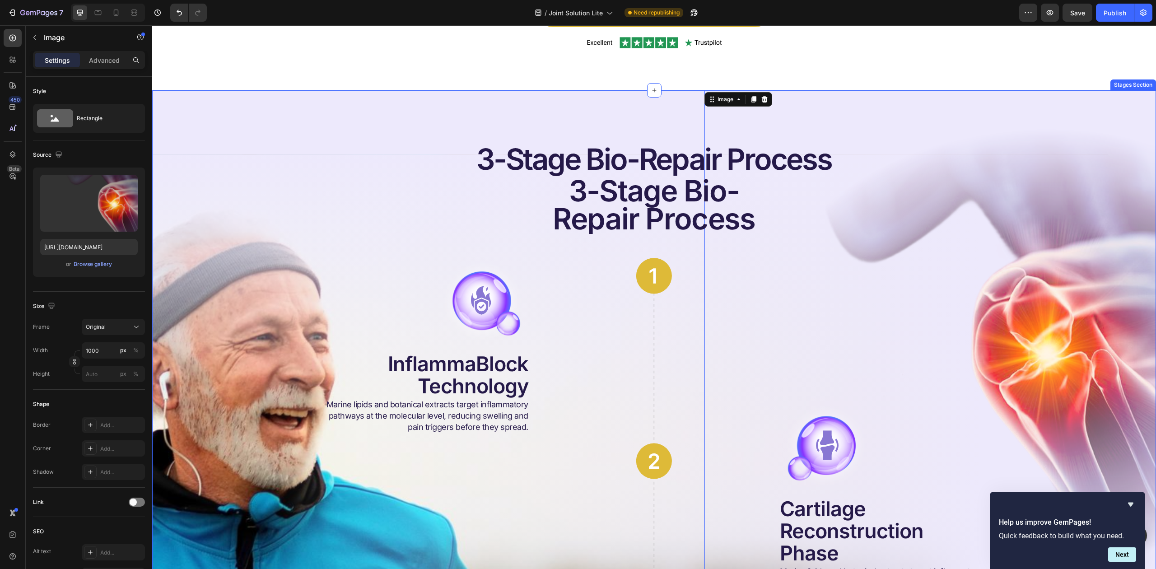
scroll to position [2504, 0]
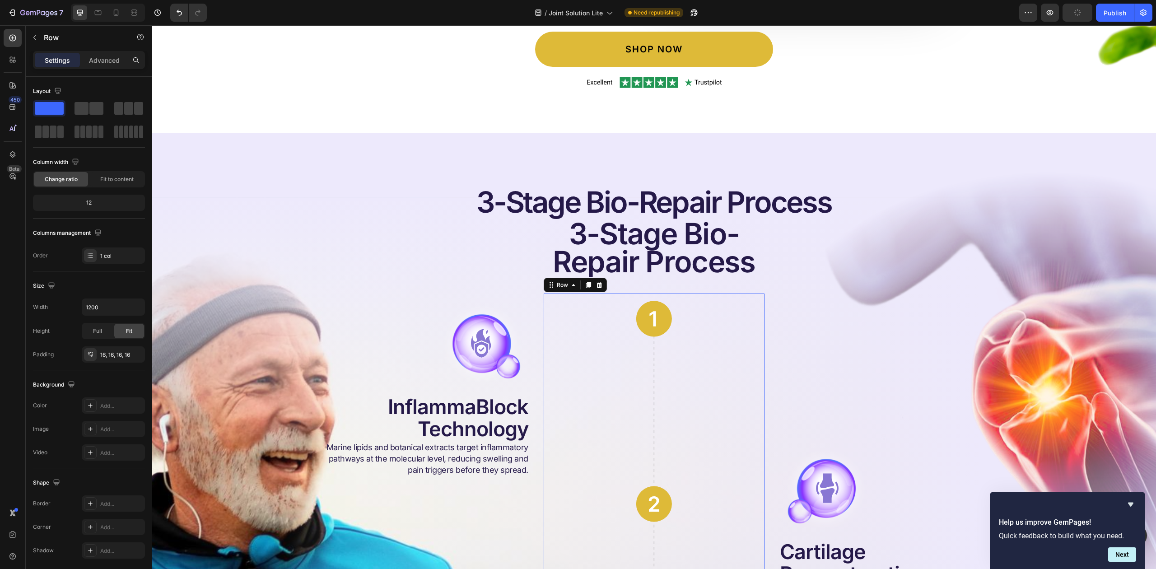
click at [622, 295] on div "Image Row 0" at bounding box center [654, 500] width 221 height 413
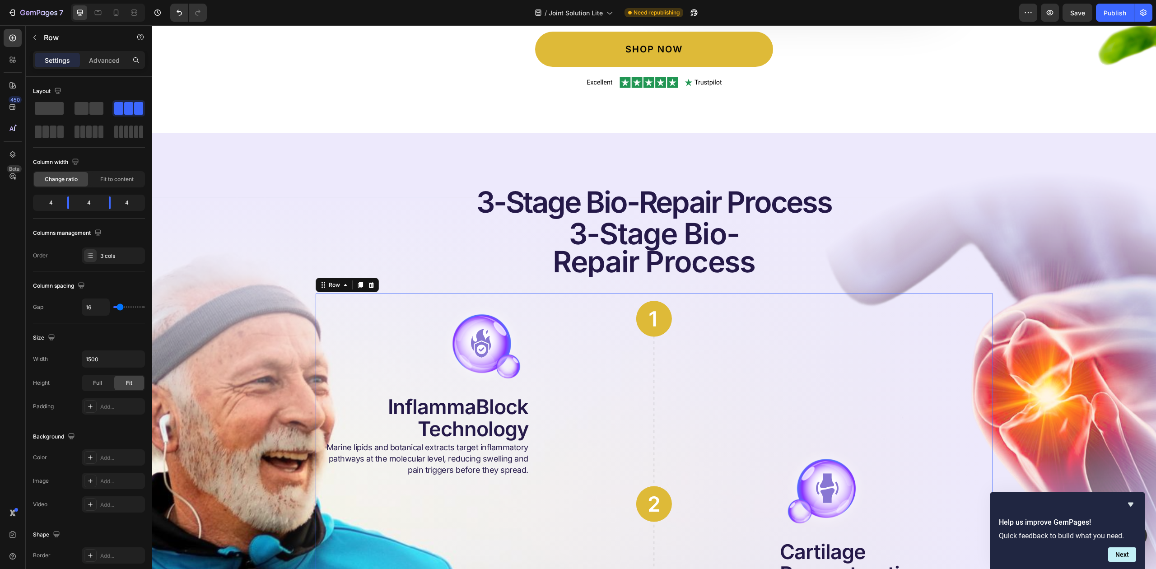
click at [533, 299] on div "Image InflammaBlock Technology Heading Marine lipids and botanical extracts tar…" at bounding box center [655, 500] width 678 height 413
click at [92, 360] on input "1500" at bounding box center [113, 359] width 62 height 16
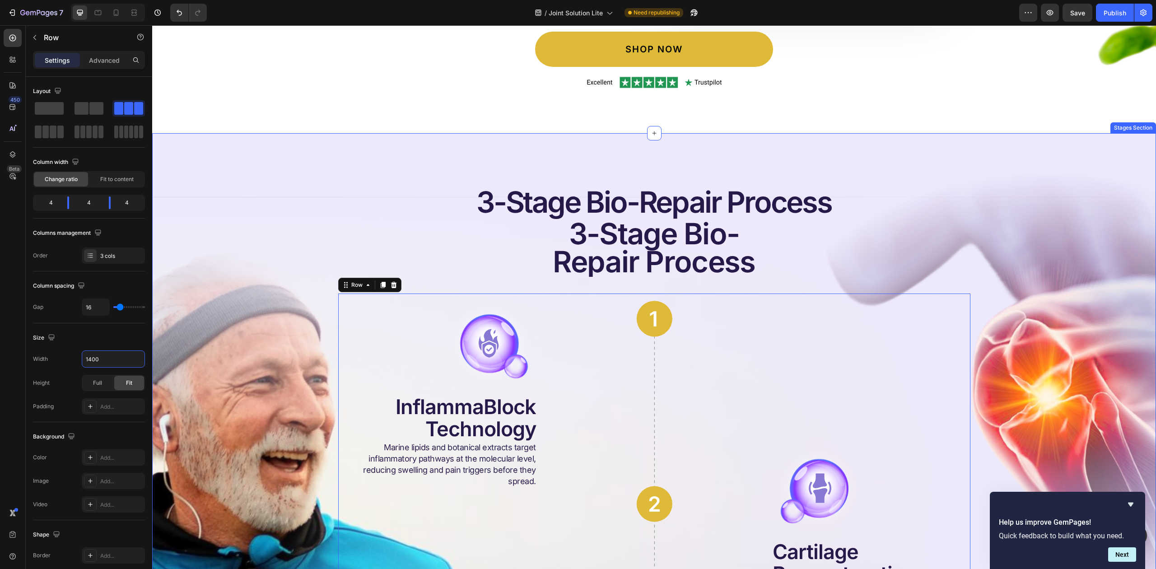
type input "1400"
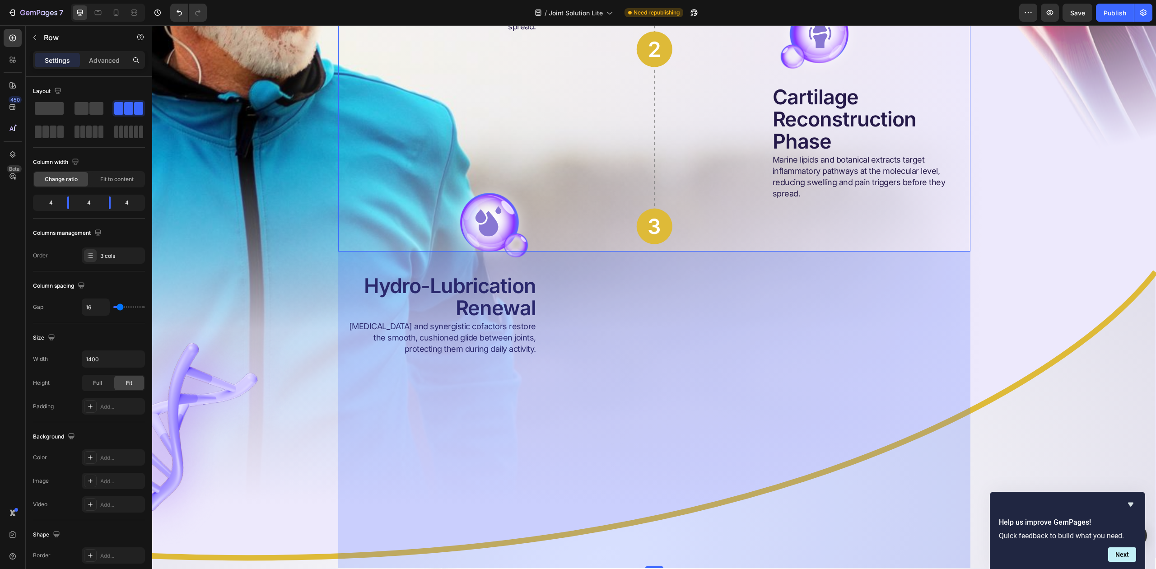
scroll to position [2986, 0]
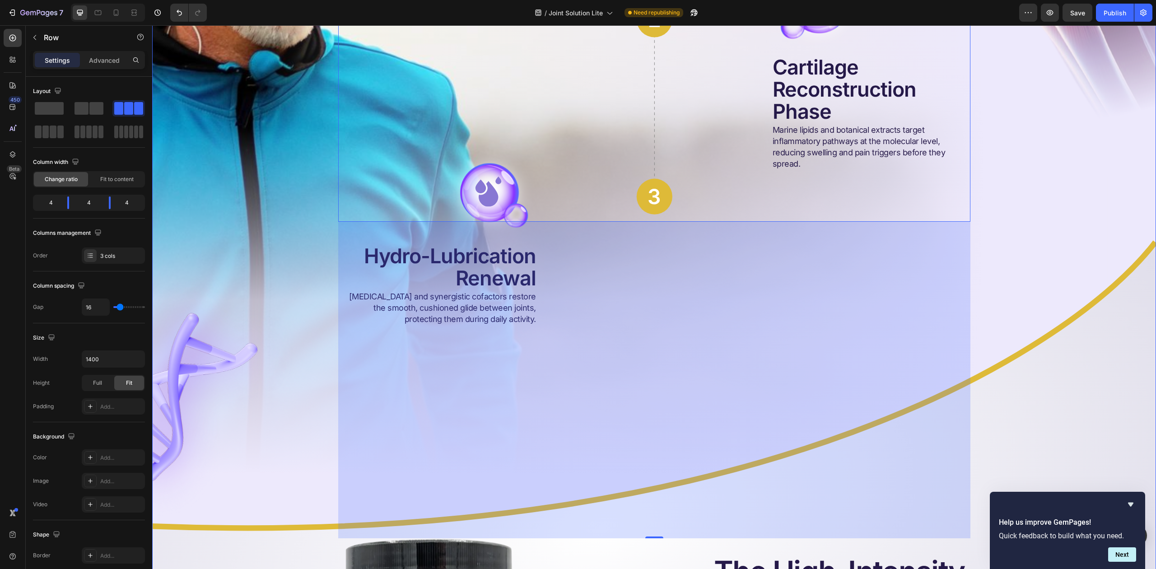
click at [1065, 183] on div "Image Image 3-Stage Bio-Repair Process Heading 3-Stage Bio- Repair Process Head…" at bounding box center [654, 313] width 1004 height 1238
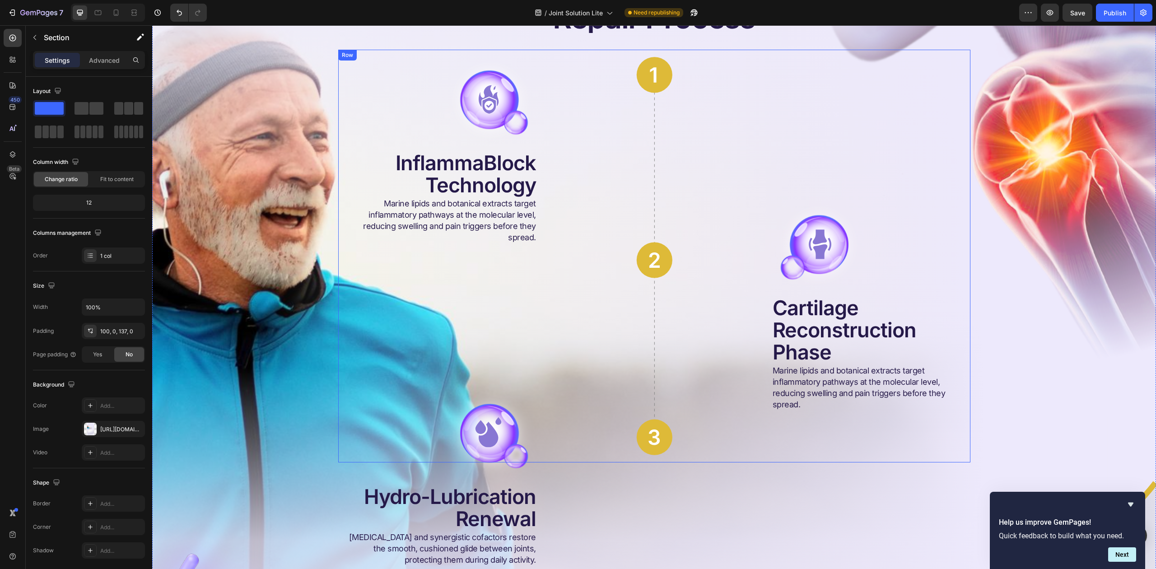
scroll to position [2685, 0]
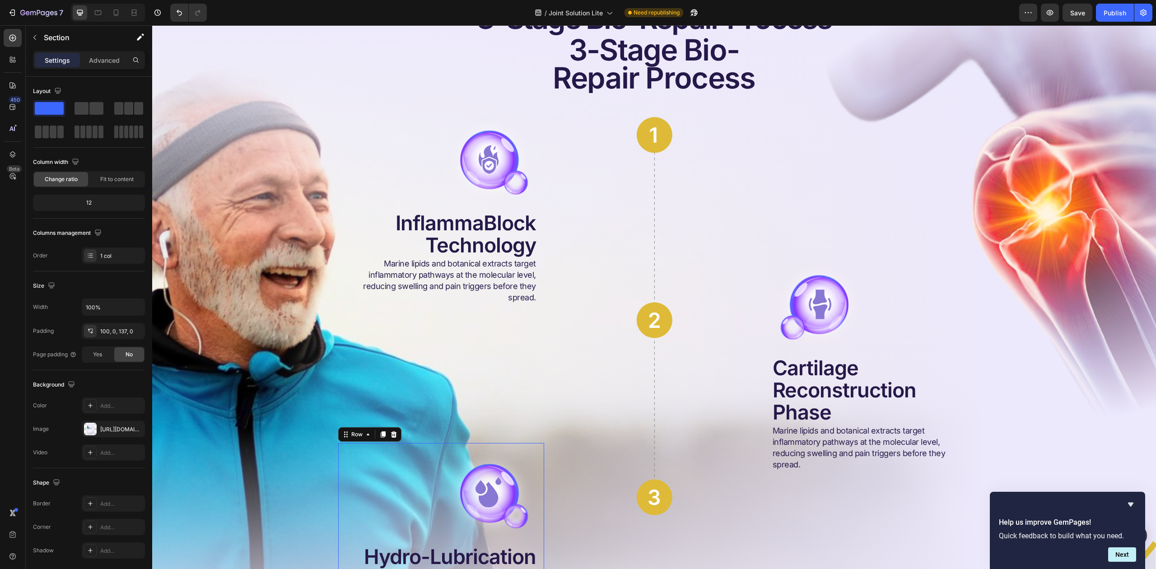
click at [480, 447] on div "Image Hydro-Lubrication Renewal Heading [MEDICAL_DATA] and synergistic cofactor…" at bounding box center [441, 541] width 206 height 197
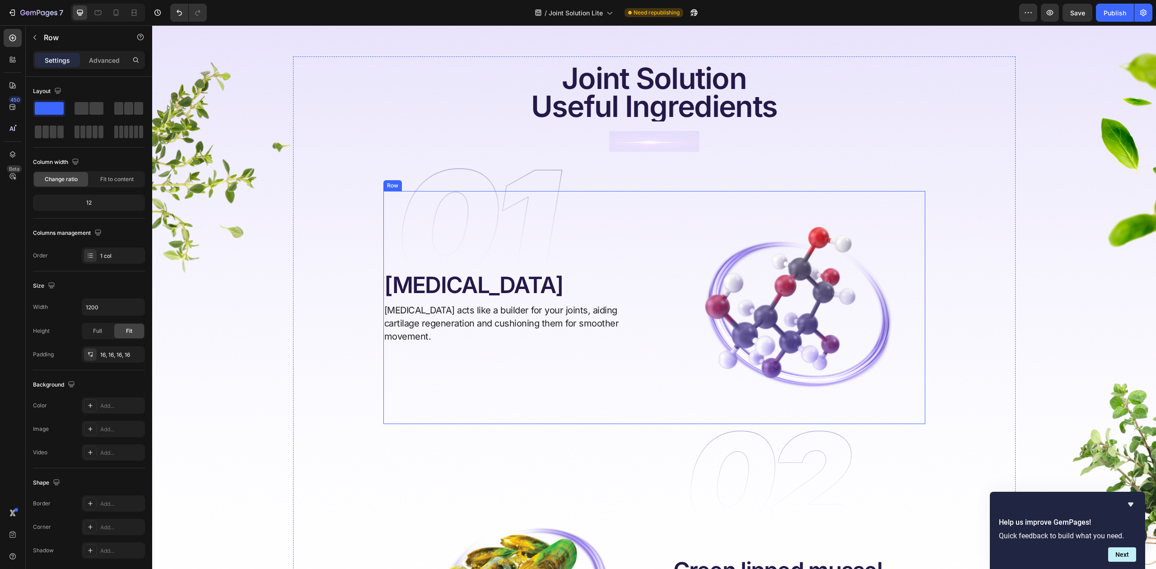
scroll to position [3951, 0]
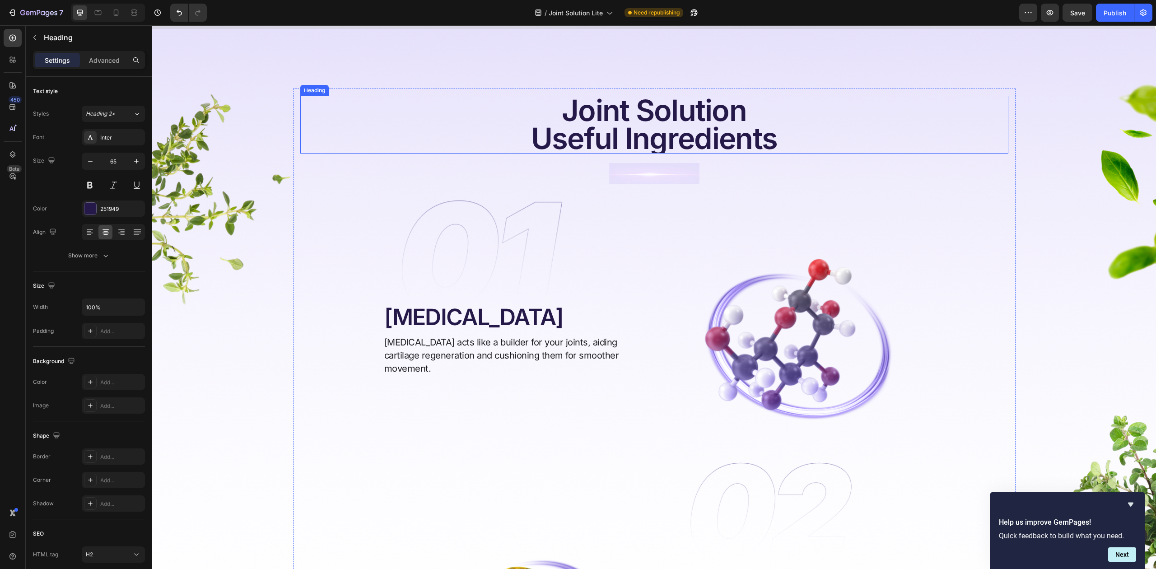
click at [641, 108] on h2 "Joint Solution Useful Ingredients" at bounding box center [654, 125] width 708 height 58
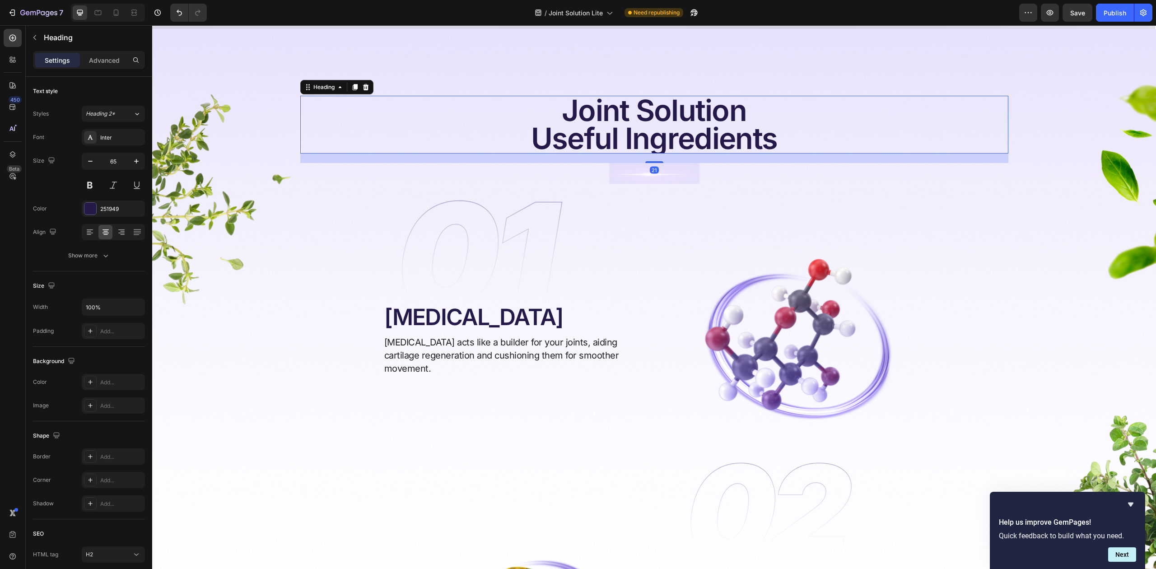
click at [641, 108] on h2 "Joint Solution Useful Ingredients" at bounding box center [654, 125] width 708 height 58
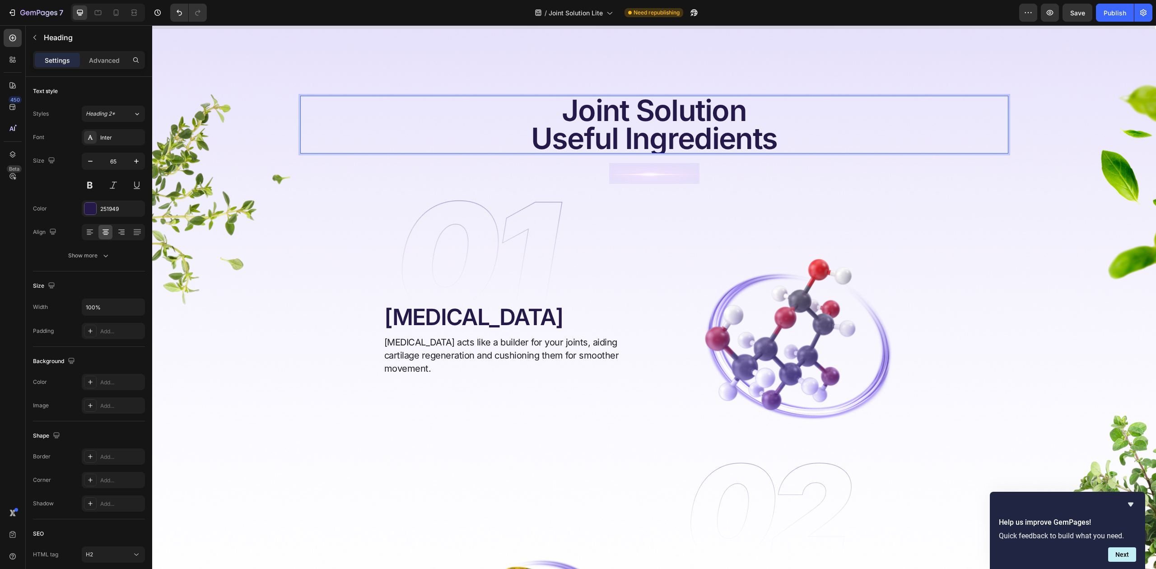
click at [641, 108] on p "Joint Solution Useful Ingredients" at bounding box center [654, 125] width 706 height 56
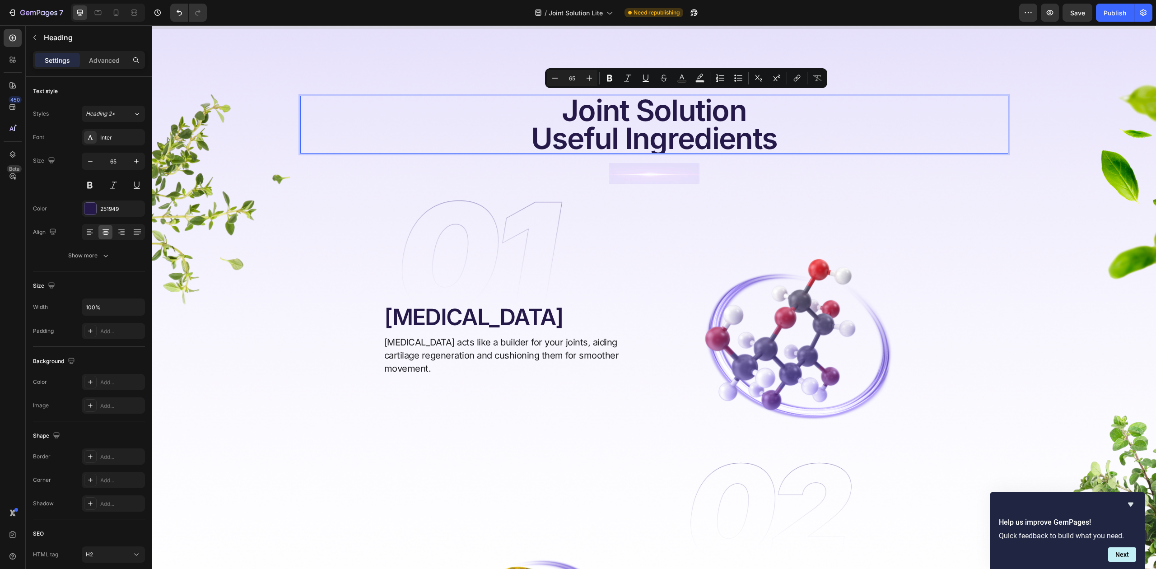
click at [572, 104] on p "Joint Solution Useful Ingredients" at bounding box center [654, 125] width 706 height 56
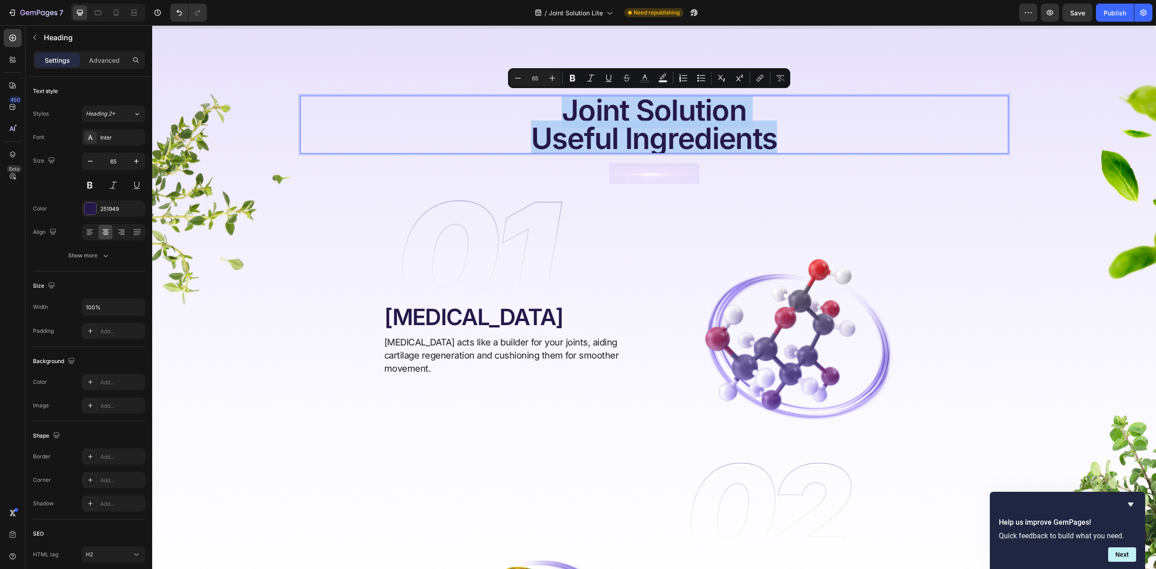
drag, startPoint x: 557, startPoint y: 104, endPoint x: 788, endPoint y: 128, distance: 232.1
click at [788, 128] on p "Joint Solution Useful Ingredients" at bounding box center [654, 125] width 706 height 56
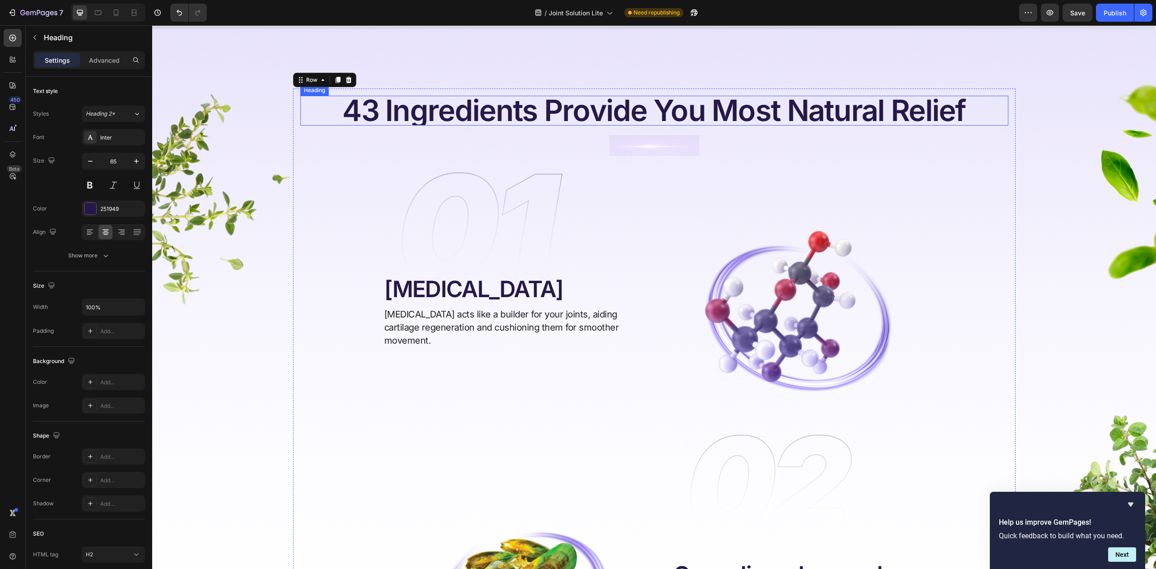
click at [662, 106] on p "43 Ingredients Provide You Most Natural Relief" at bounding box center [654, 111] width 706 height 28
click at [378, 105] on p "43 Ingredients Provide You Most Natural Relief" at bounding box center [654, 111] width 706 height 28
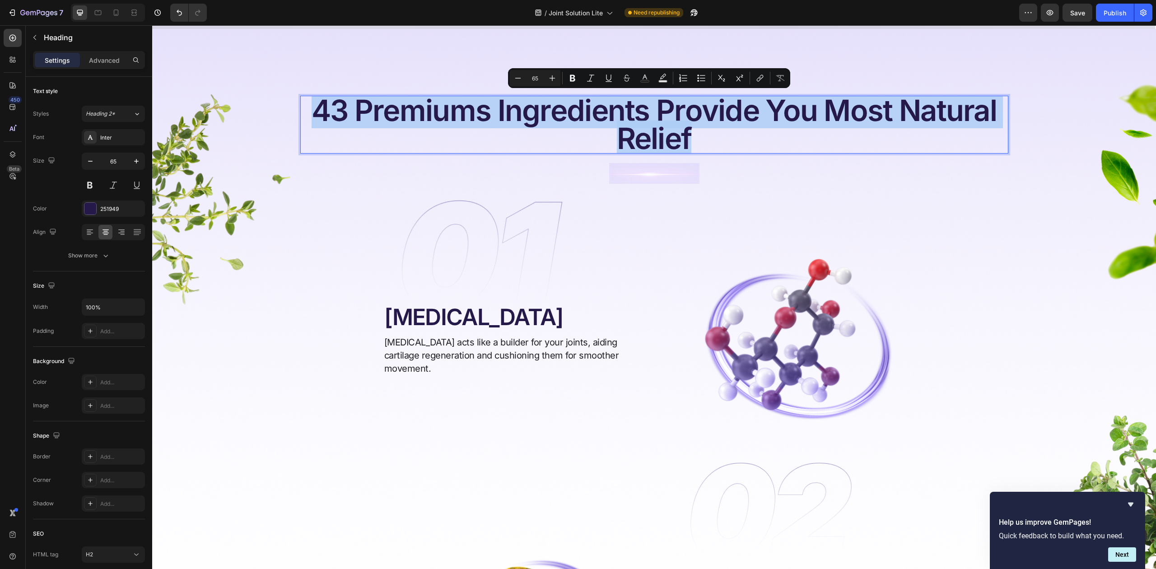
drag, startPoint x: 674, startPoint y: 140, endPoint x: 315, endPoint y: 107, distance: 360.2
click at [315, 107] on p "43 Premiums Ingredients Provide You Most Natural Relief" at bounding box center [654, 125] width 706 height 56
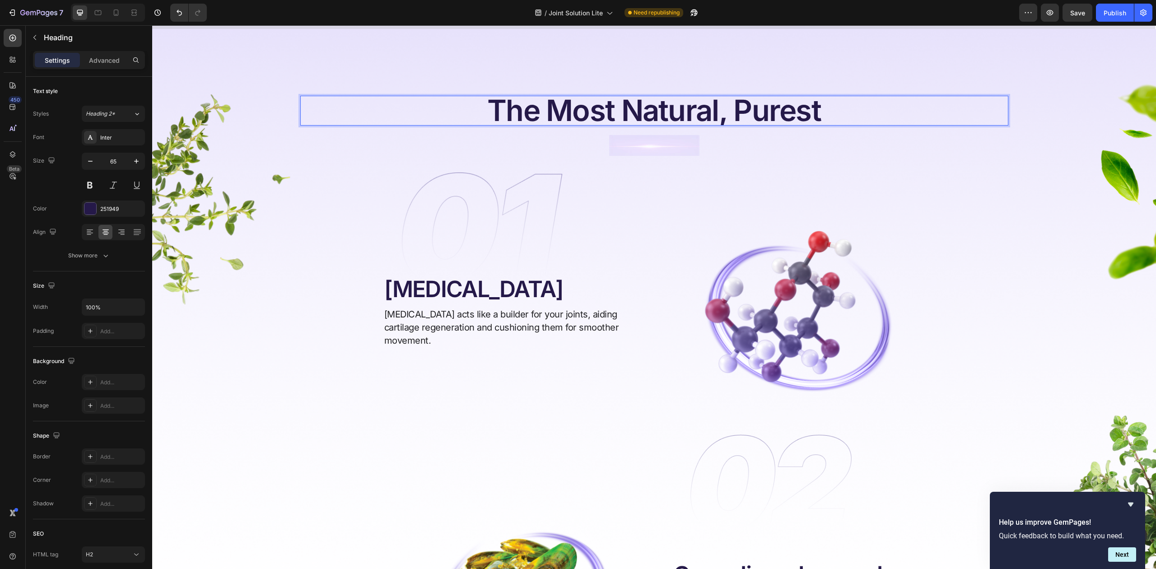
click at [521, 102] on p "The Most Natural, Purest" at bounding box center [654, 111] width 706 height 28
click at [528, 103] on p "The Most Natural, Purest" at bounding box center [654, 111] width 706 height 28
drag, startPoint x: 532, startPoint y: 105, endPoint x: 480, endPoint y: 107, distance: 52.0
click at [480, 107] on p "The Most Natural, Purest" at bounding box center [654, 111] width 706 height 28
click at [880, 107] on p "43 Most Natural, Purest" at bounding box center [654, 111] width 706 height 28
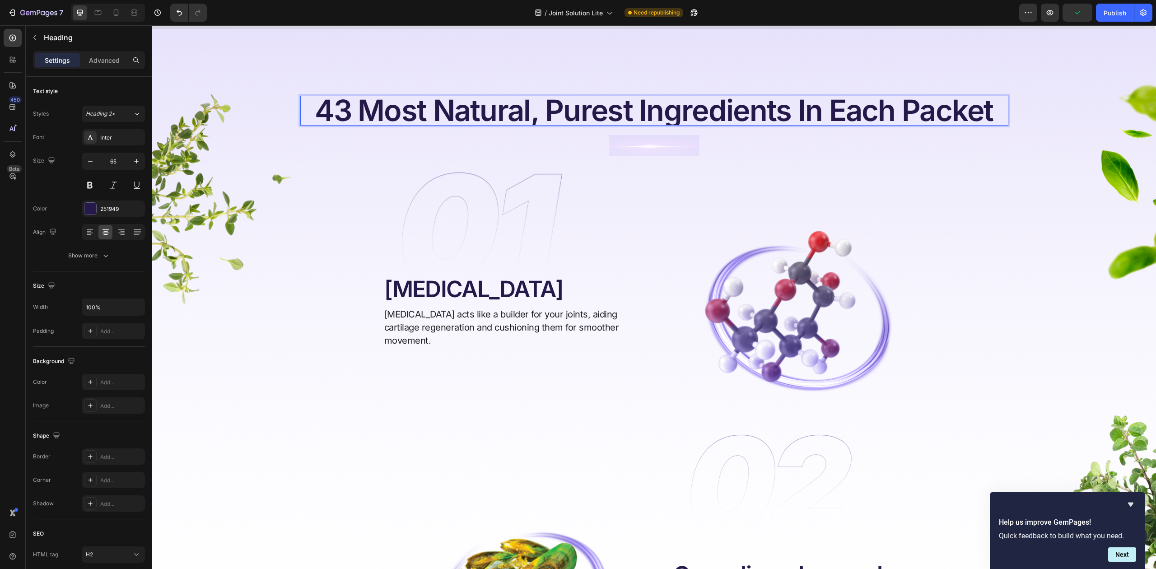
click at [800, 102] on p "43 Most Natural, Purest Ingredients In Each Packet" at bounding box center [654, 111] width 706 height 28
click at [797, 108] on p "43 Most Natural, Purest Ingredients In Each Packet" at bounding box center [654, 111] width 706 height 28
click at [795, 109] on p "43 Most Natural, Purest Ingredients In Each Packet" at bounding box center [654, 111] width 706 height 28
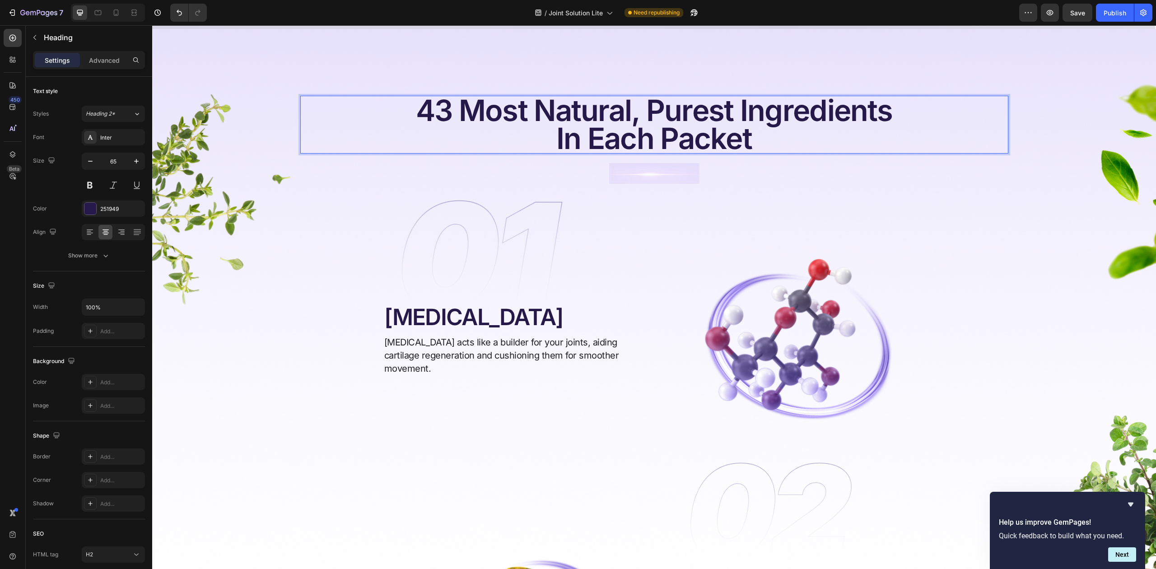
click at [586, 134] on p "43 Most Natural, Purest Ingredients In Each Packet" at bounding box center [654, 125] width 706 height 56
click at [650, 136] on p "43 Most Natural, Purest Ingredients In Each Packet" at bounding box center [654, 125] width 706 height 56
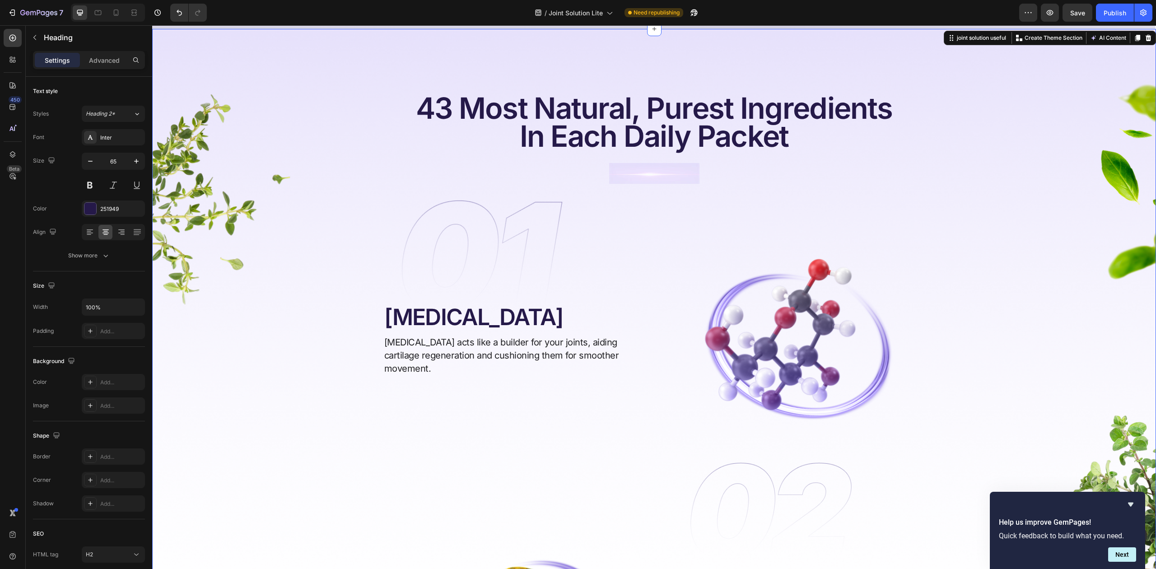
click at [794, 114] on p "43 Most Natural, Purest Ingredients In Each Daily Packet" at bounding box center [654, 122] width 706 height 56
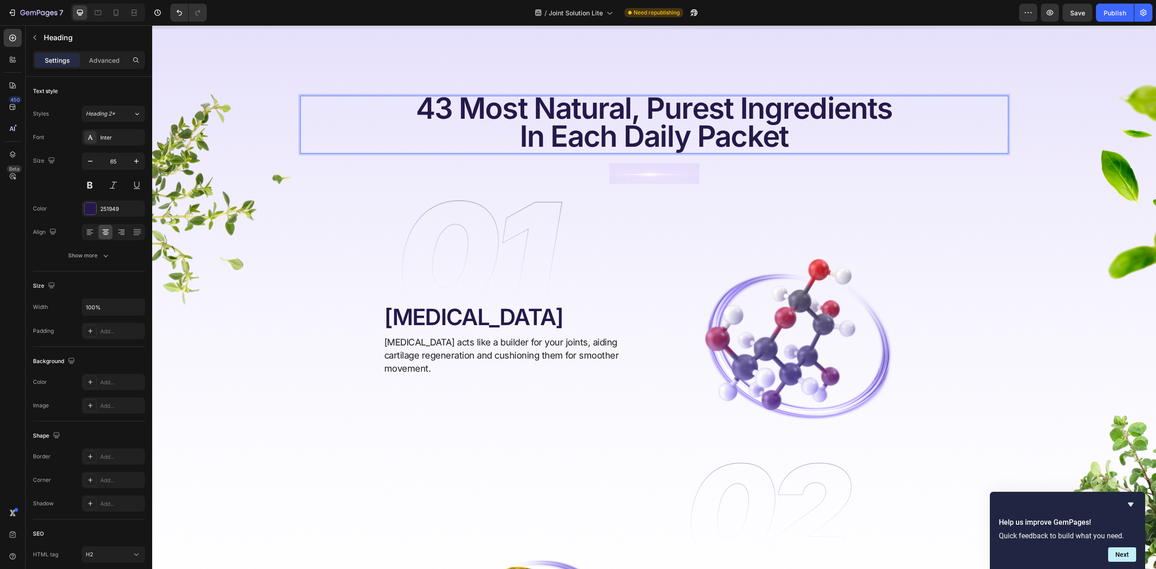
click at [931, 127] on p "43 Most Natural, Purest Ingredients In Each Daily Packet" at bounding box center [654, 122] width 706 height 56
click at [138, 160] on icon "button" at bounding box center [136, 161] width 9 height 9
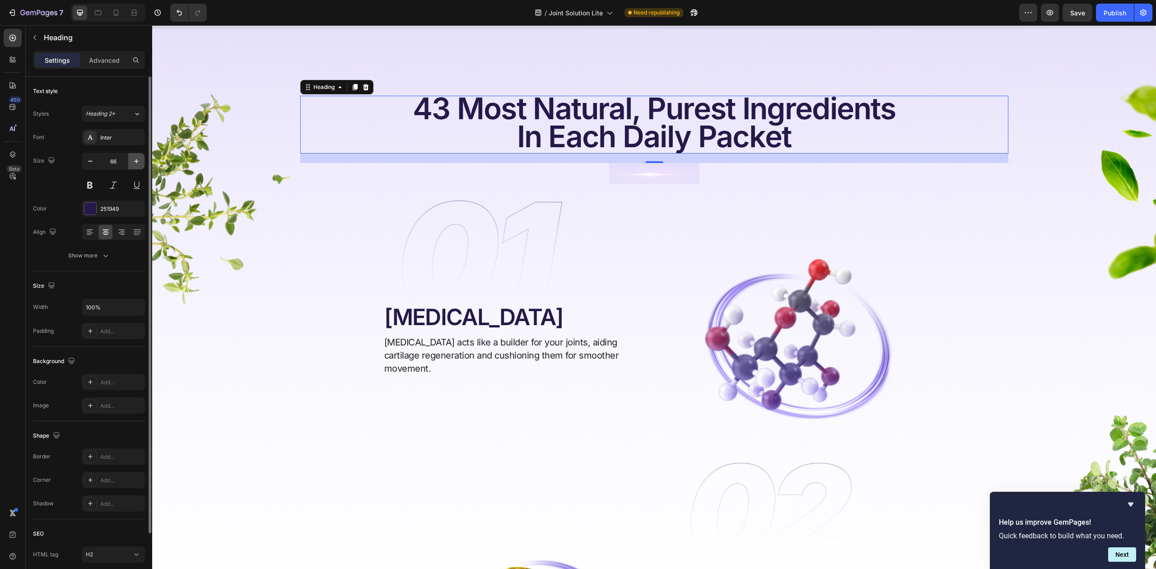
click at [138, 160] on icon "button" at bounding box center [136, 161] width 9 height 9
click at [93, 163] on icon "button" at bounding box center [90, 161] width 9 height 9
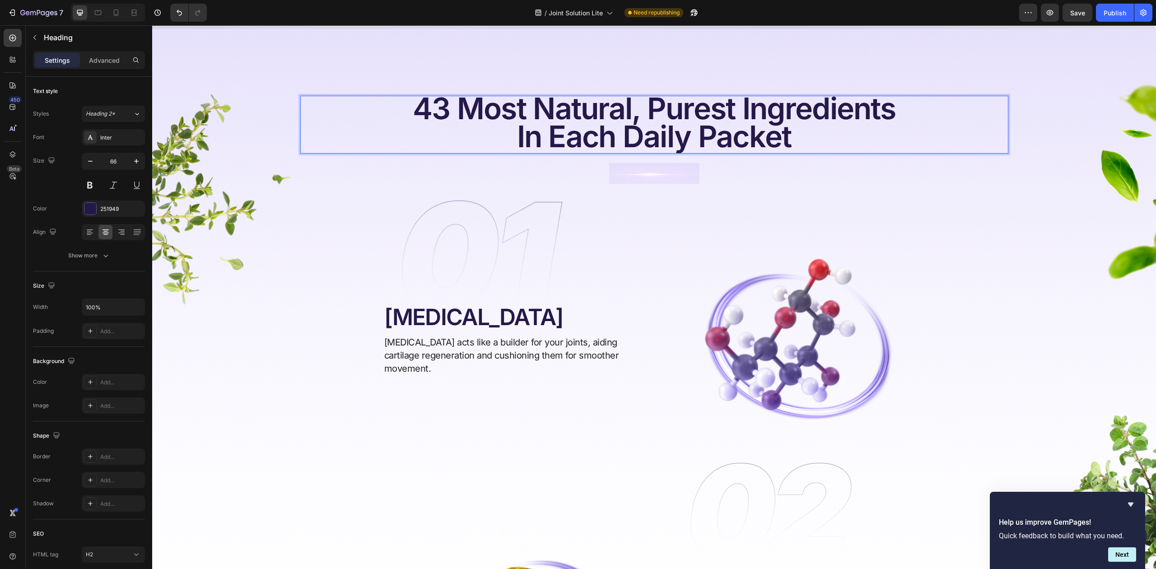
scroll to position [0, 0]
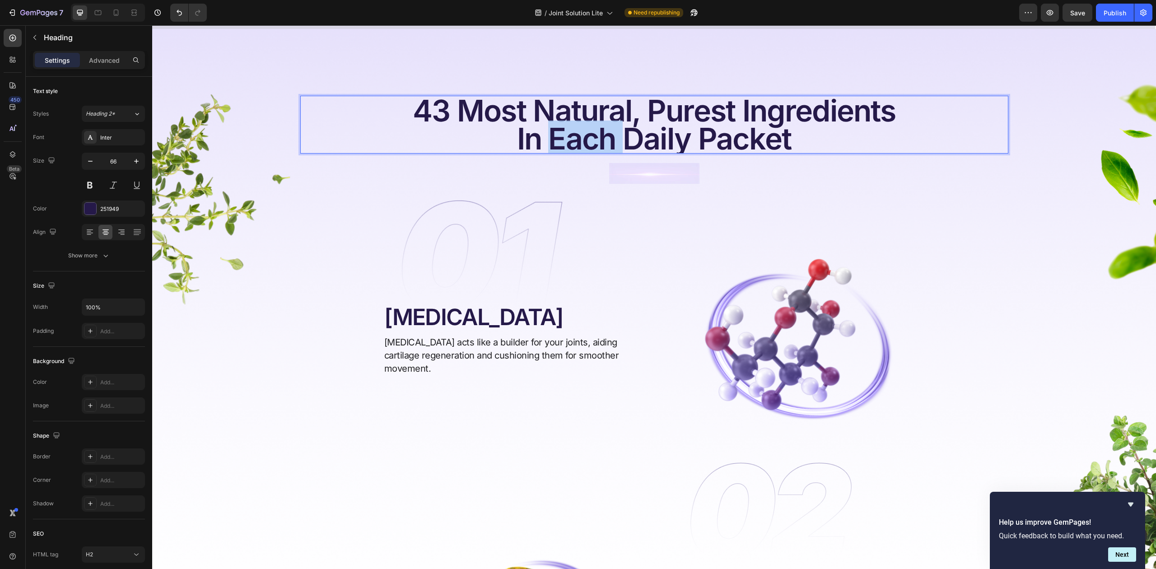
click at [571, 135] on p "43 Most Natural, Purest Ingredients In Each Daily Packet" at bounding box center [654, 125] width 706 height 56
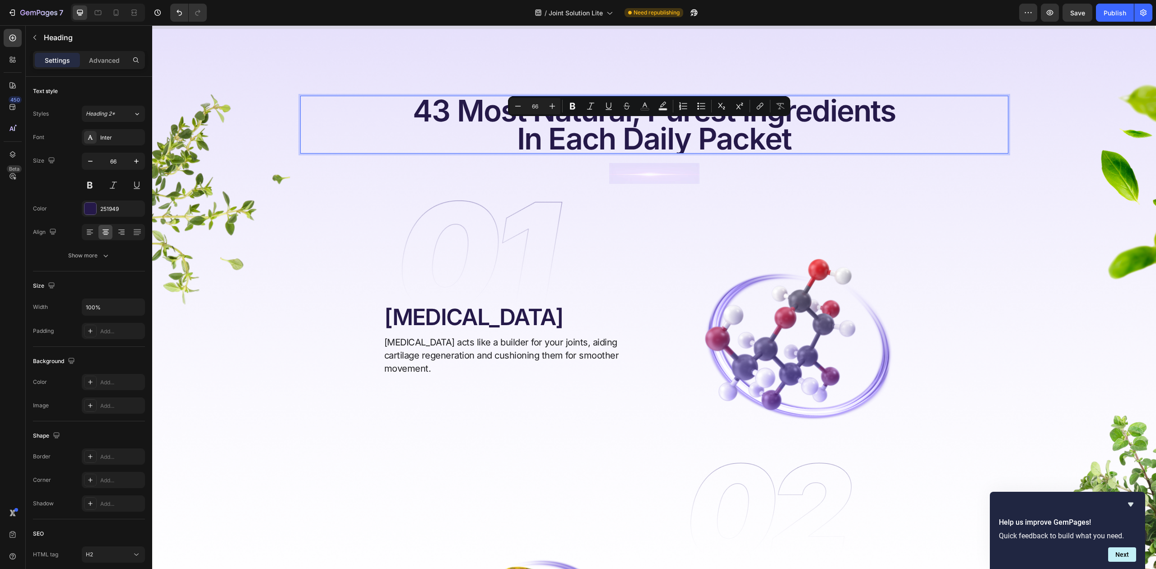
click at [423, 124] on p "43 Most Natural, Purest Ingredients In Each Daily Packet" at bounding box center [654, 125] width 706 height 56
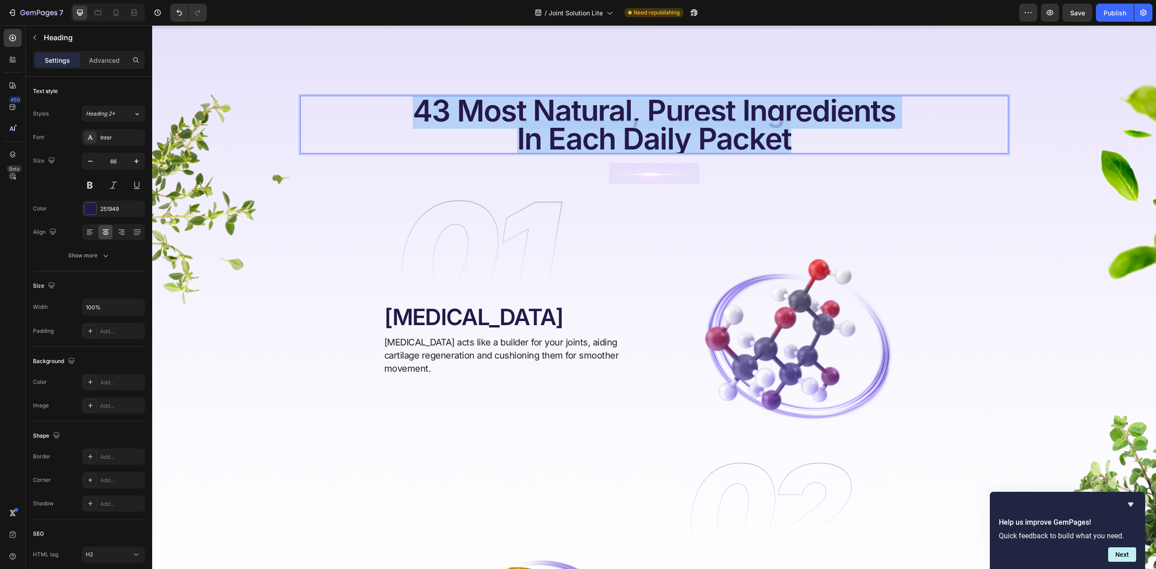
drag, startPoint x: 406, startPoint y: 112, endPoint x: 807, endPoint y: 138, distance: 402.0
click at [807, 138] on p "43 Most Natural, Purest Ingredients In Each Daily Packet" at bounding box center [654, 125] width 706 height 56
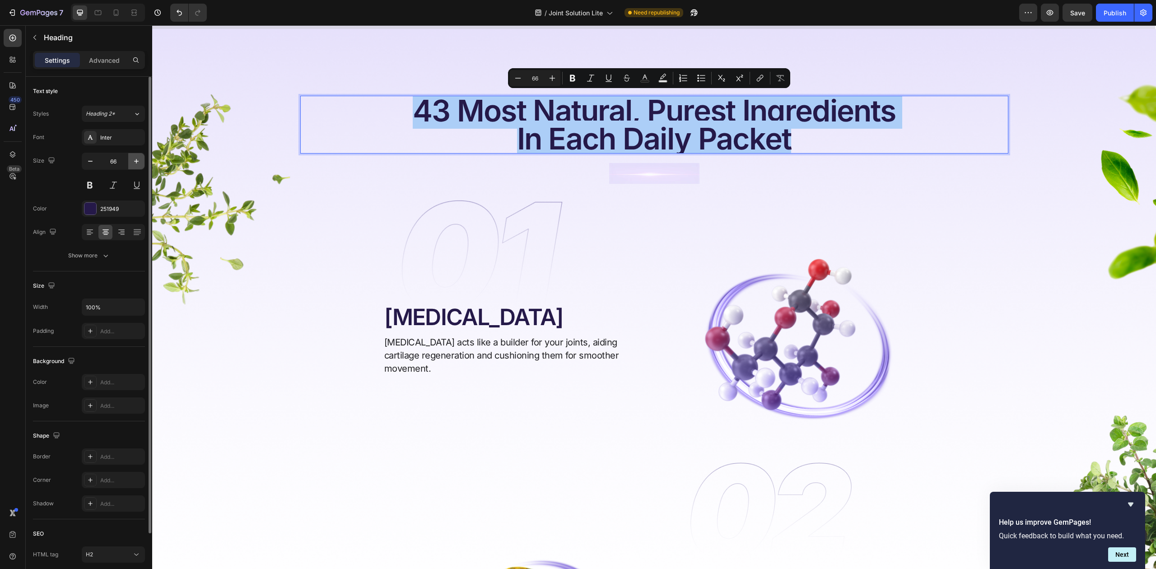
click at [139, 164] on icon "button" at bounding box center [136, 161] width 9 height 9
type input "67"
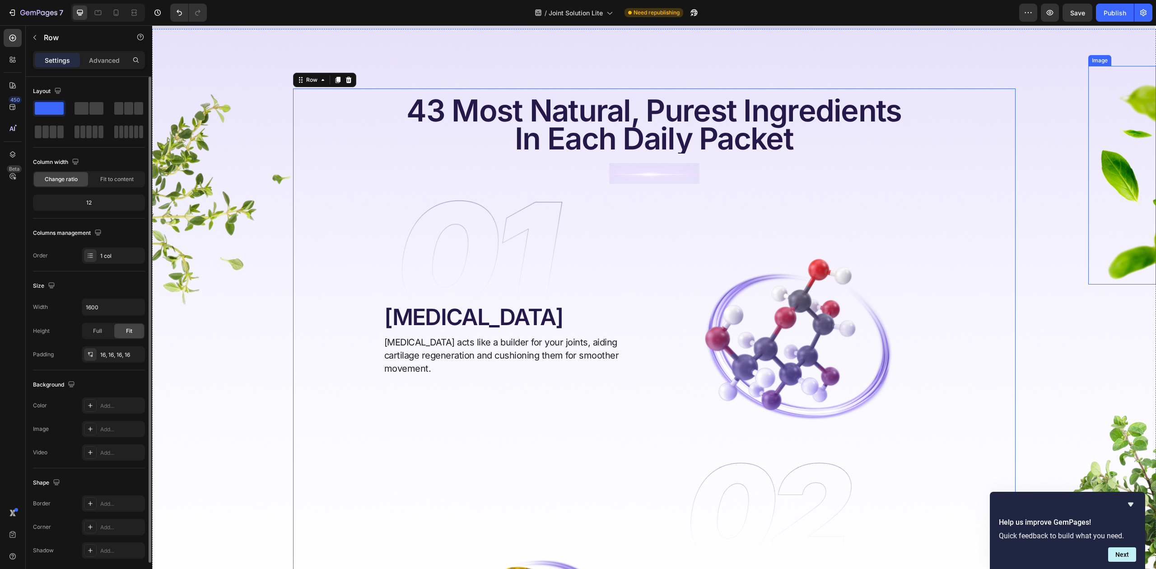
click at [1089, 213] on img at bounding box center [1123, 175] width 68 height 219
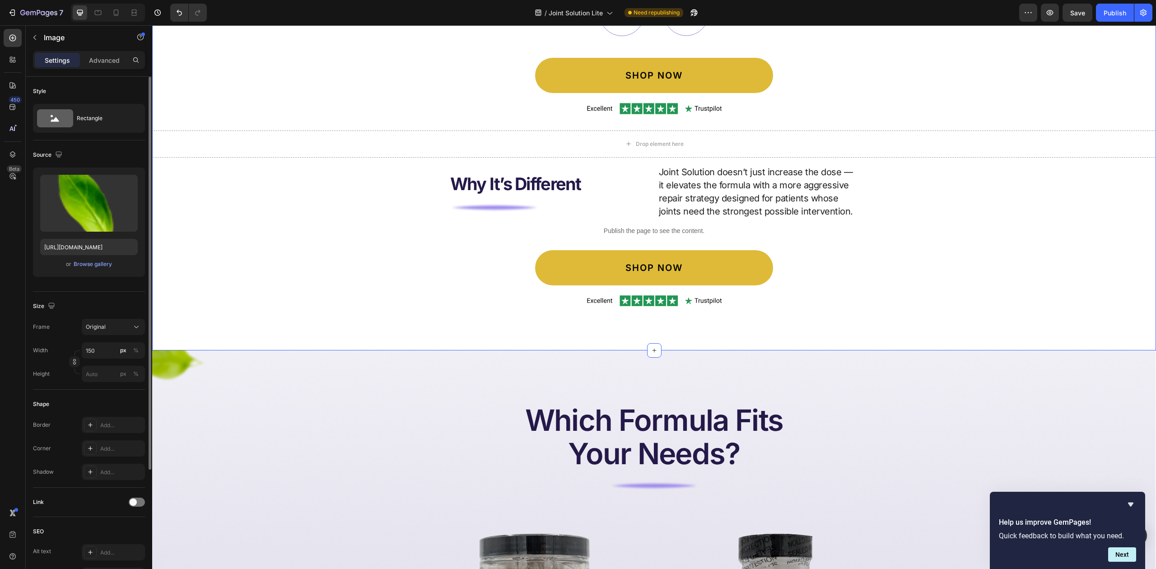
scroll to position [5698, 0]
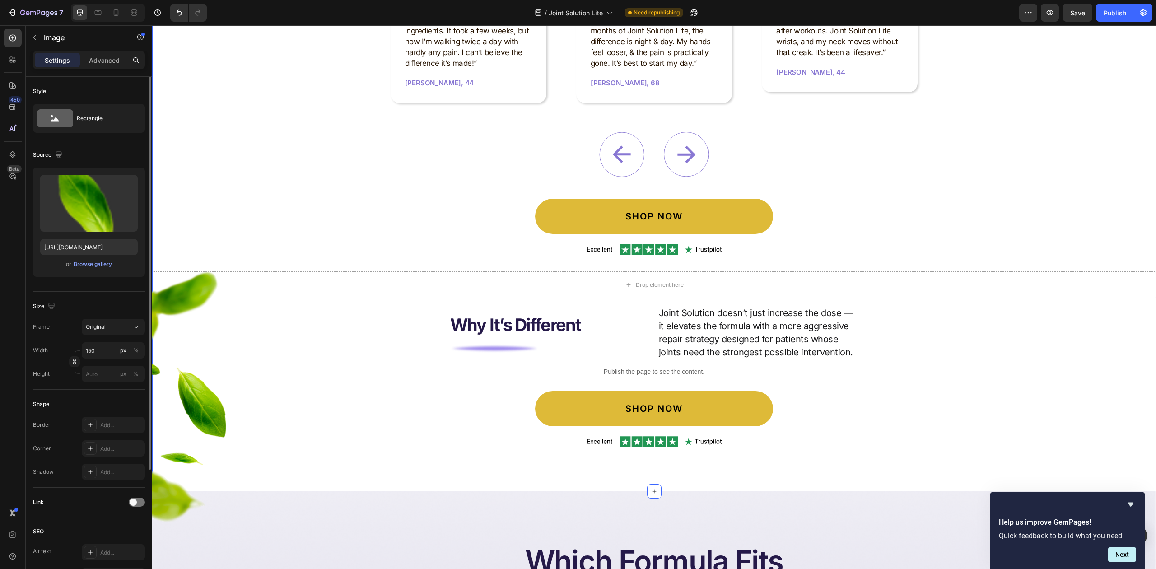
click at [1023, 320] on div "Image Trusted By Hundreds of Patients and Atheletes Heading Image Icon Icon Ico…" at bounding box center [654, 66] width 1004 height 796
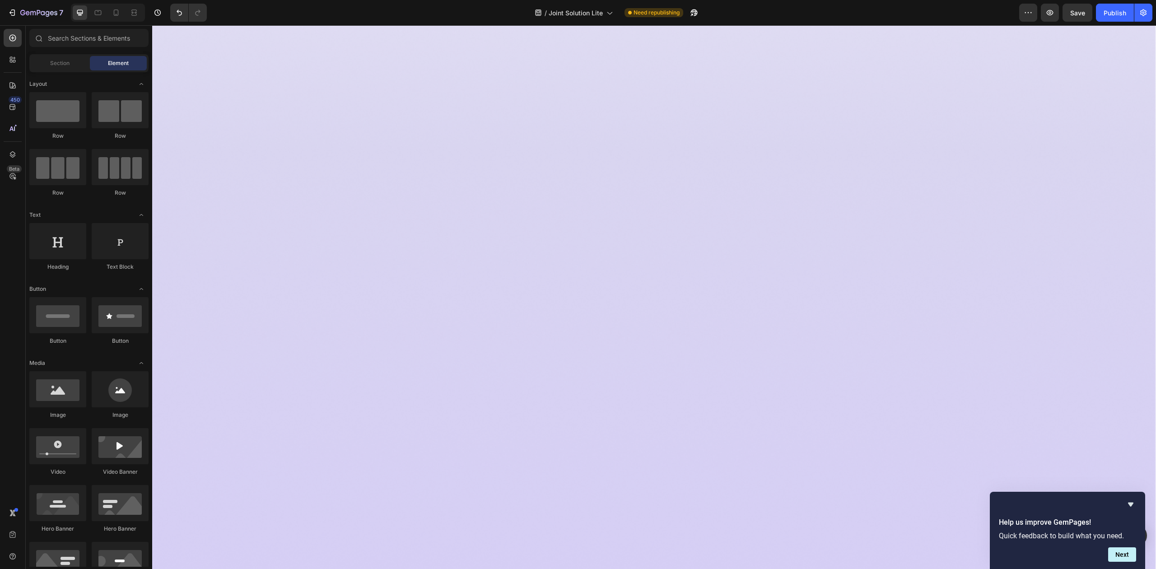
scroll to position [0, 0]
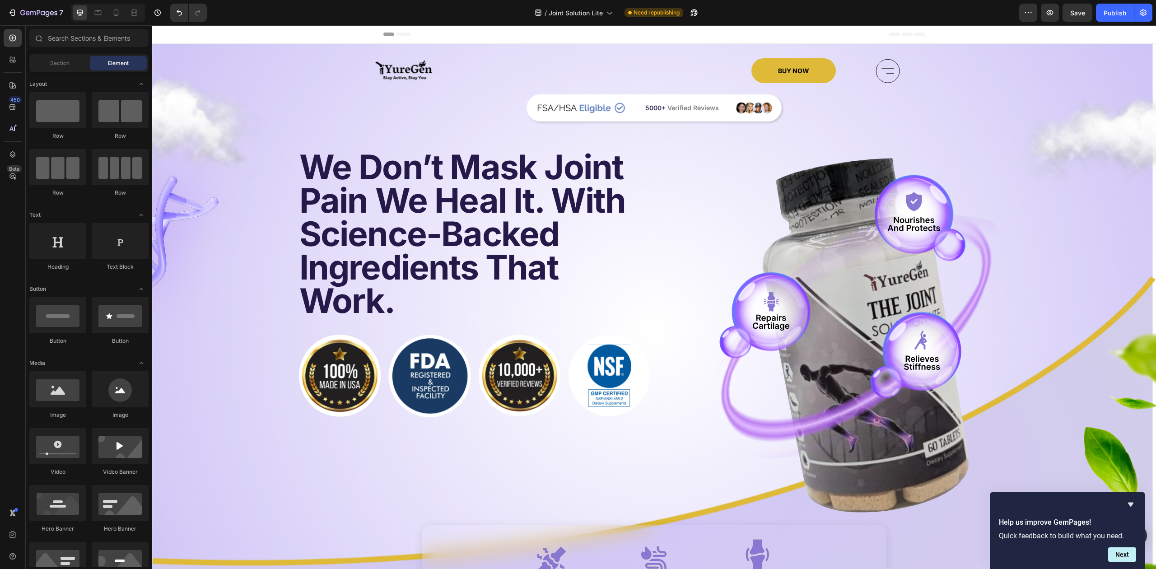
drag, startPoint x: 1153, startPoint y: 402, endPoint x: 1243, endPoint y: 28, distance: 385.0
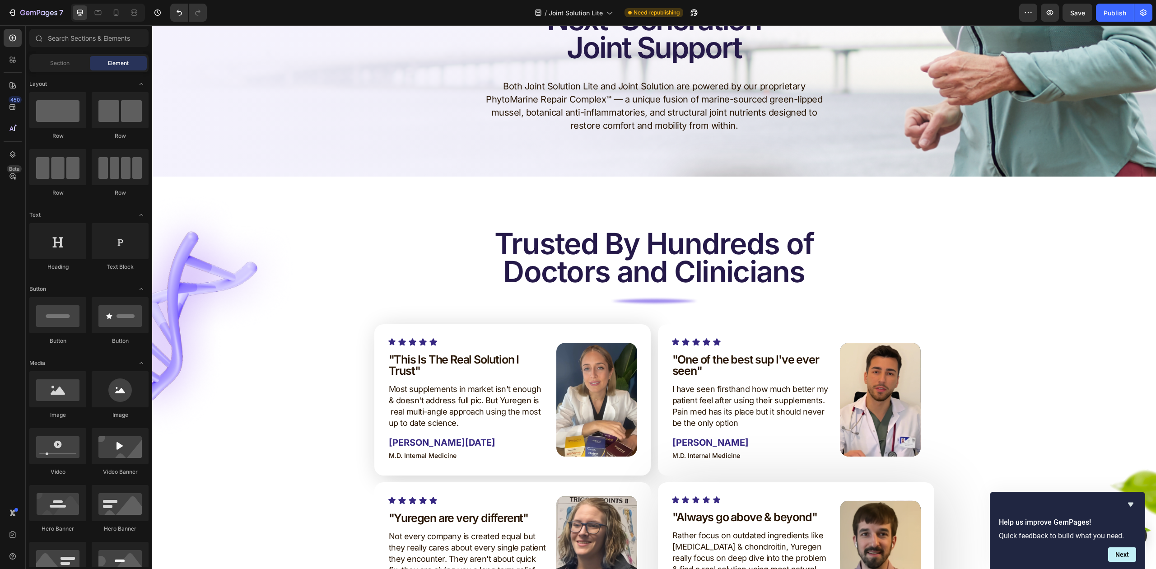
scroll to position [2108, 0]
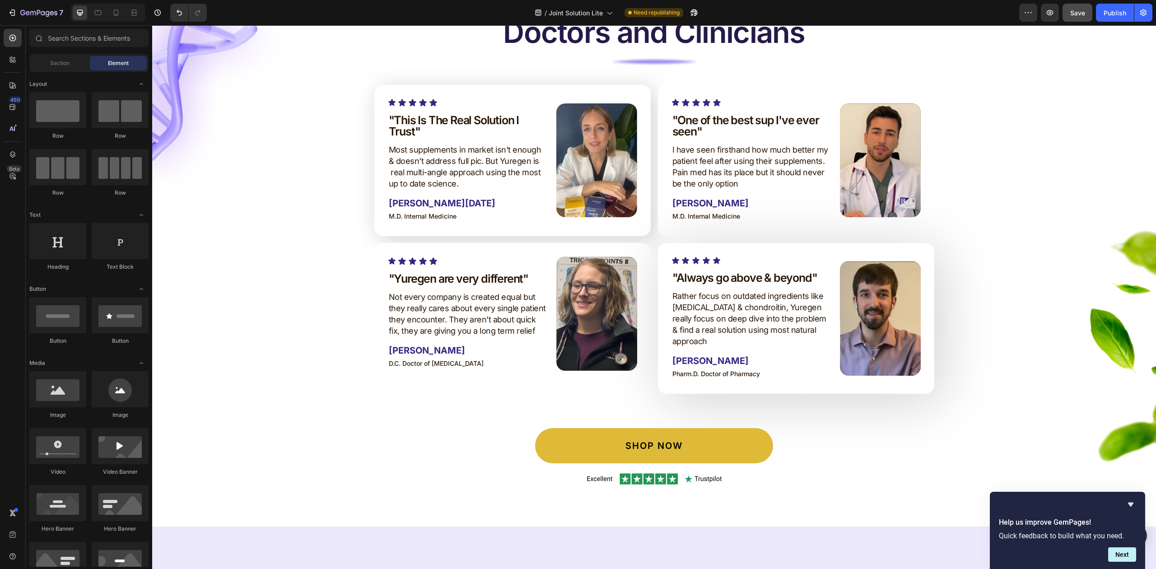
click at [1072, 6] on button "Save" at bounding box center [1078, 13] width 30 height 18
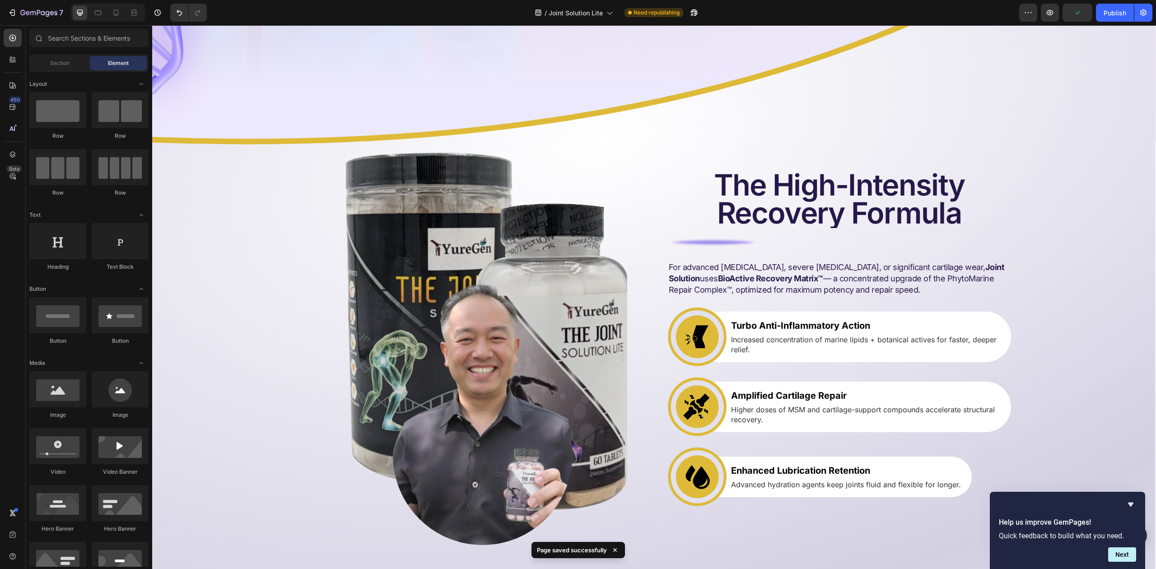
scroll to position [3674, 0]
